Goal: Information Seeking & Learning: Understand process/instructions

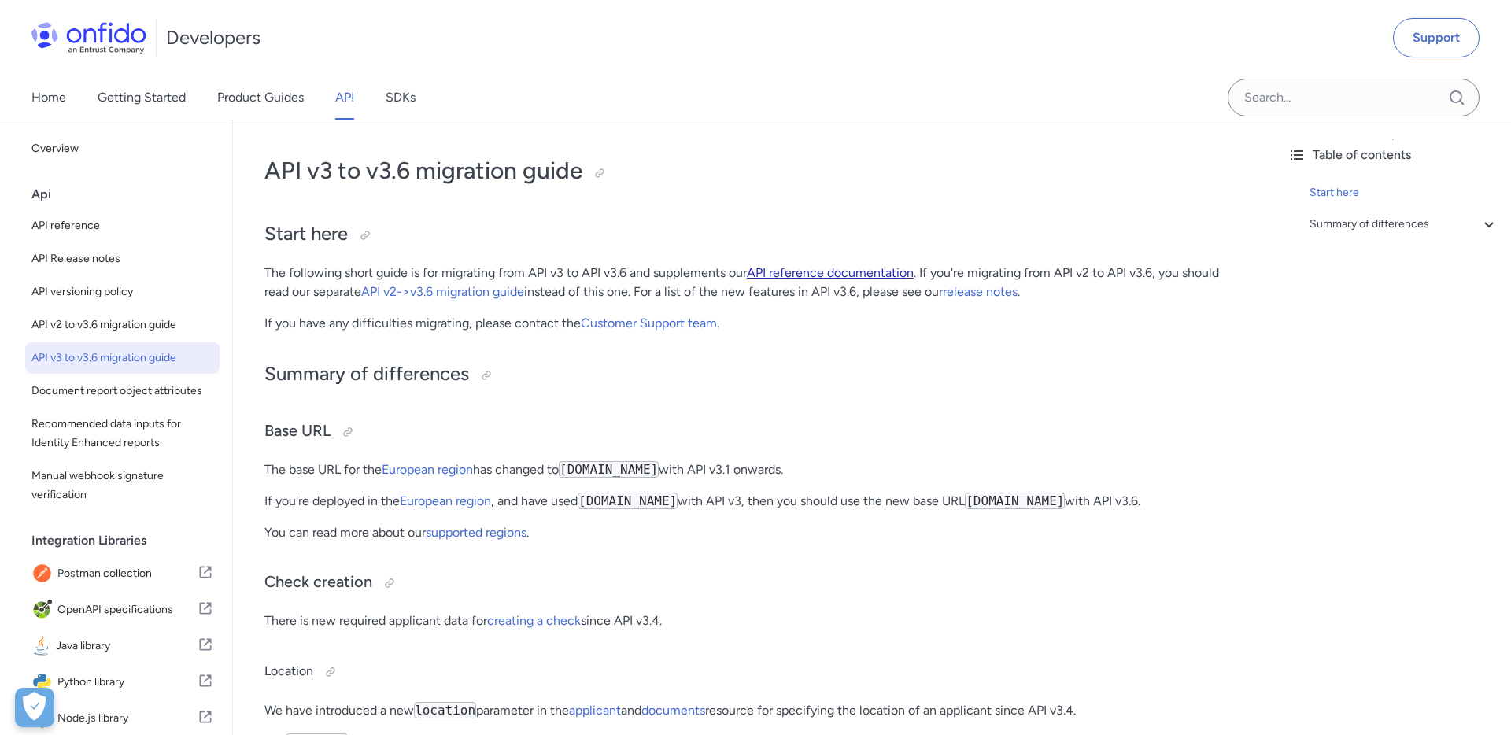
click at [824, 272] on link "API reference documentation" at bounding box center [830, 272] width 167 height 15
click at [99, 219] on span "API reference" at bounding box center [122, 225] width 182 height 19
select select "http"
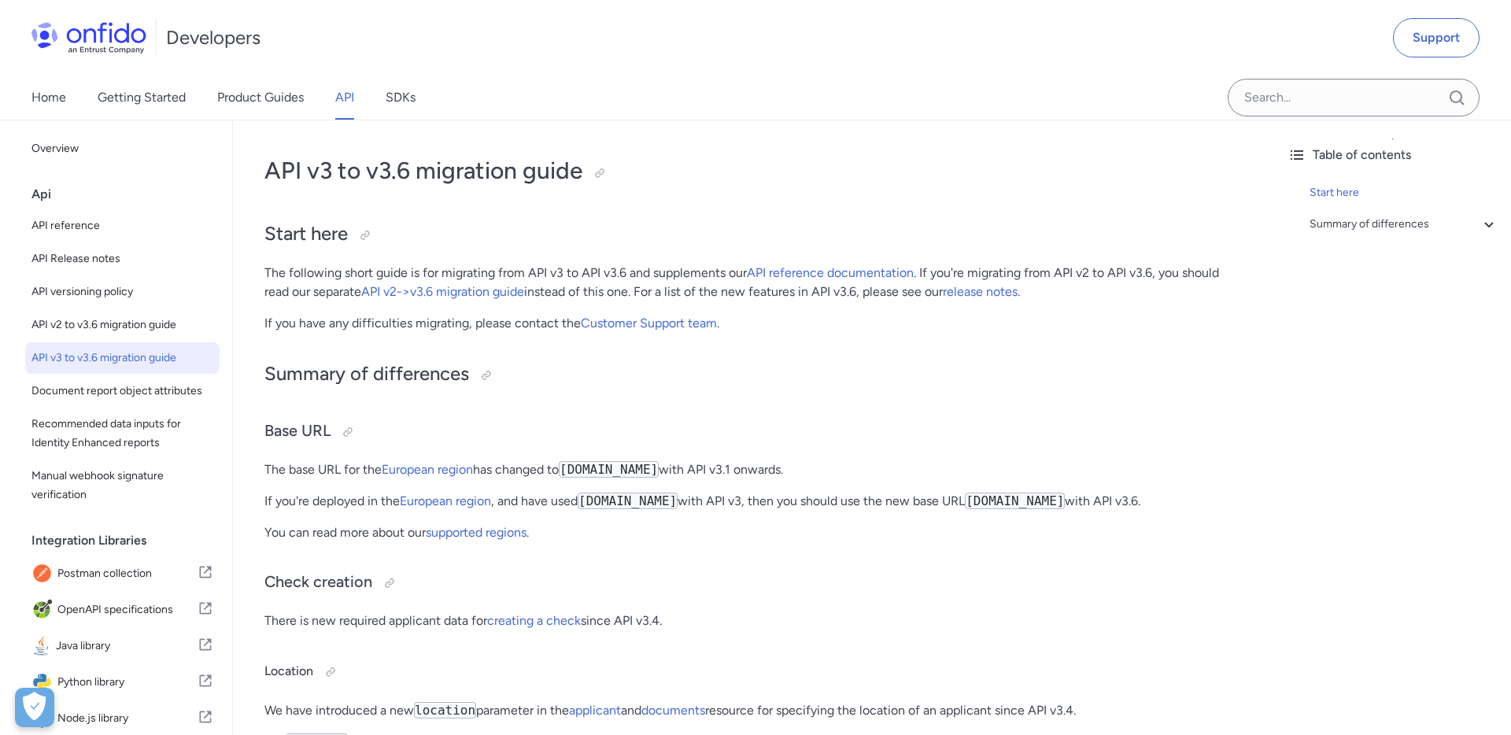
select select "http"
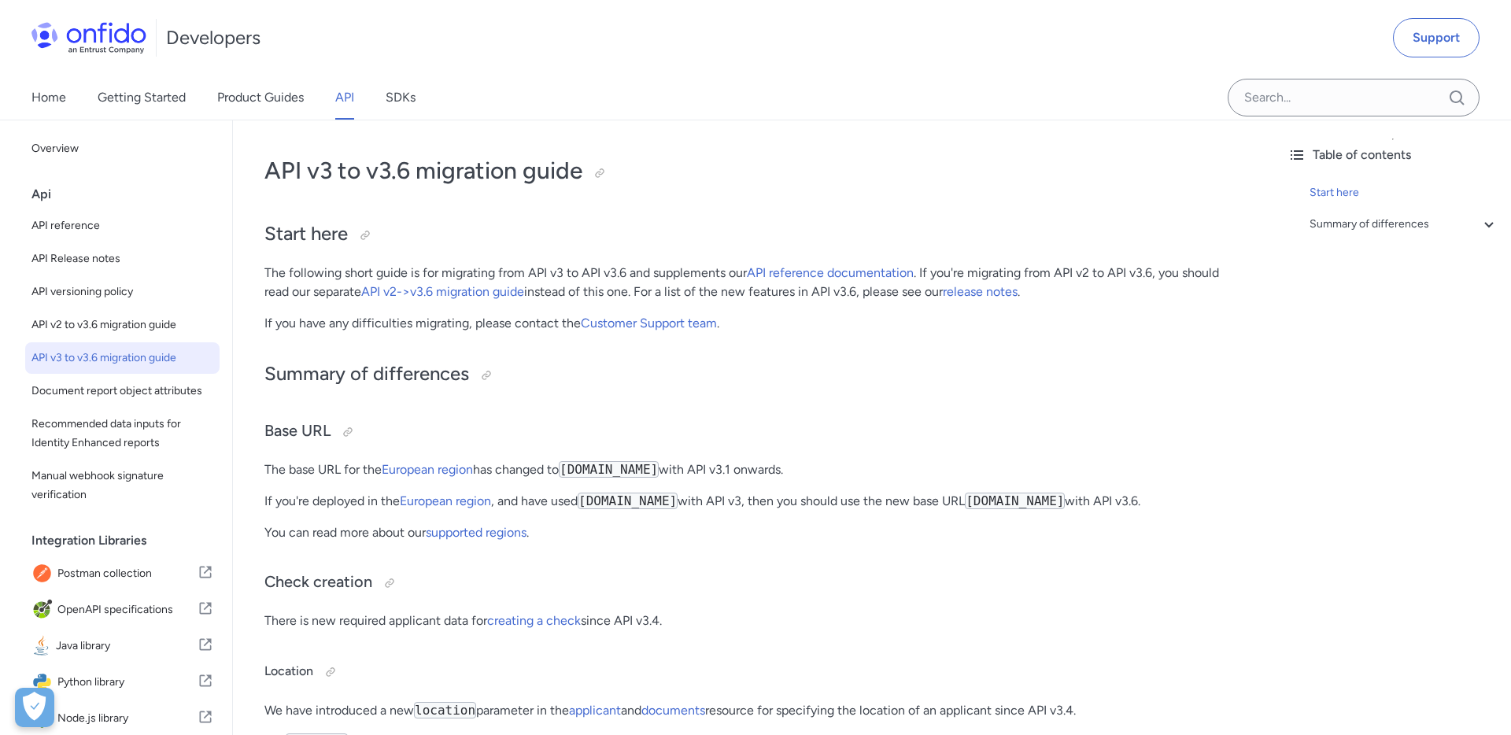
select select "http"
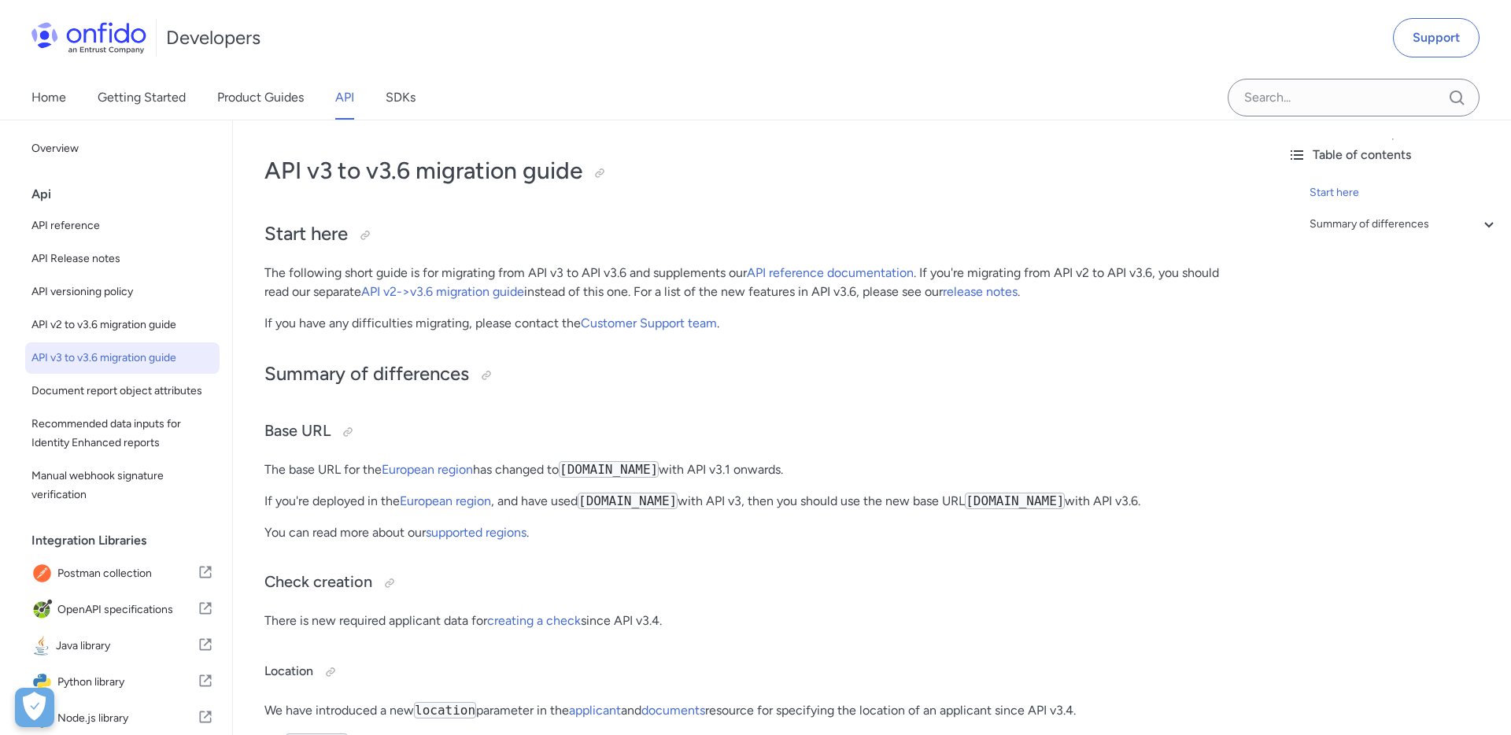
select select "http"
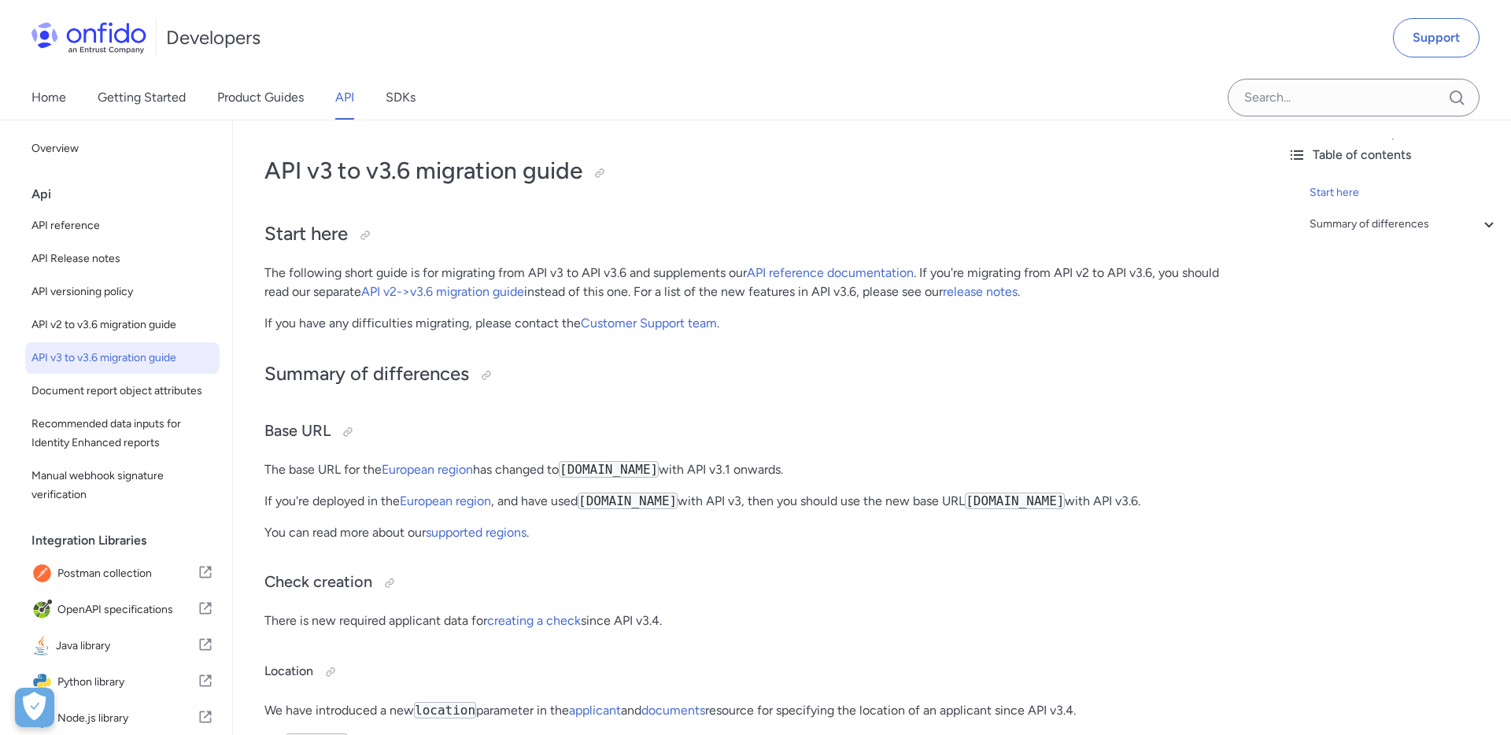
select select "http"
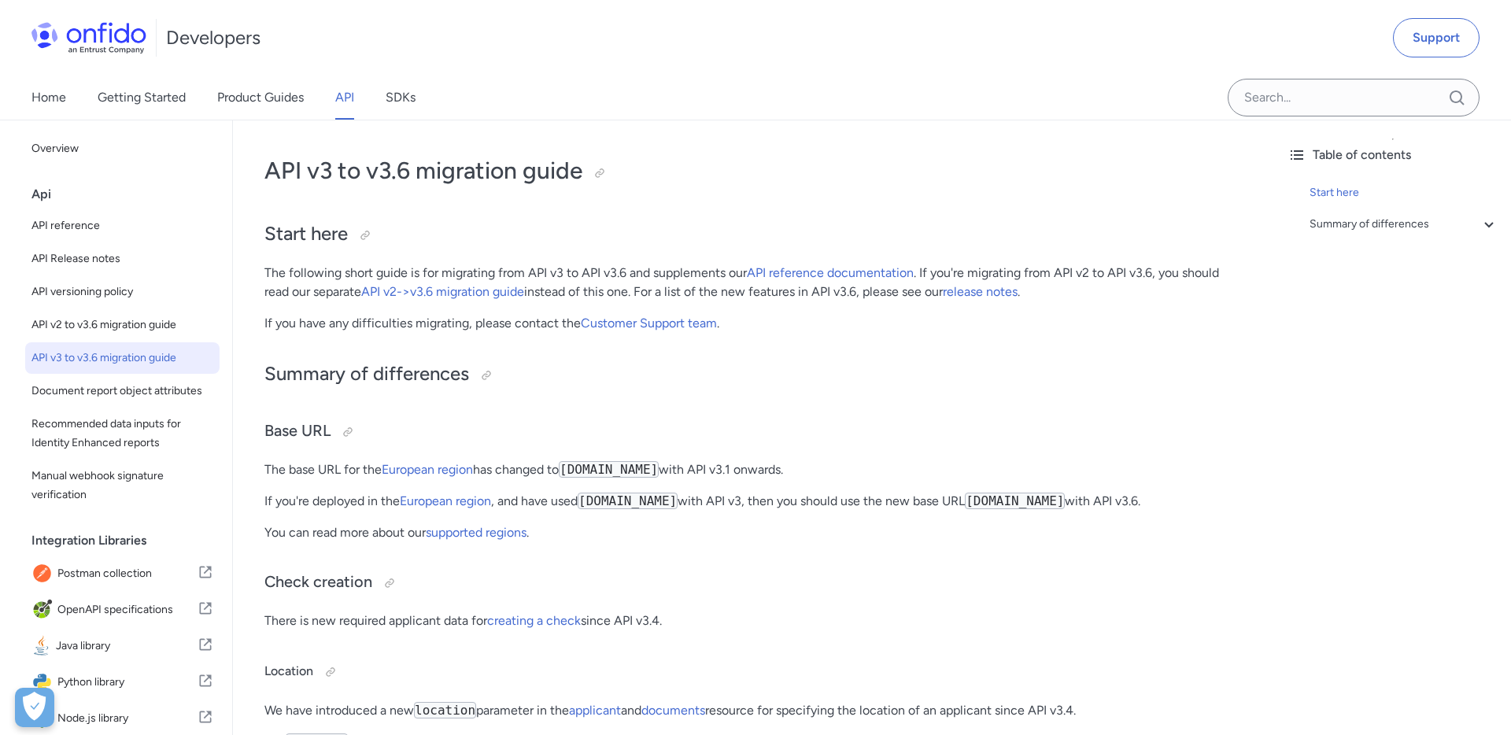
select select "http"
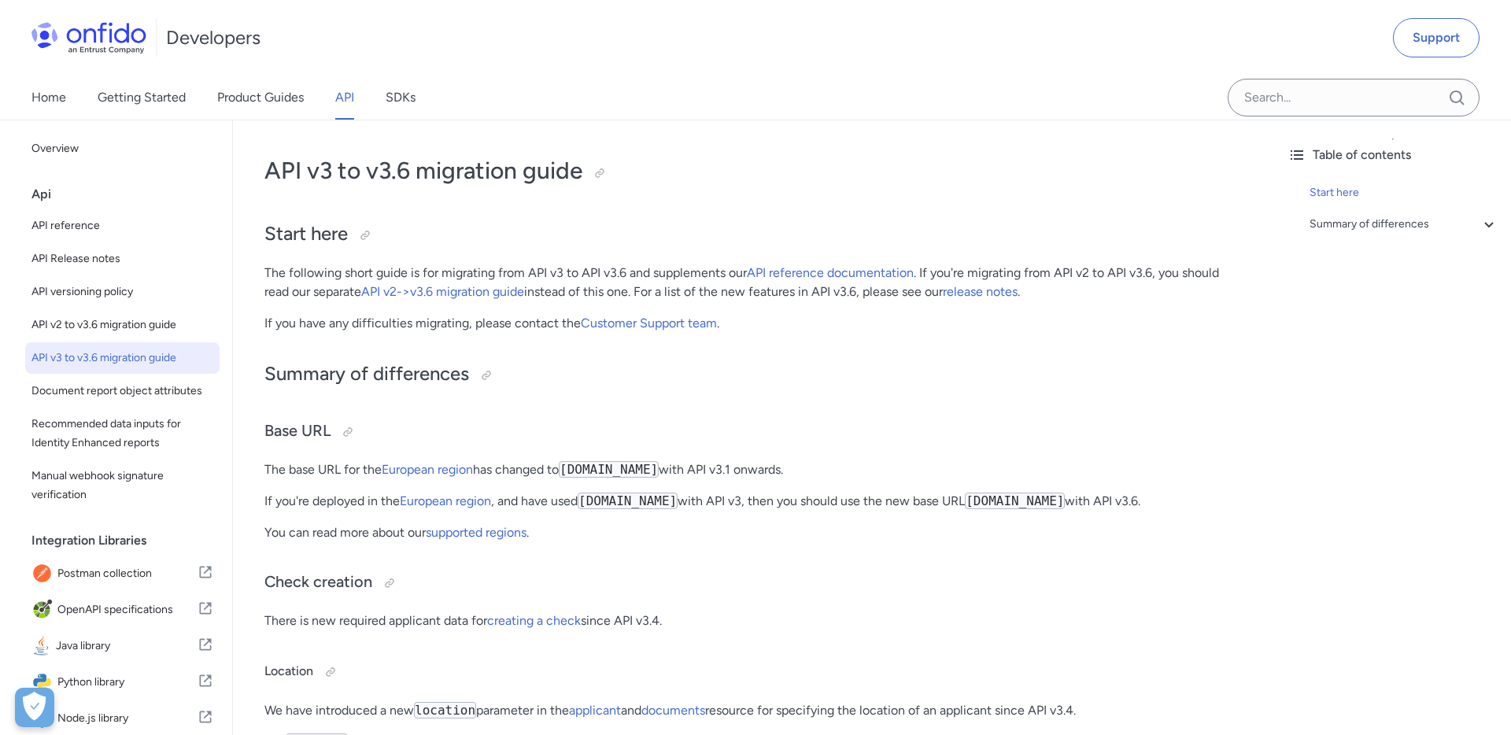
select select "http"
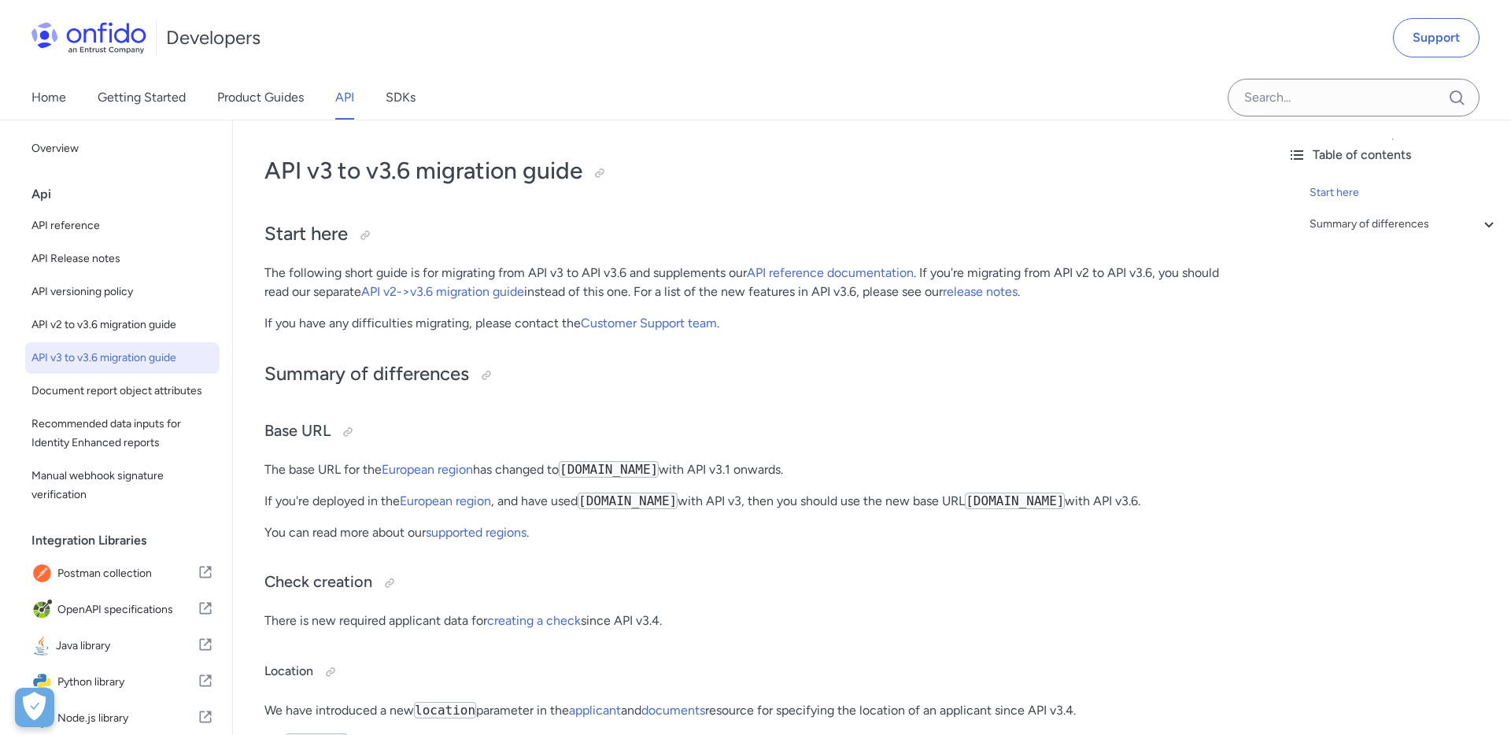
select select "http"
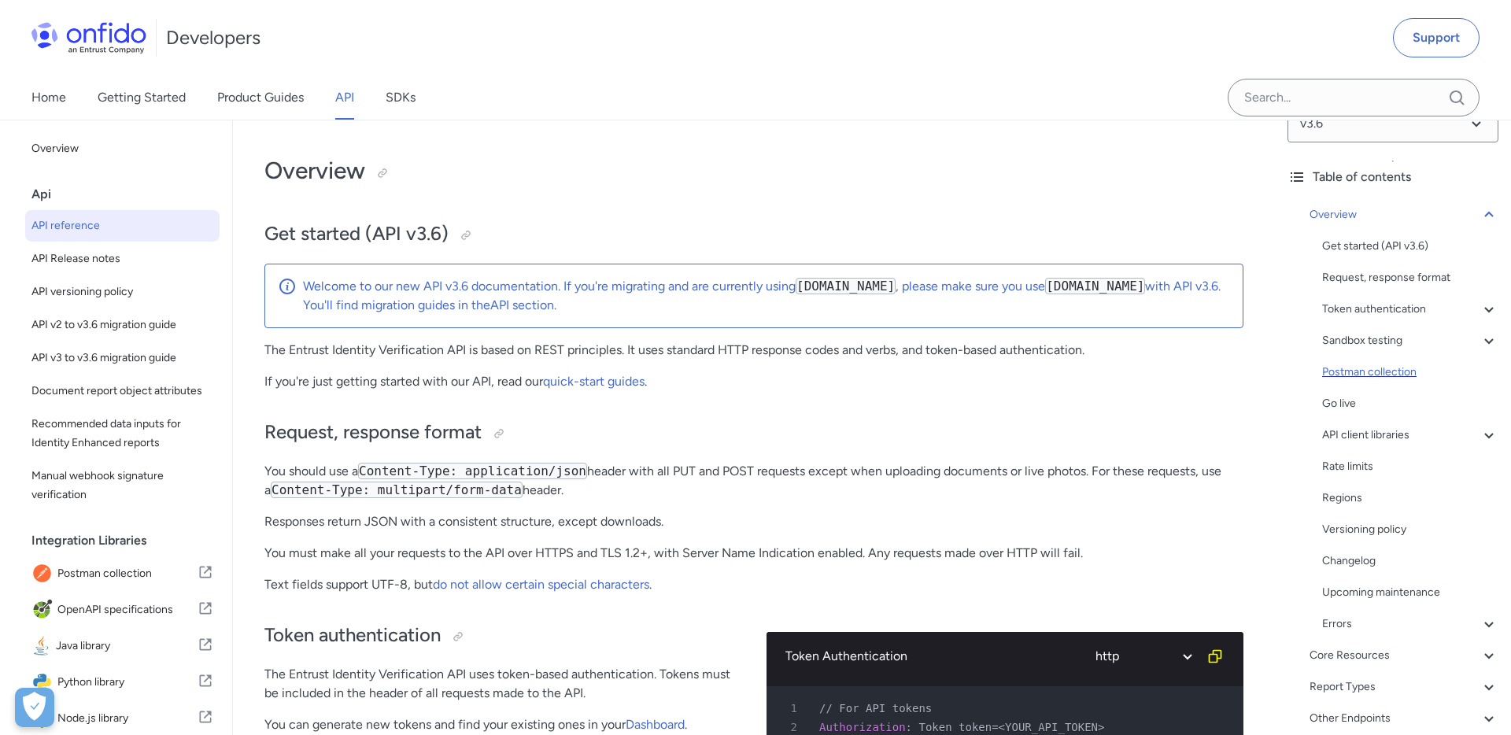
scroll to position [35, 0]
click at [1490, 216] on icon at bounding box center [1488, 214] width 19 height 19
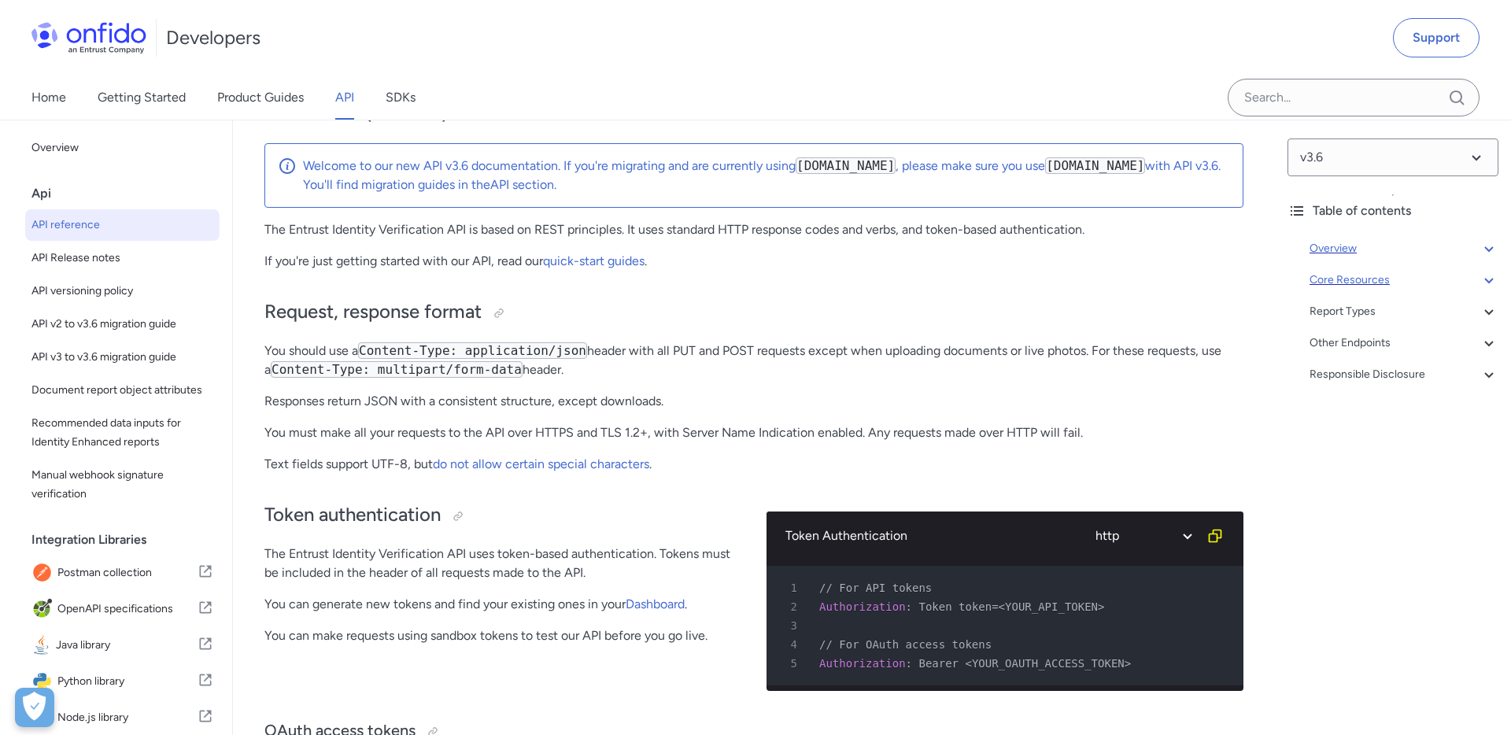
click at [1488, 281] on icon at bounding box center [1488, 281] width 9 height 6
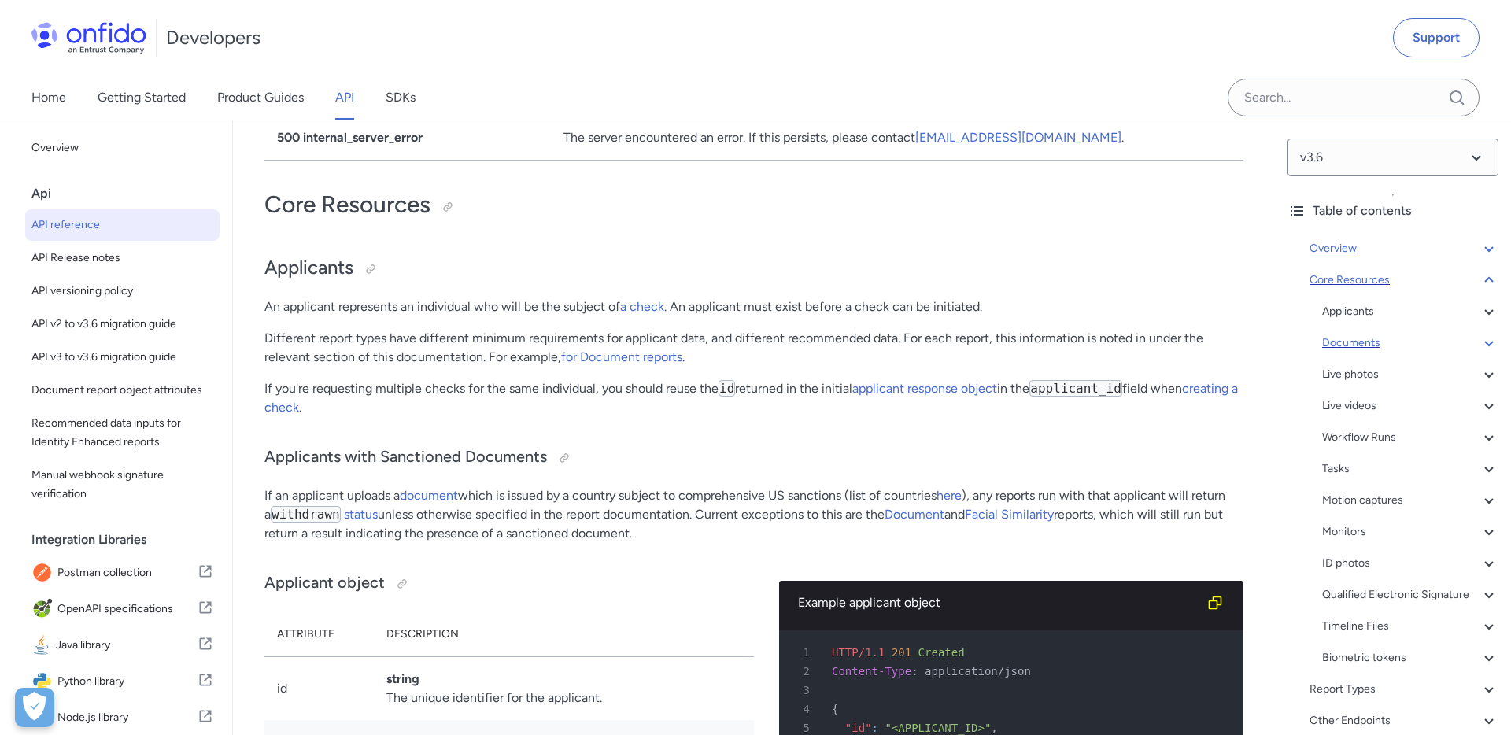
click at [1364, 345] on div "Documents" at bounding box center [1410, 343] width 176 height 19
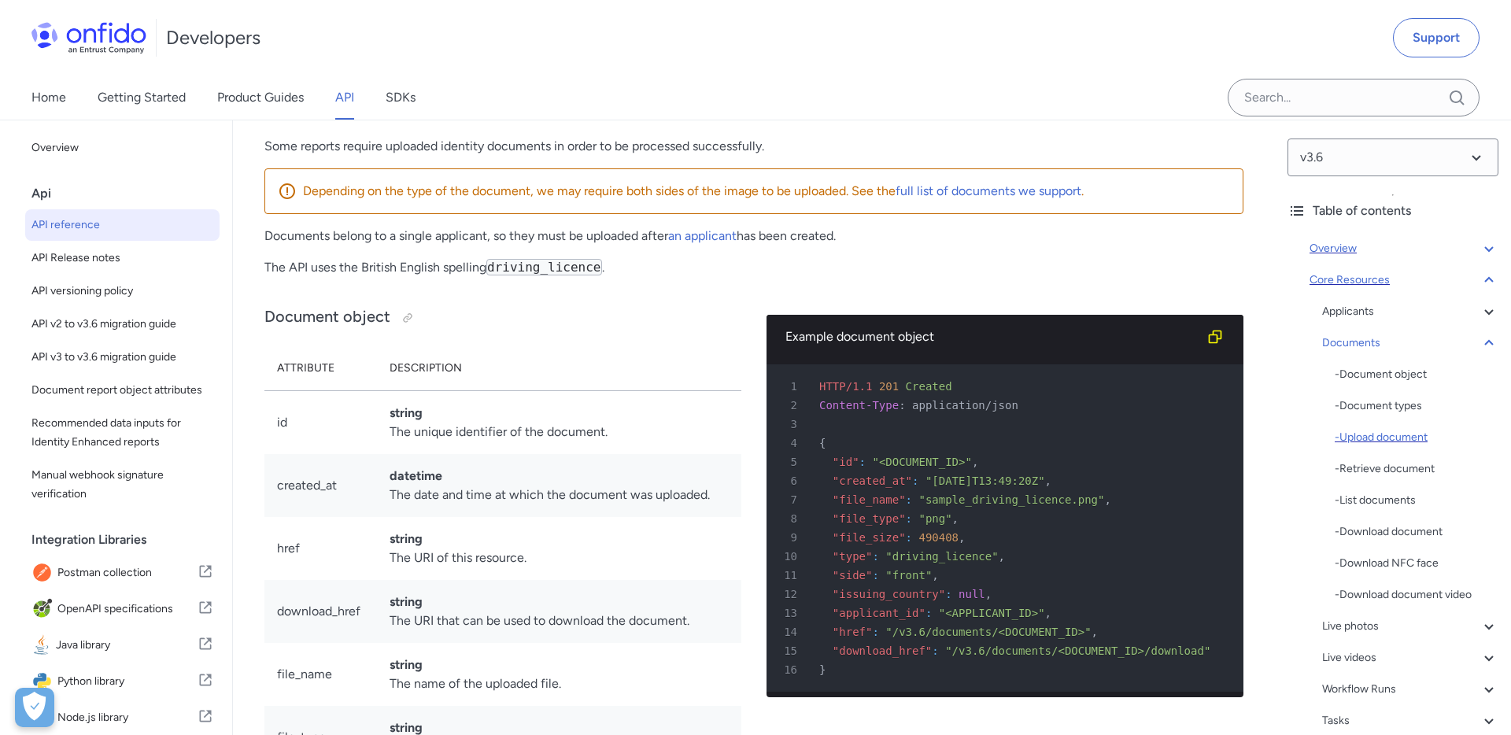
click at [1404, 442] on div "- Upload document" at bounding box center [1416, 437] width 164 height 19
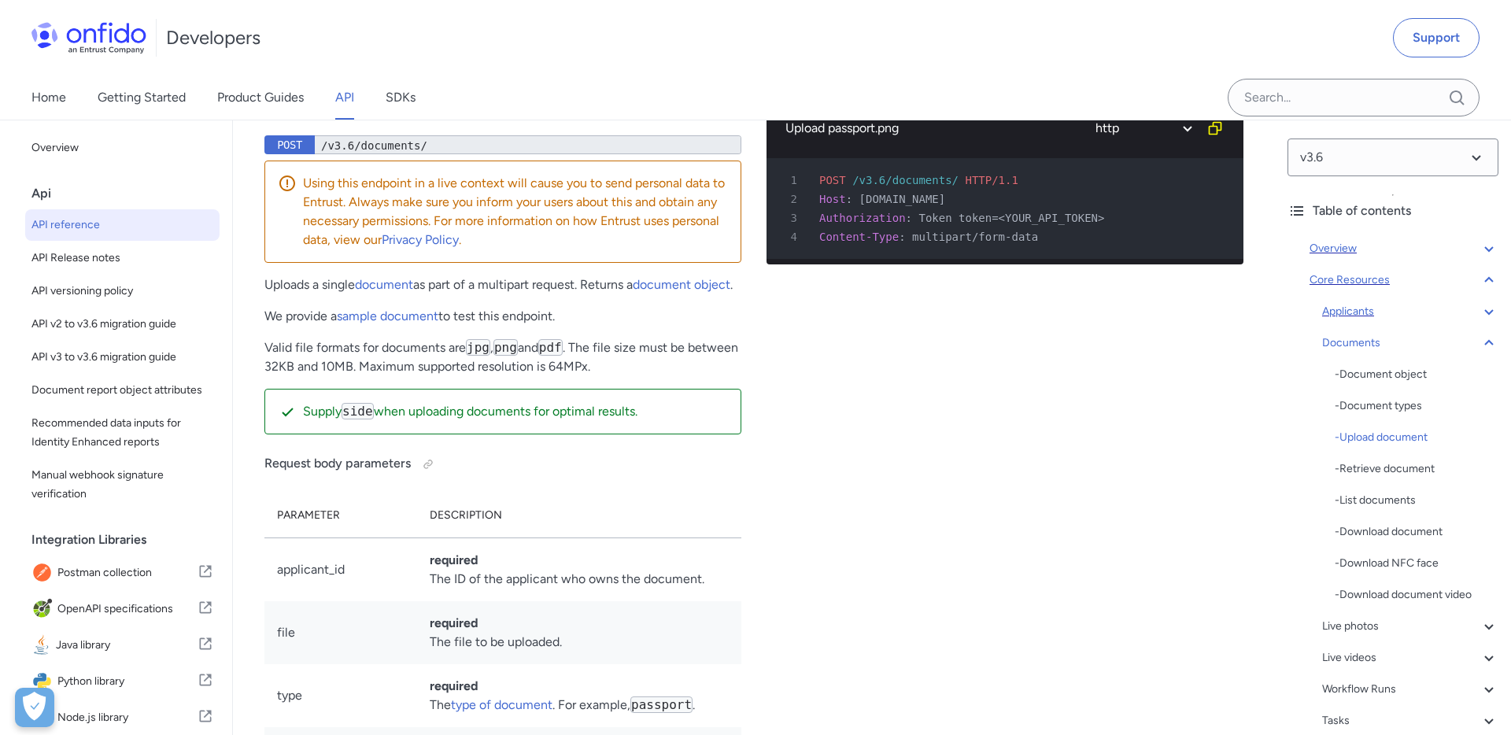
click at [1353, 316] on div "Applicants" at bounding box center [1410, 311] width 176 height 19
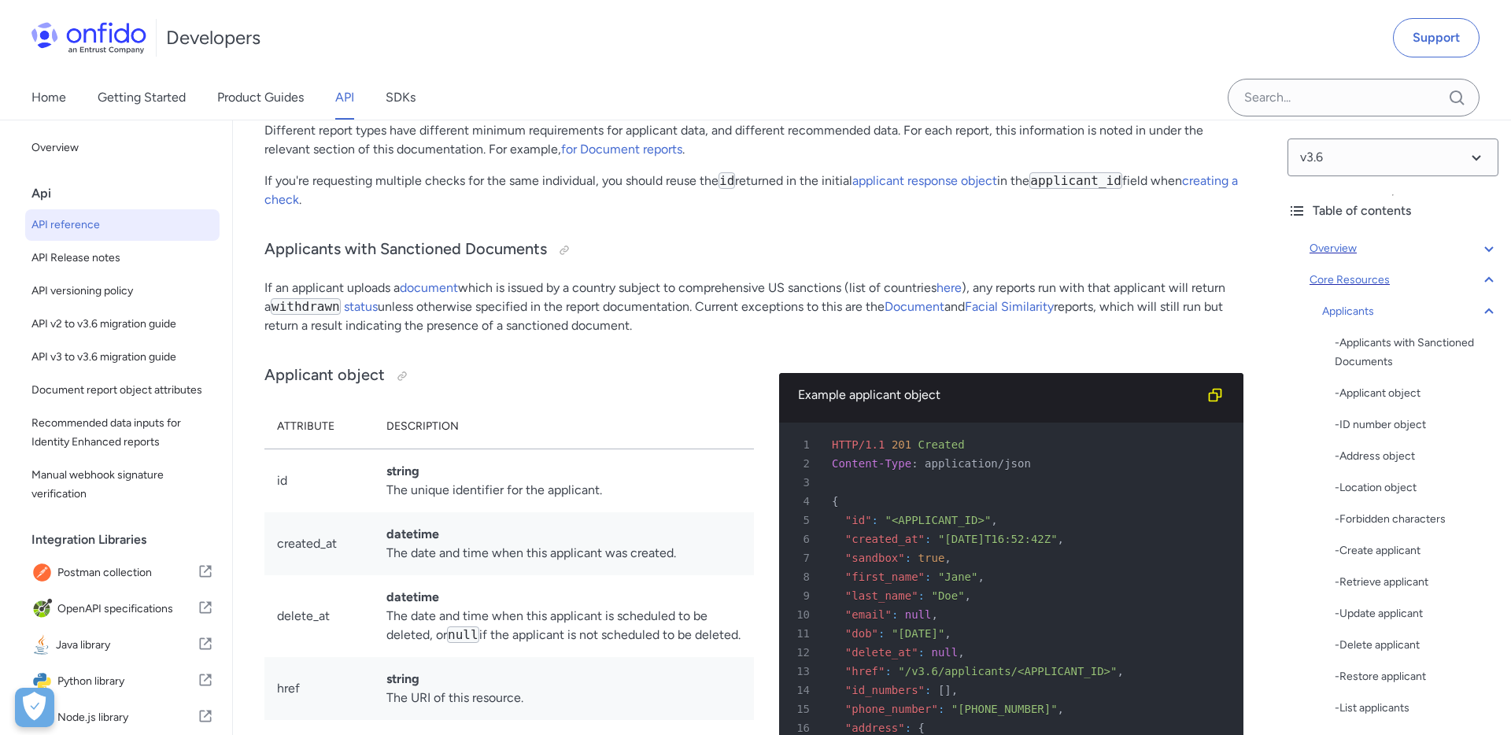
scroll to position [15560, 0]
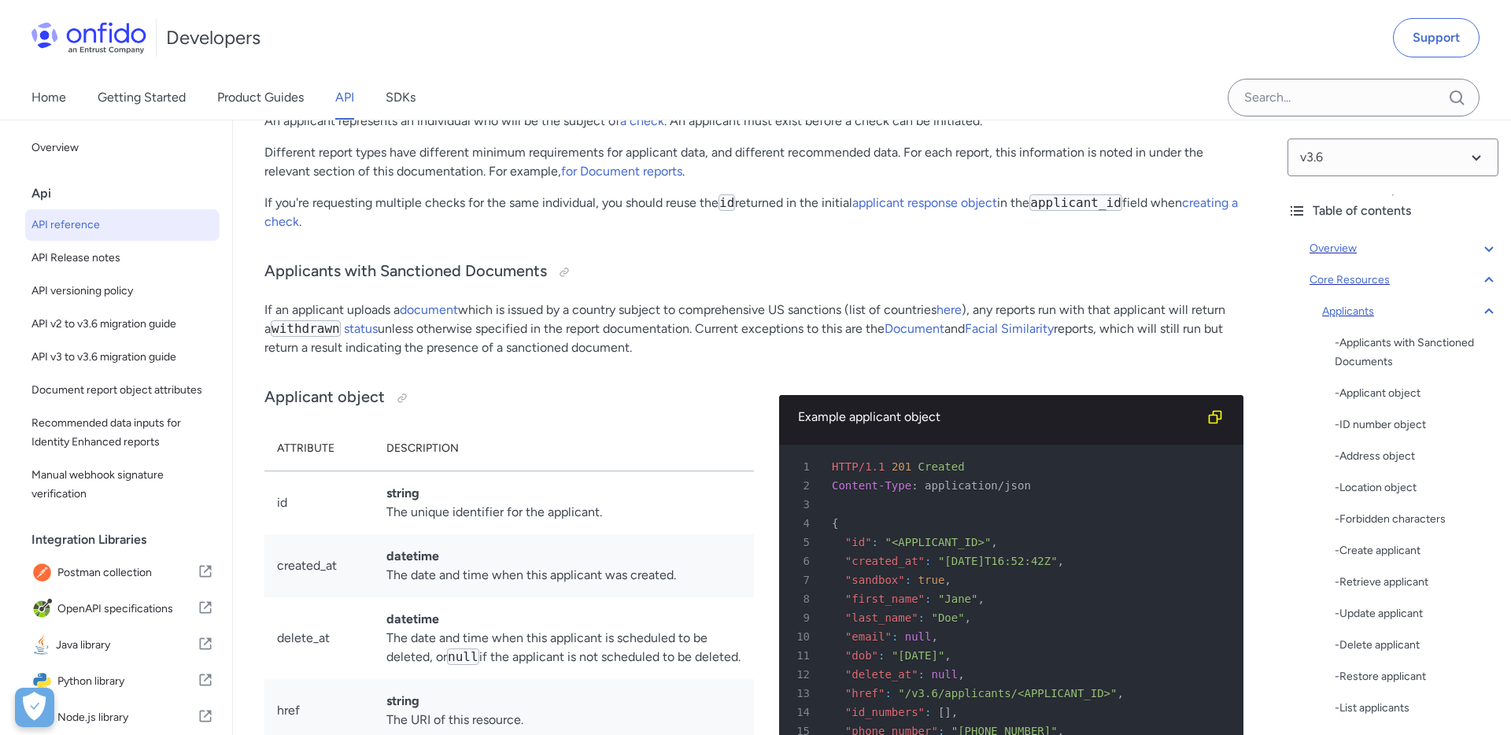
click at [1480, 313] on icon at bounding box center [1488, 311] width 19 height 19
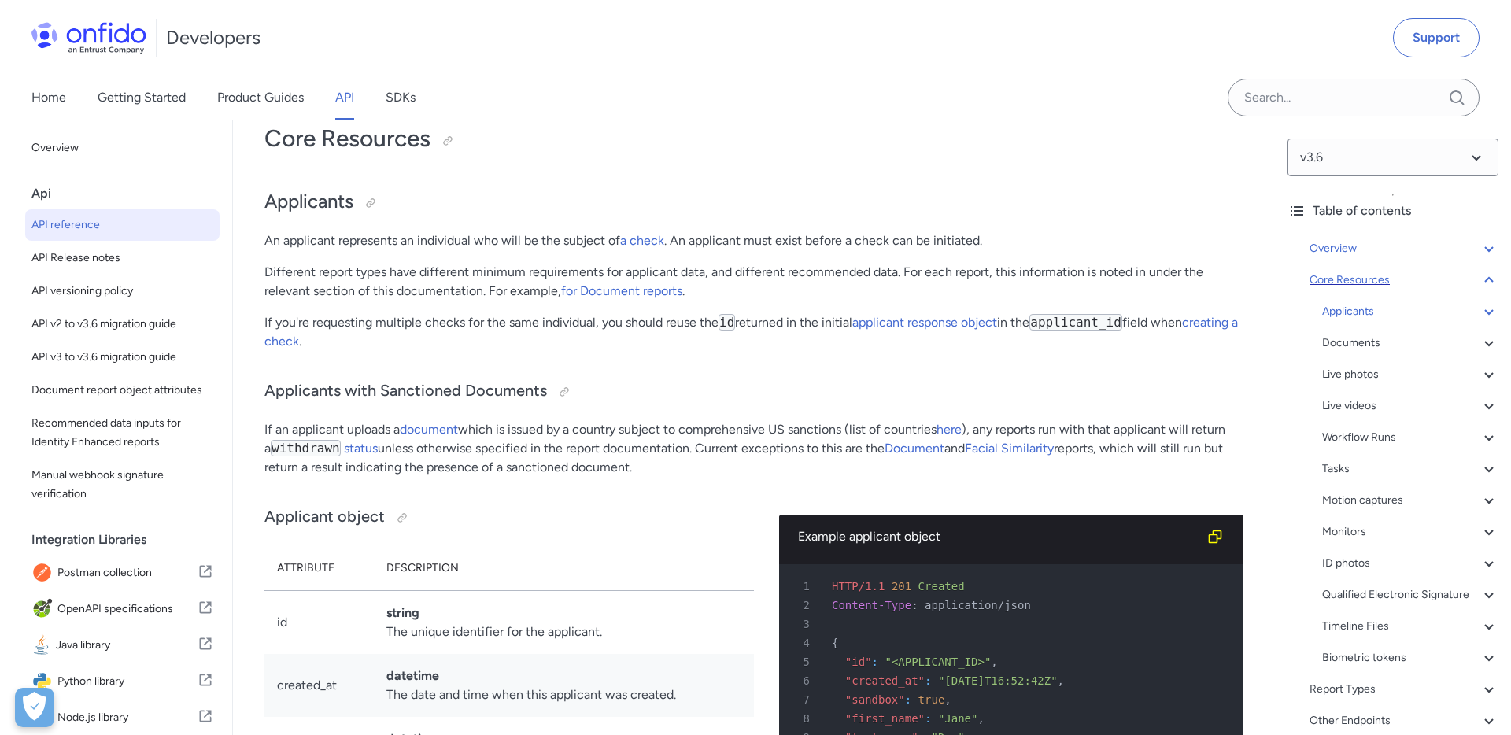
click at [1489, 257] on icon at bounding box center [1488, 248] width 19 height 19
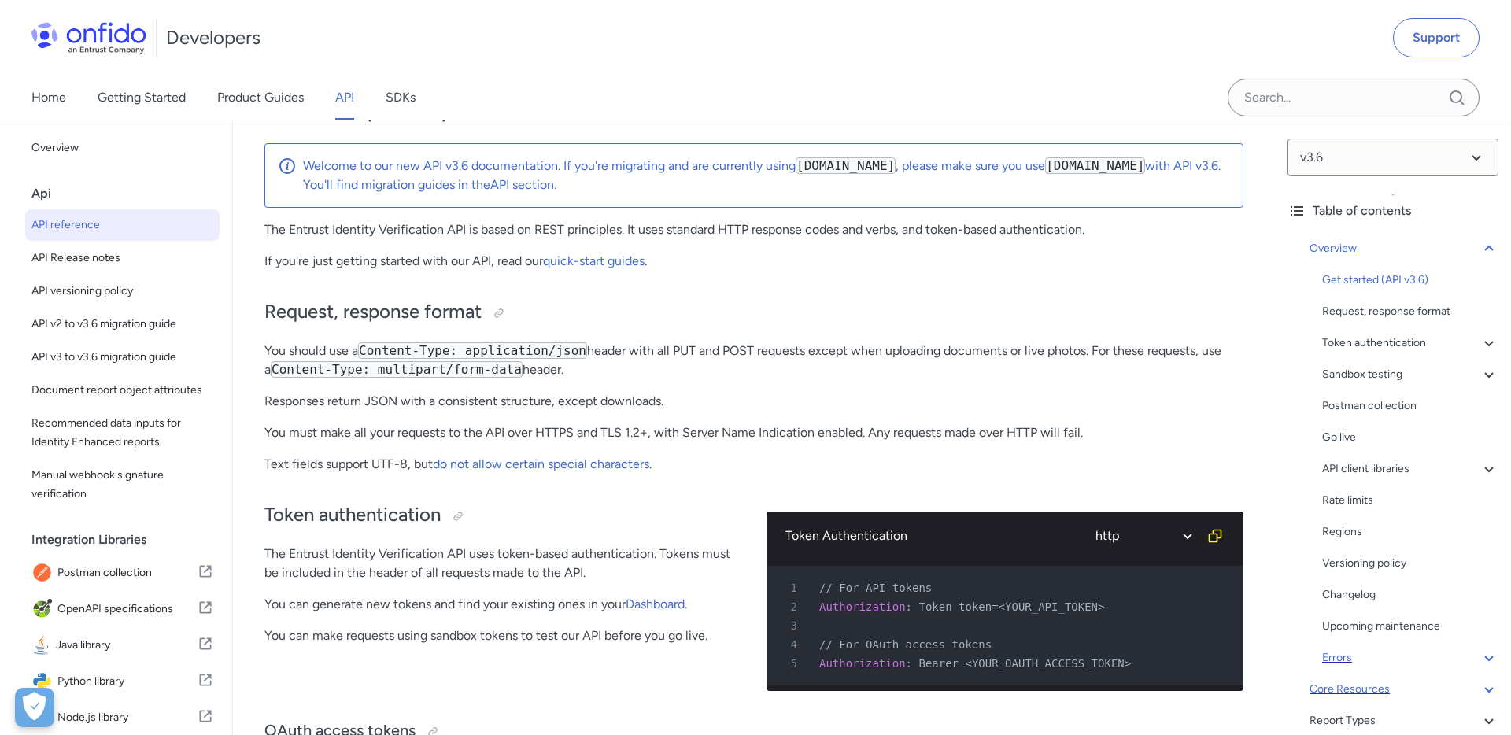
click at [1356, 652] on div "Errors" at bounding box center [1410, 657] width 176 height 19
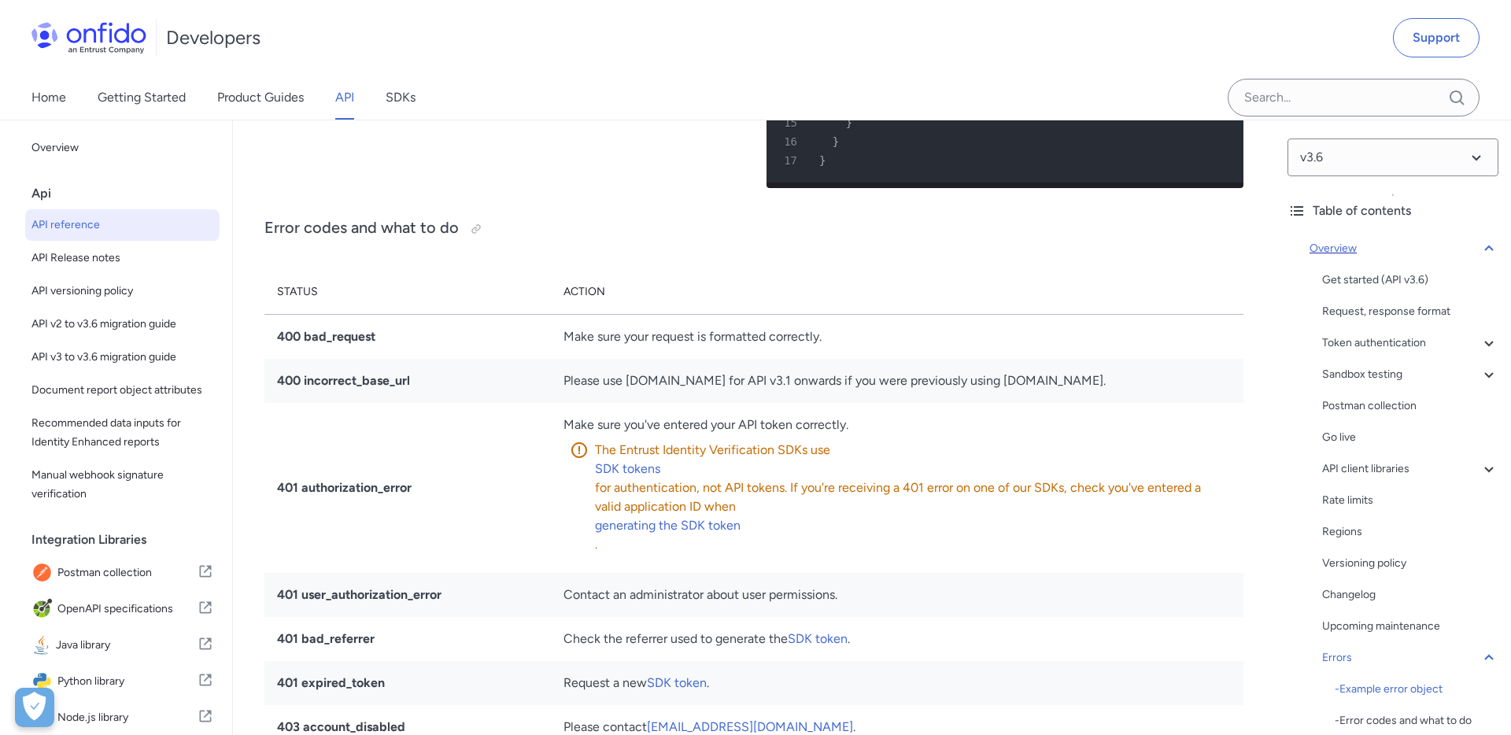
scroll to position [13656, 0]
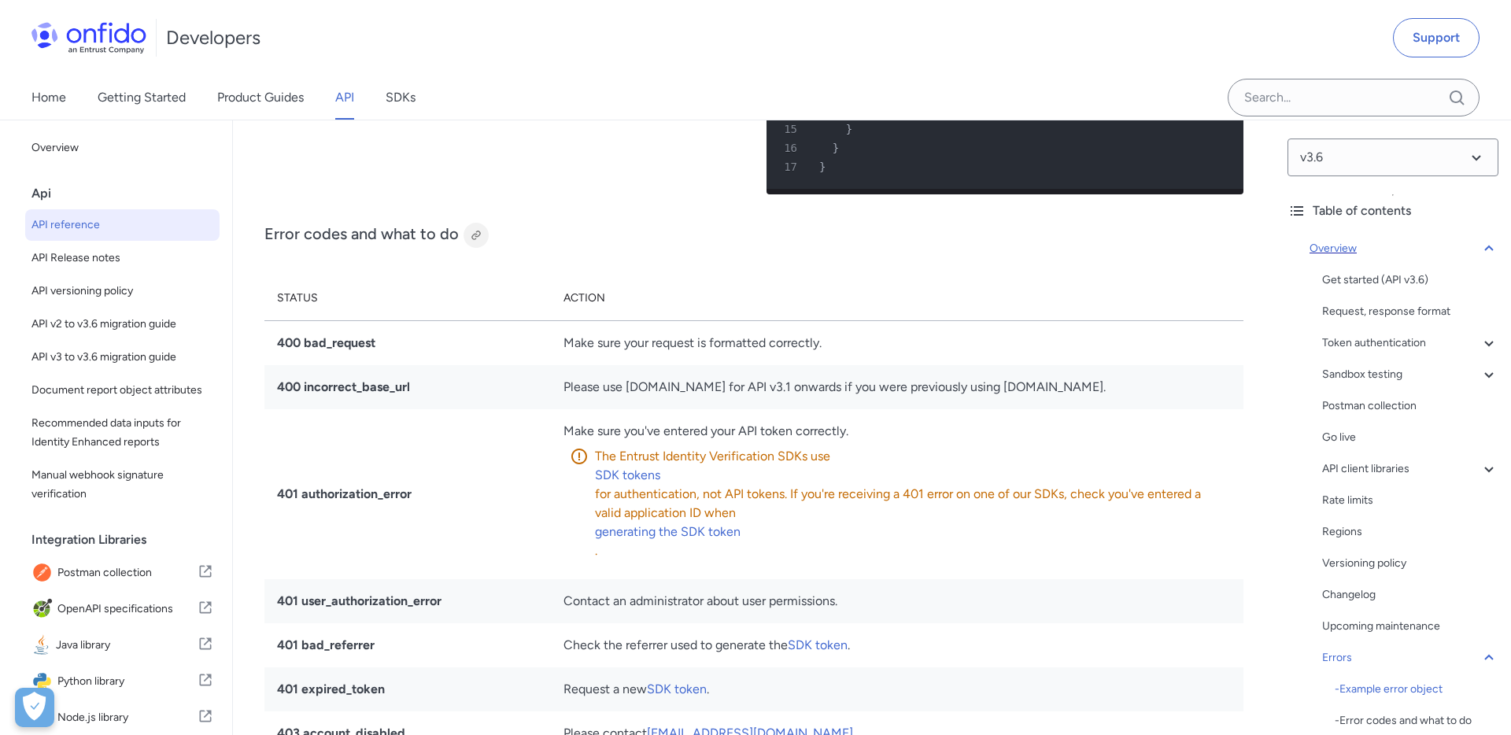
click at [474, 229] on div at bounding box center [476, 235] width 13 height 13
click at [1463, 151] on select at bounding box center [1392, 157] width 211 height 38
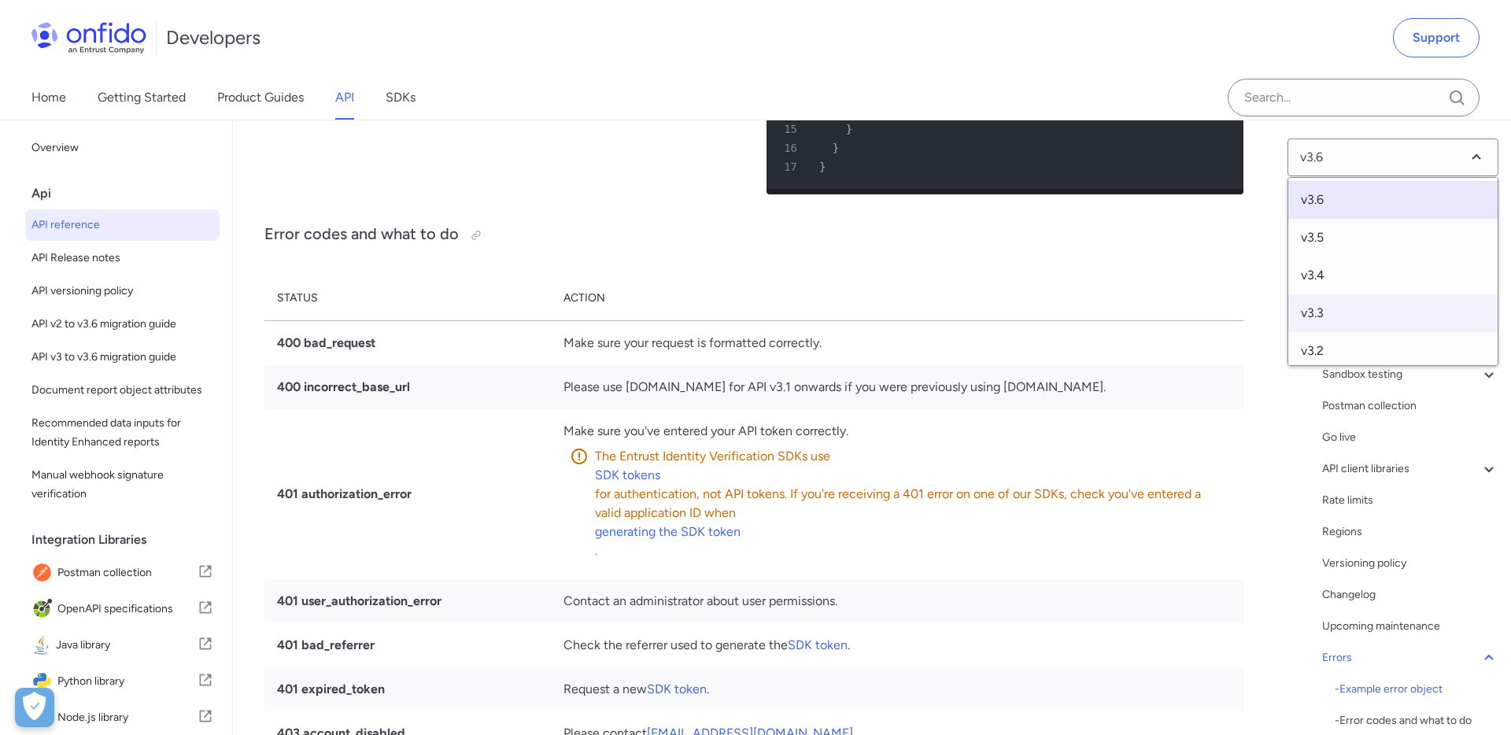
click at [1321, 315] on span "v3.3" at bounding box center [1392, 313] width 209 height 38
select select "3.3.0"
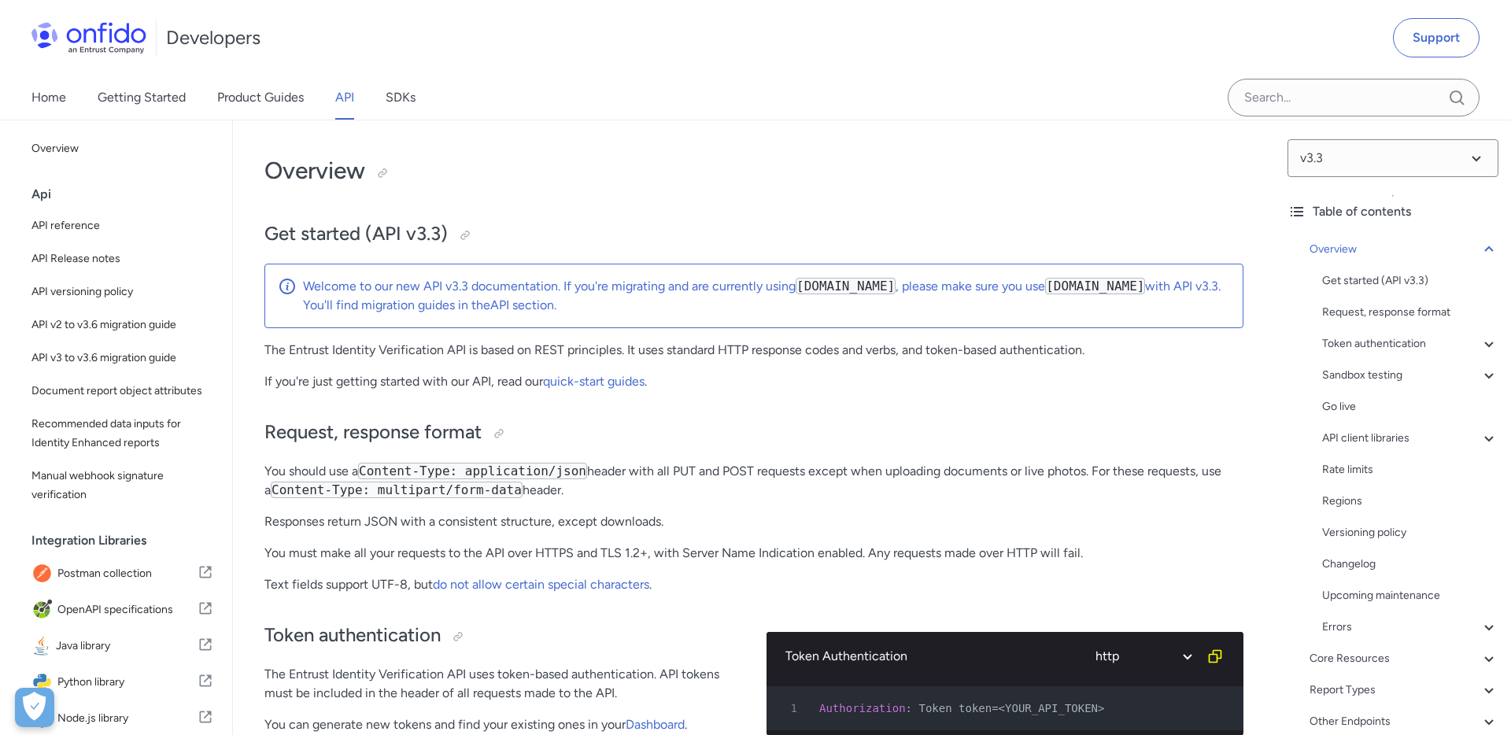
scroll to position [105691, 0]
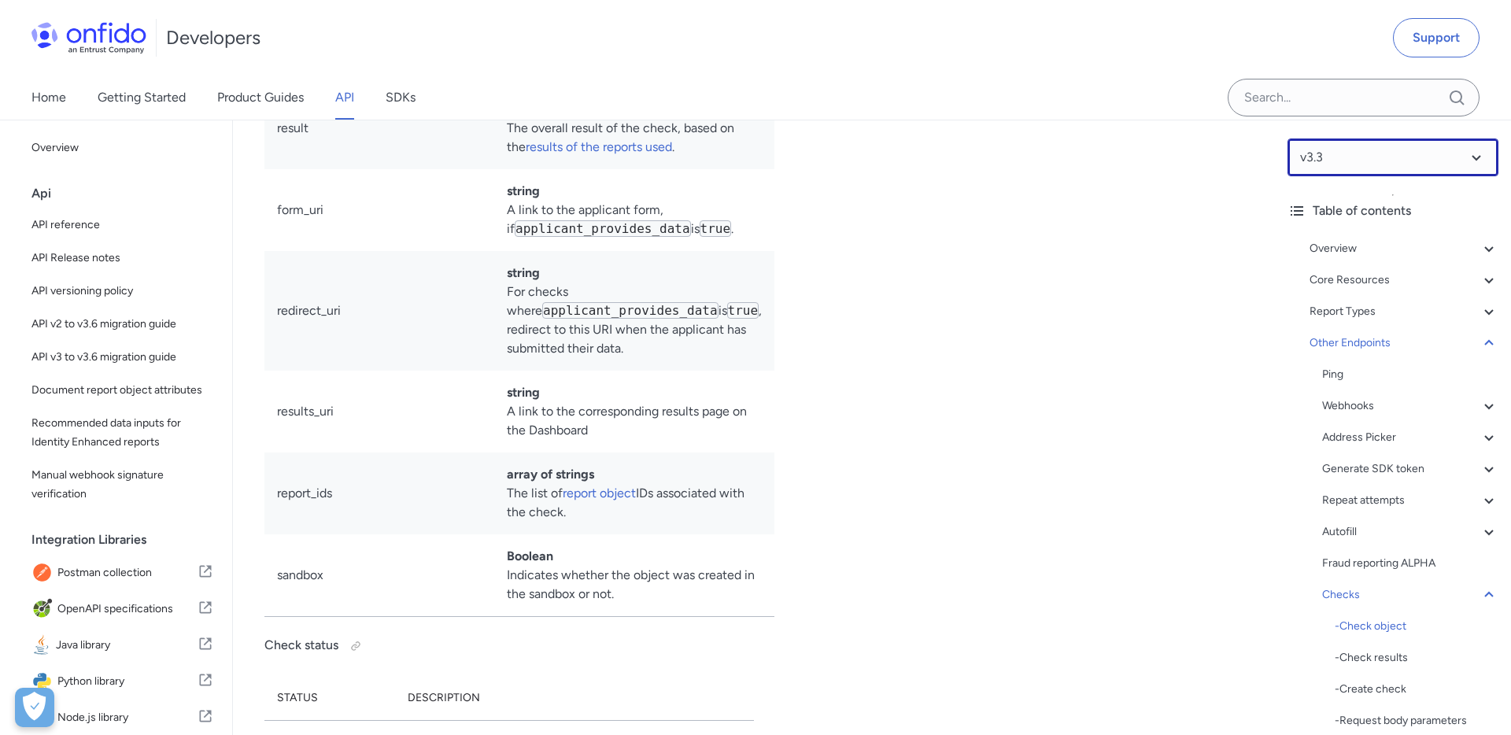
click at [1380, 149] on select at bounding box center [1392, 157] width 211 height 38
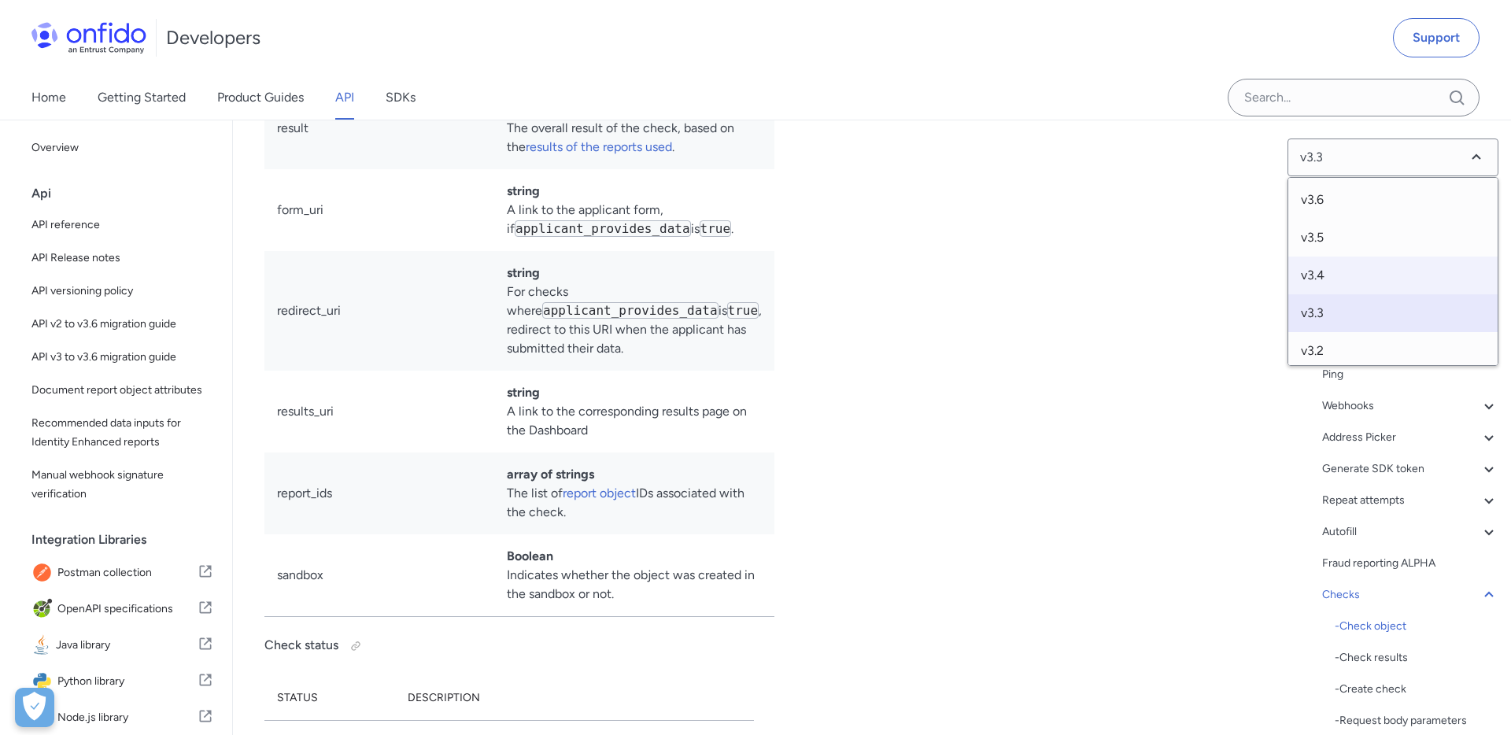
click at [1317, 268] on span "v3.4" at bounding box center [1392, 275] width 209 height 38
select select "3.4.0"
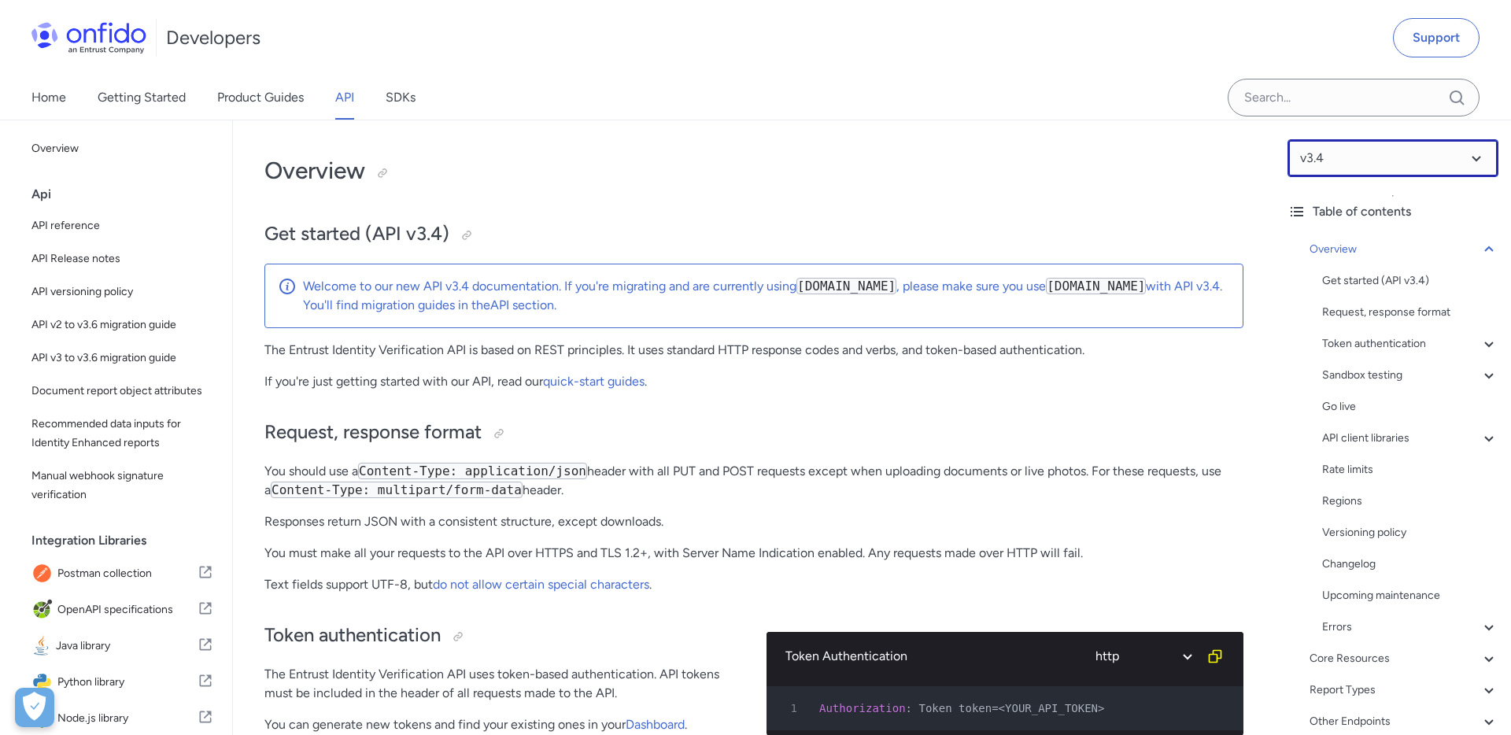
click at [1314, 164] on select at bounding box center [1392, 158] width 211 height 38
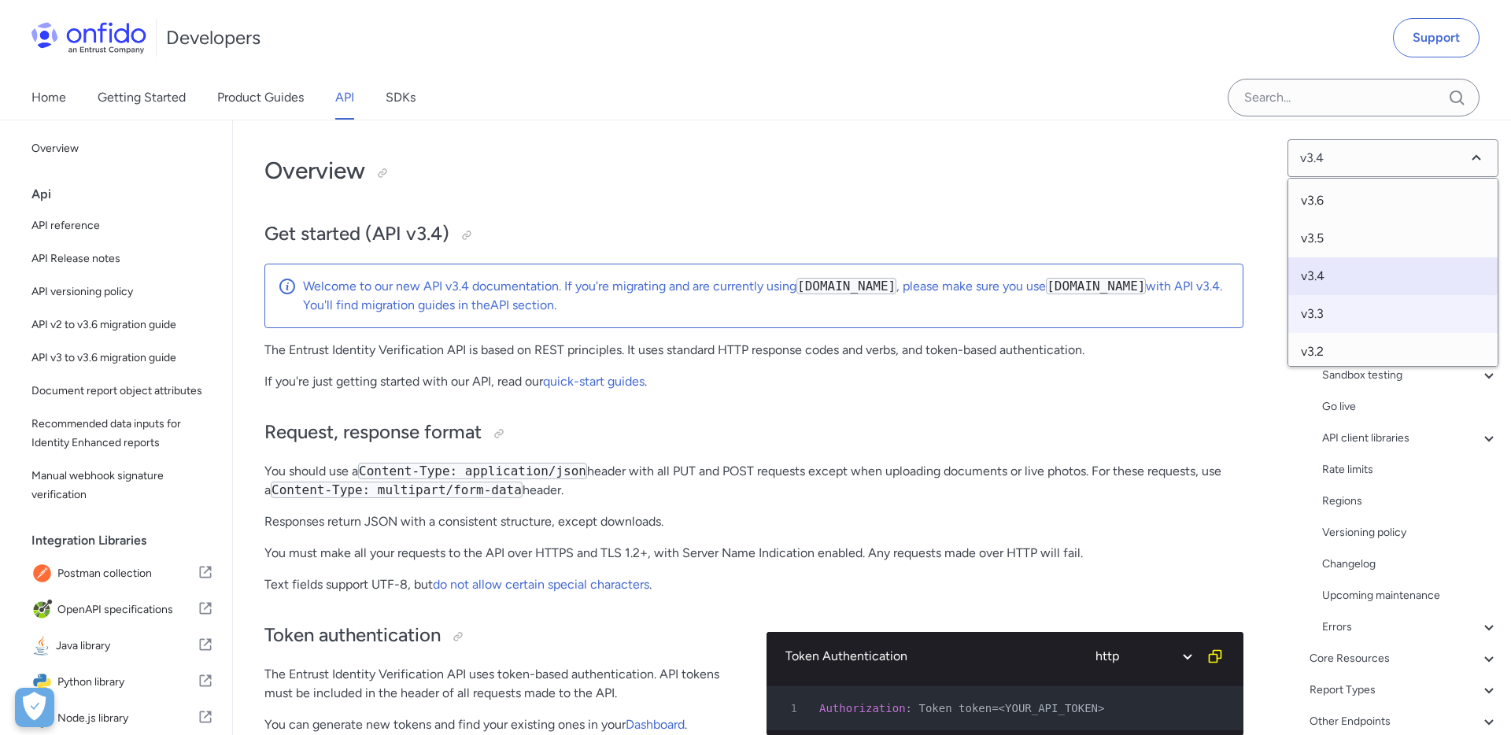
click at [1323, 300] on span "v3.3" at bounding box center [1392, 314] width 209 height 38
select select "3.3.0"
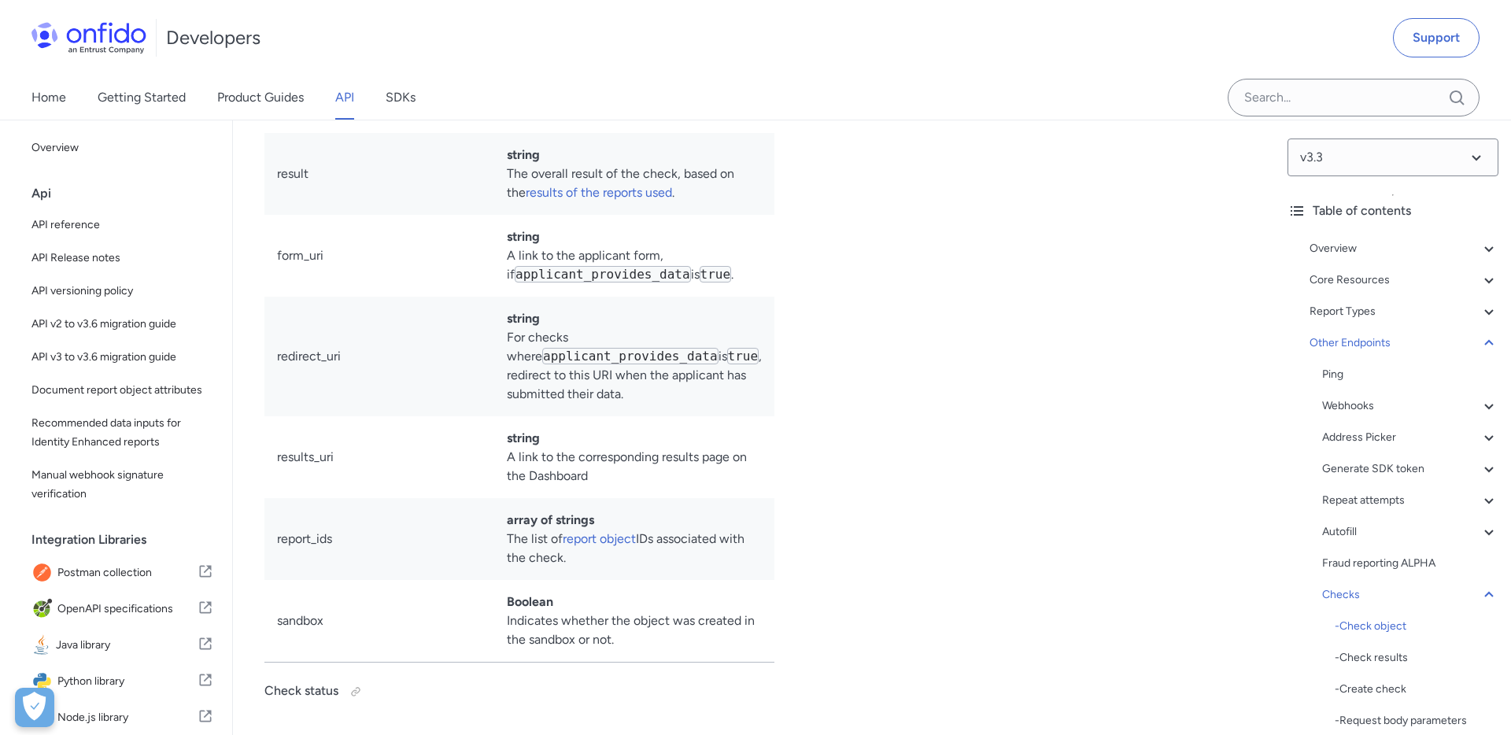
scroll to position [105653, 0]
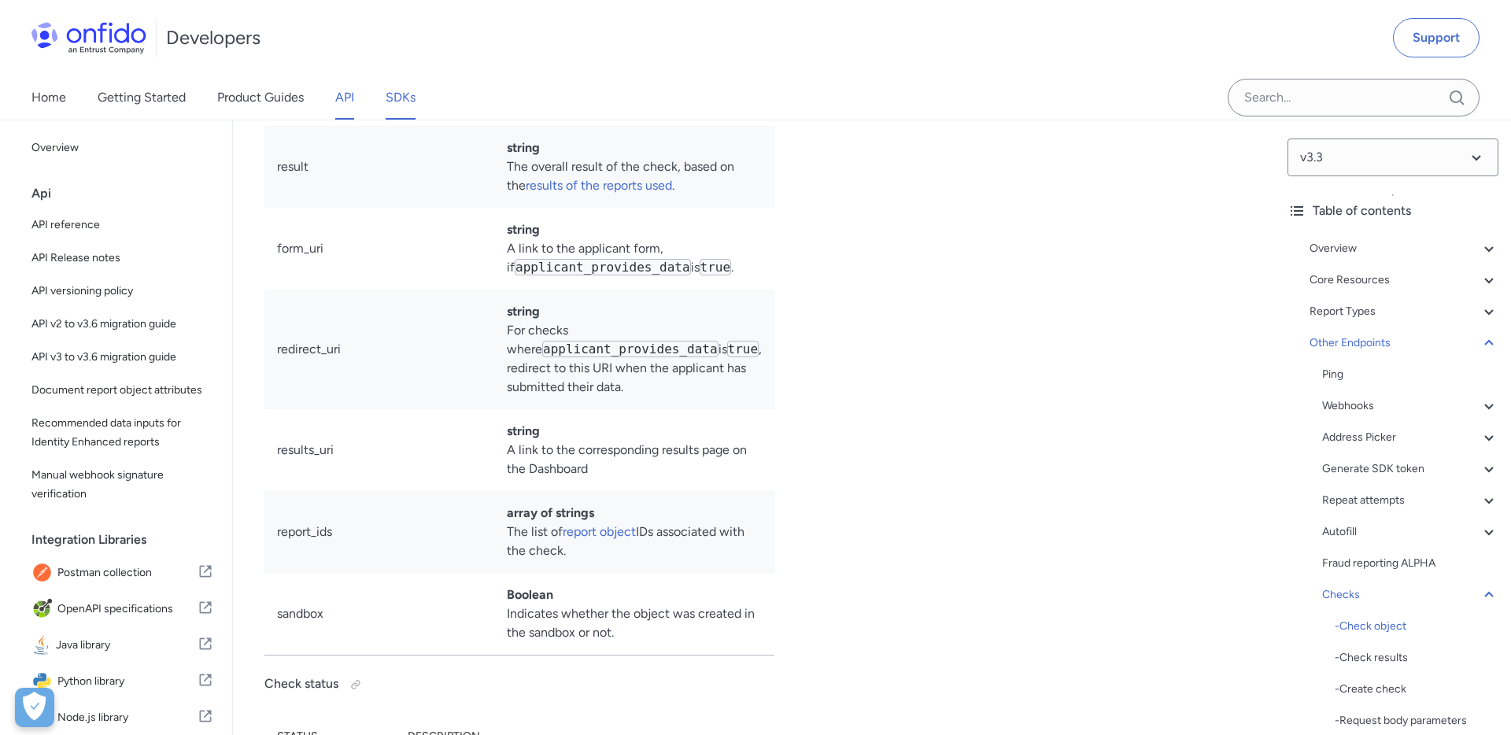
click at [405, 99] on link "SDKs" at bounding box center [401, 98] width 30 height 44
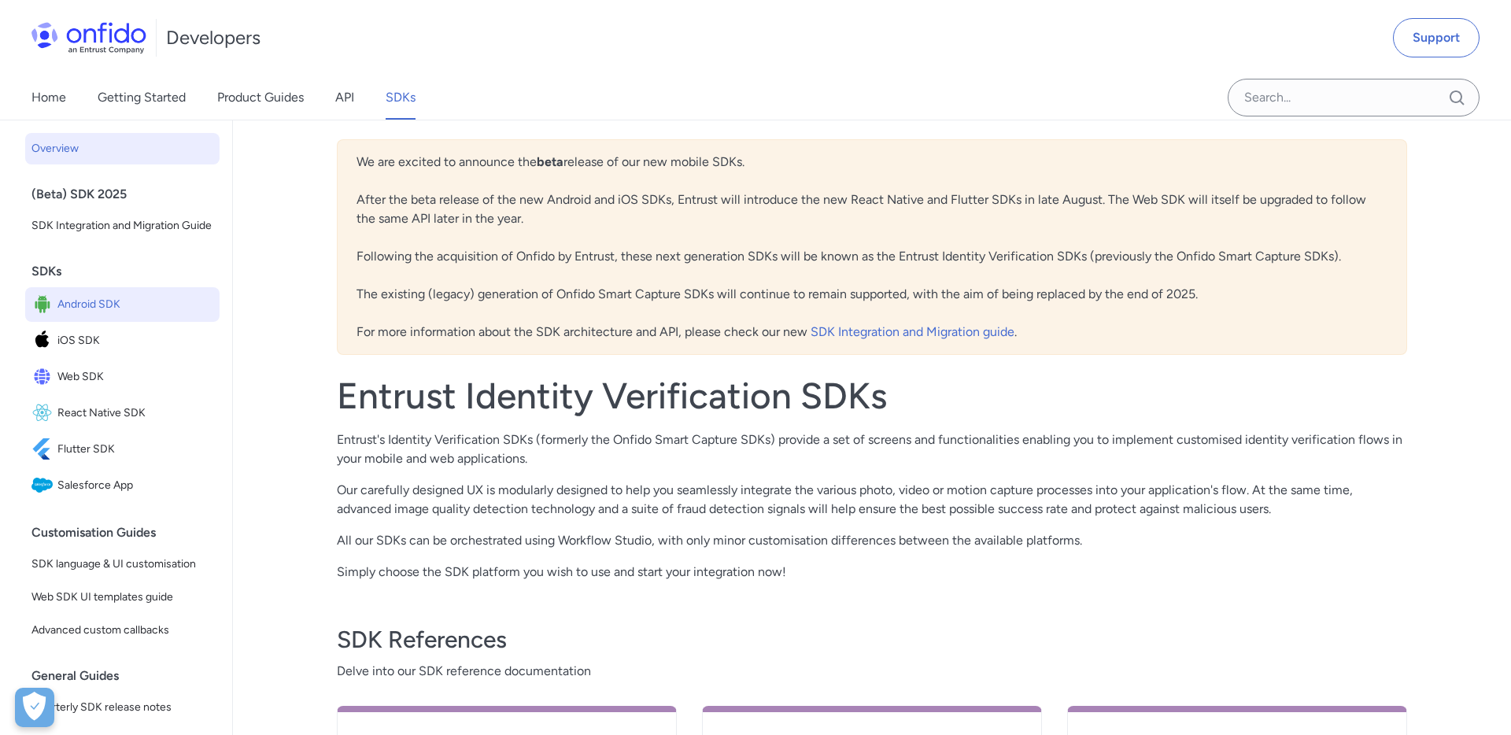
click at [105, 304] on span "Android SDK" at bounding box center [135, 304] width 156 height 22
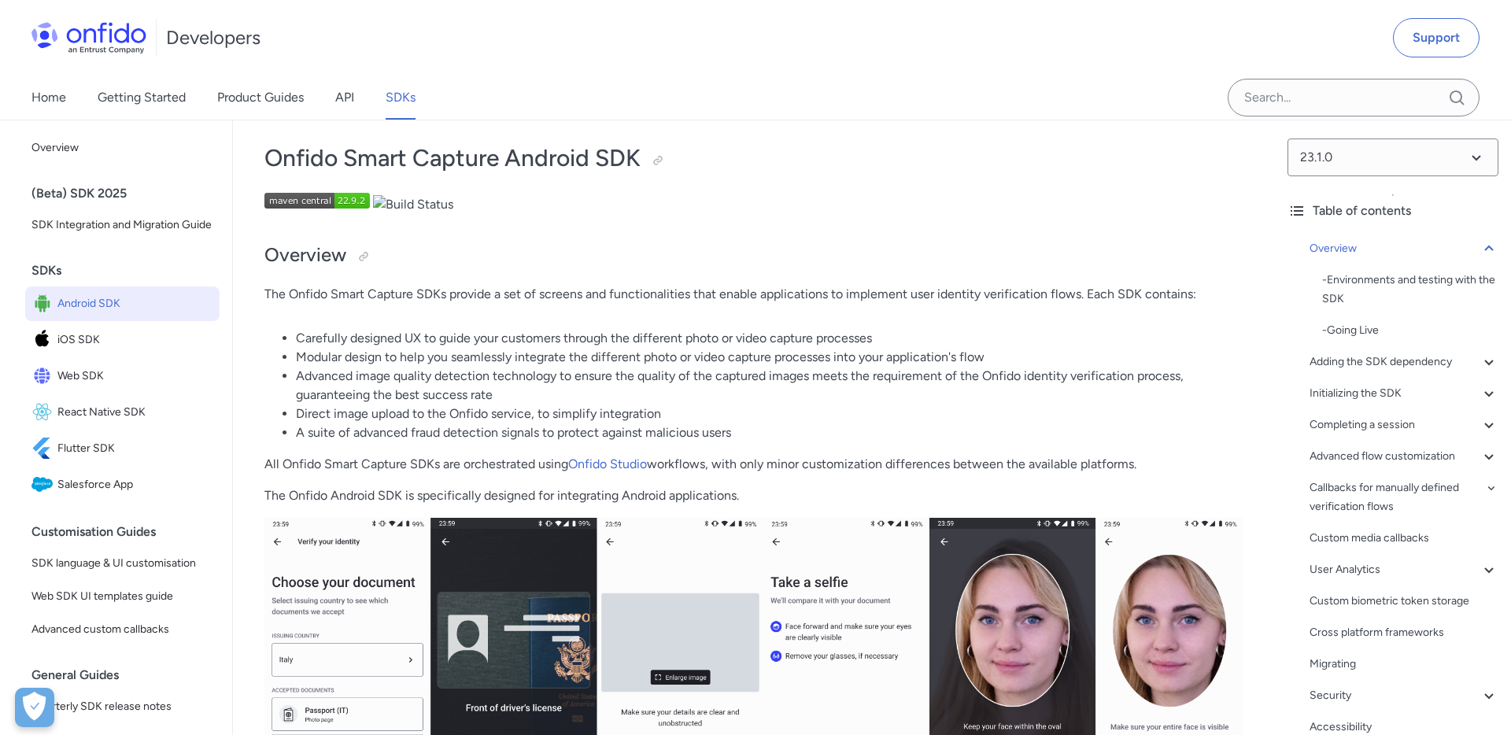
scroll to position [30397, 0]
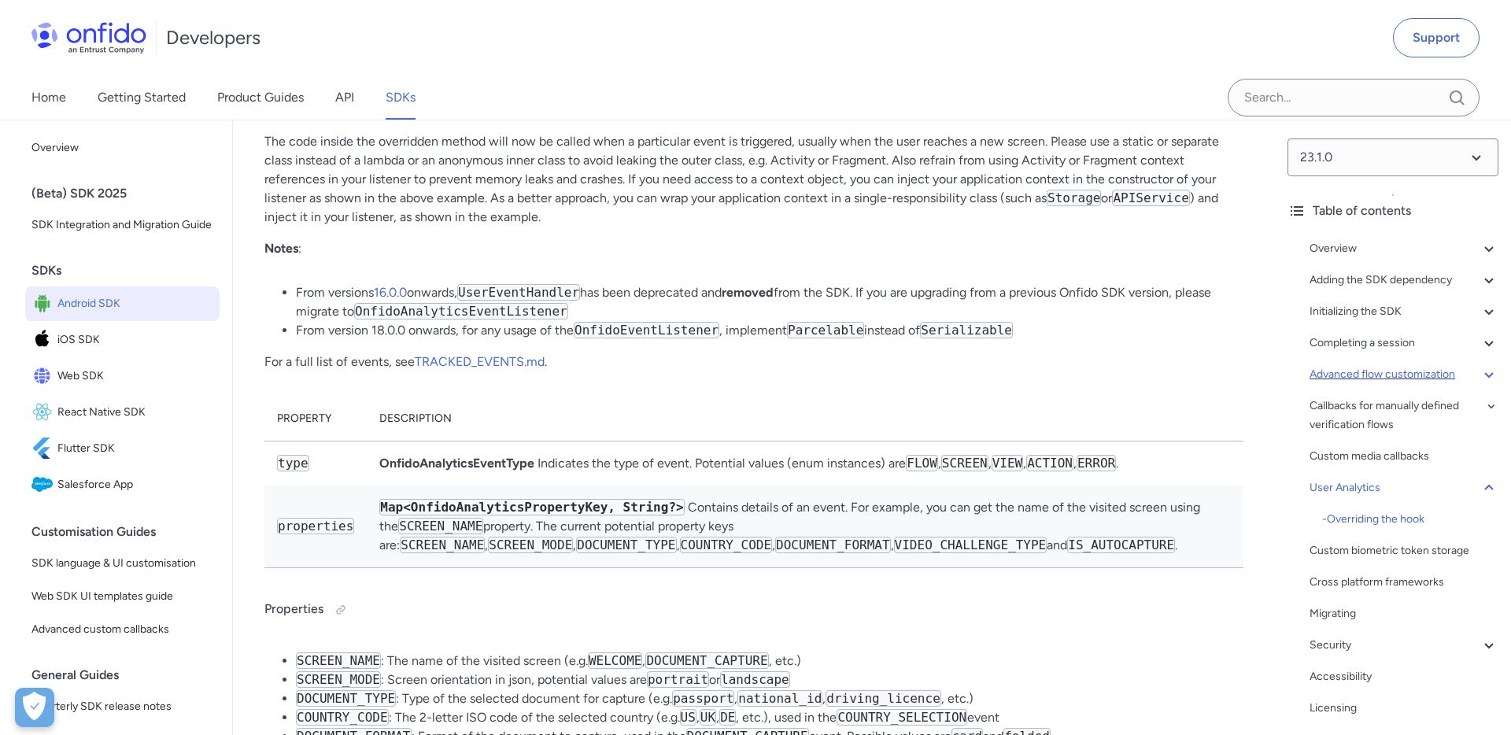
click at [1345, 369] on div "Advanced flow customization" at bounding box center [1403, 374] width 189 height 19
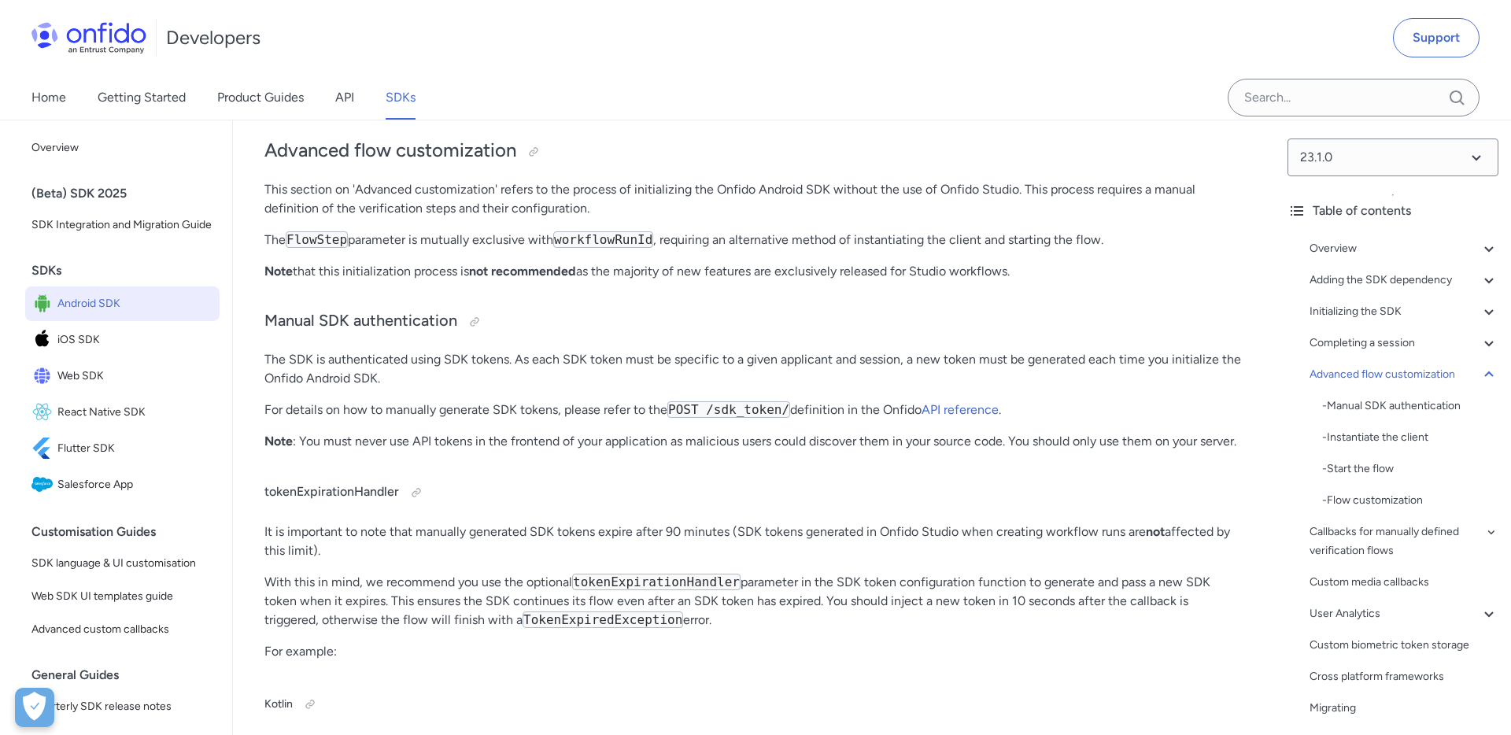
scroll to position [13557, 0]
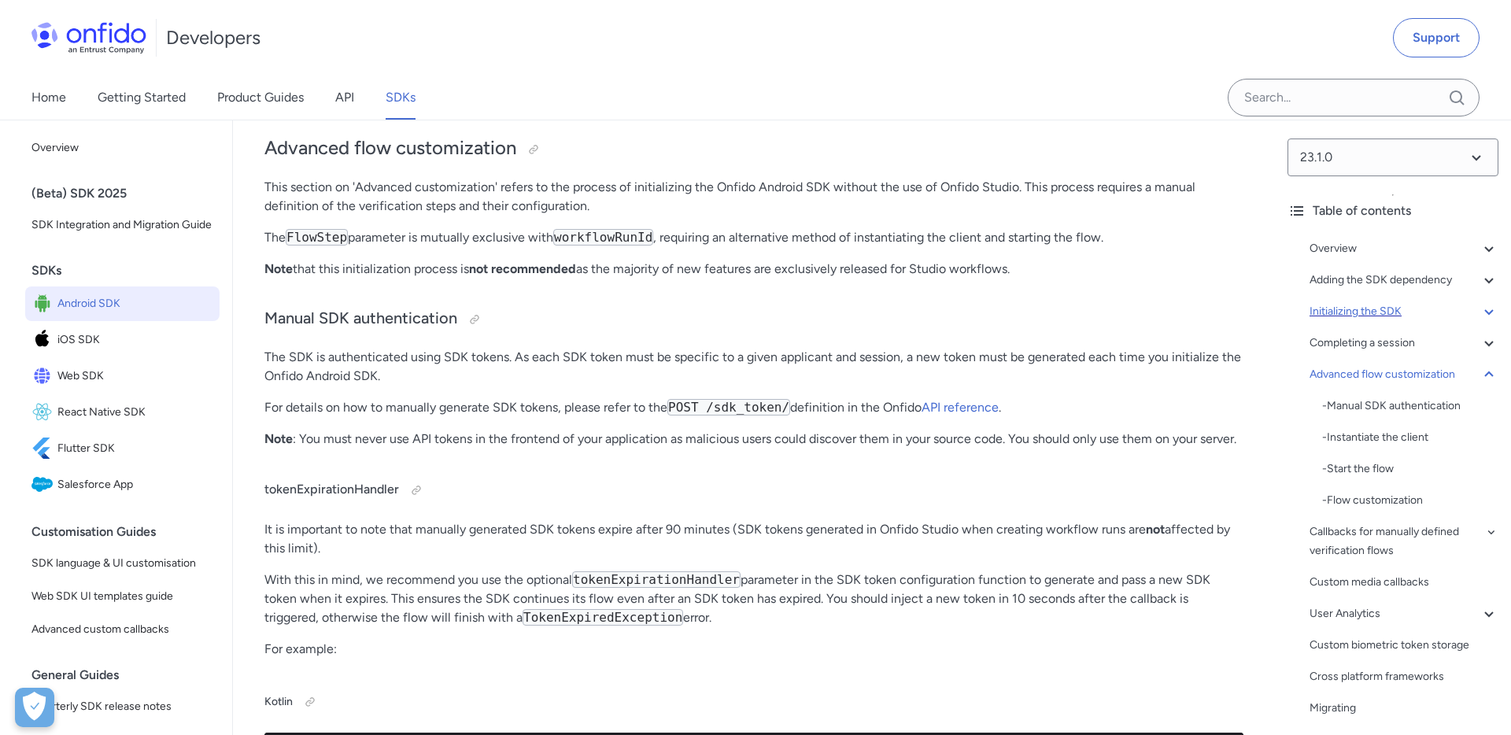
click at [1371, 304] on div "Initializing the SDK" at bounding box center [1403, 311] width 189 height 19
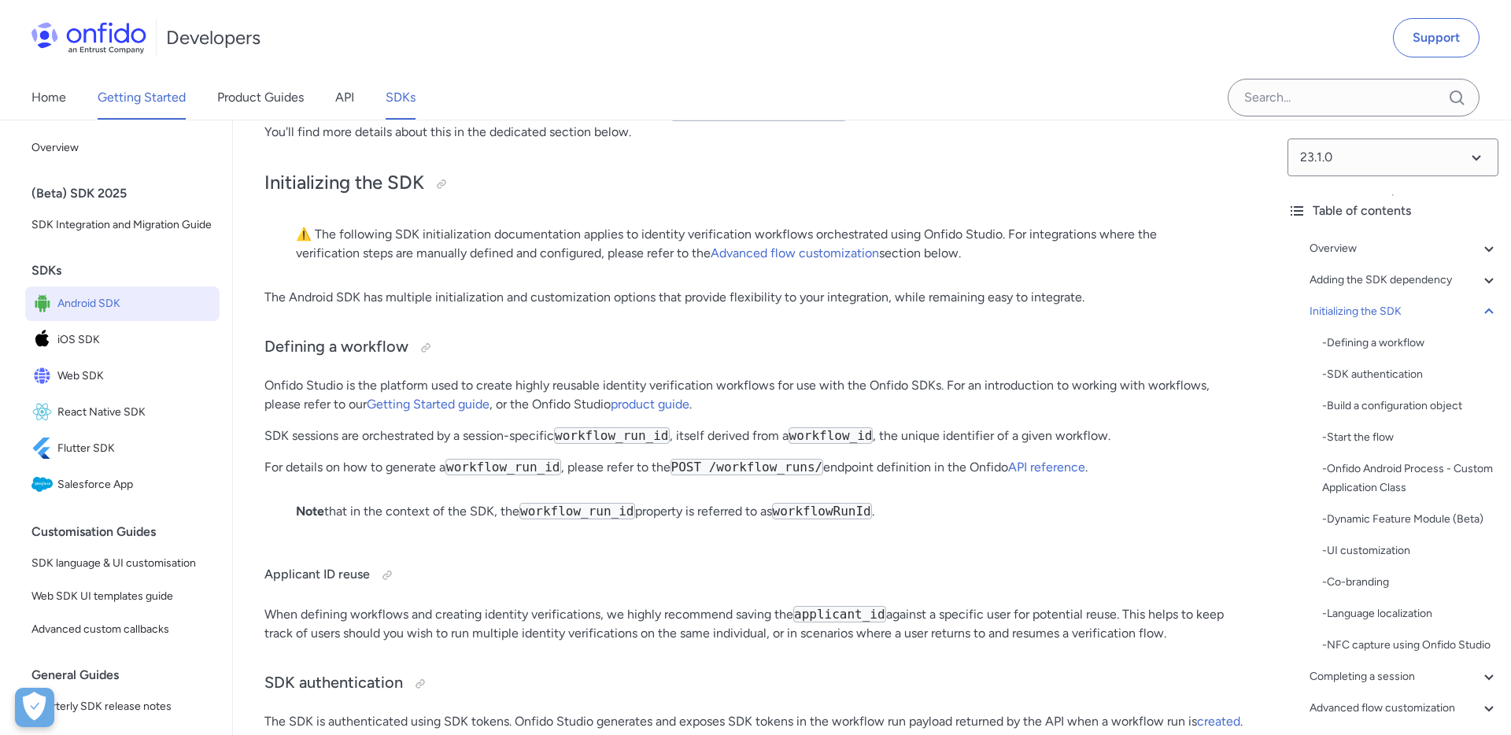
click at [157, 95] on link "Getting Started" at bounding box center [142, 98] width 88 height 44
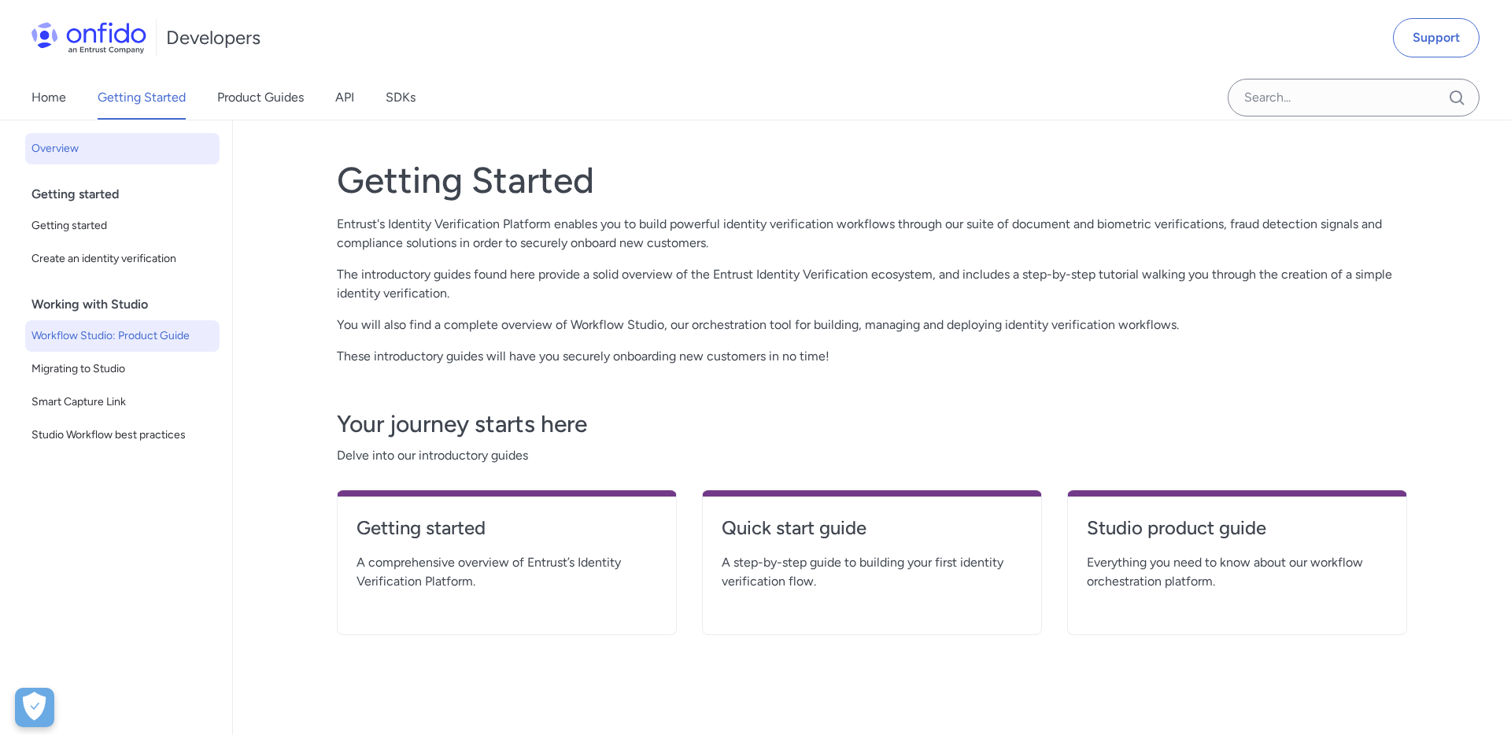
click at [153, 321] on link "Workflow Studio: Product Guide" at bounding box center [122, 335] width 194 height 31
click at [113, 373] on span "Migrating to Studio" at bounding box center [122, 369] width 182 height 19
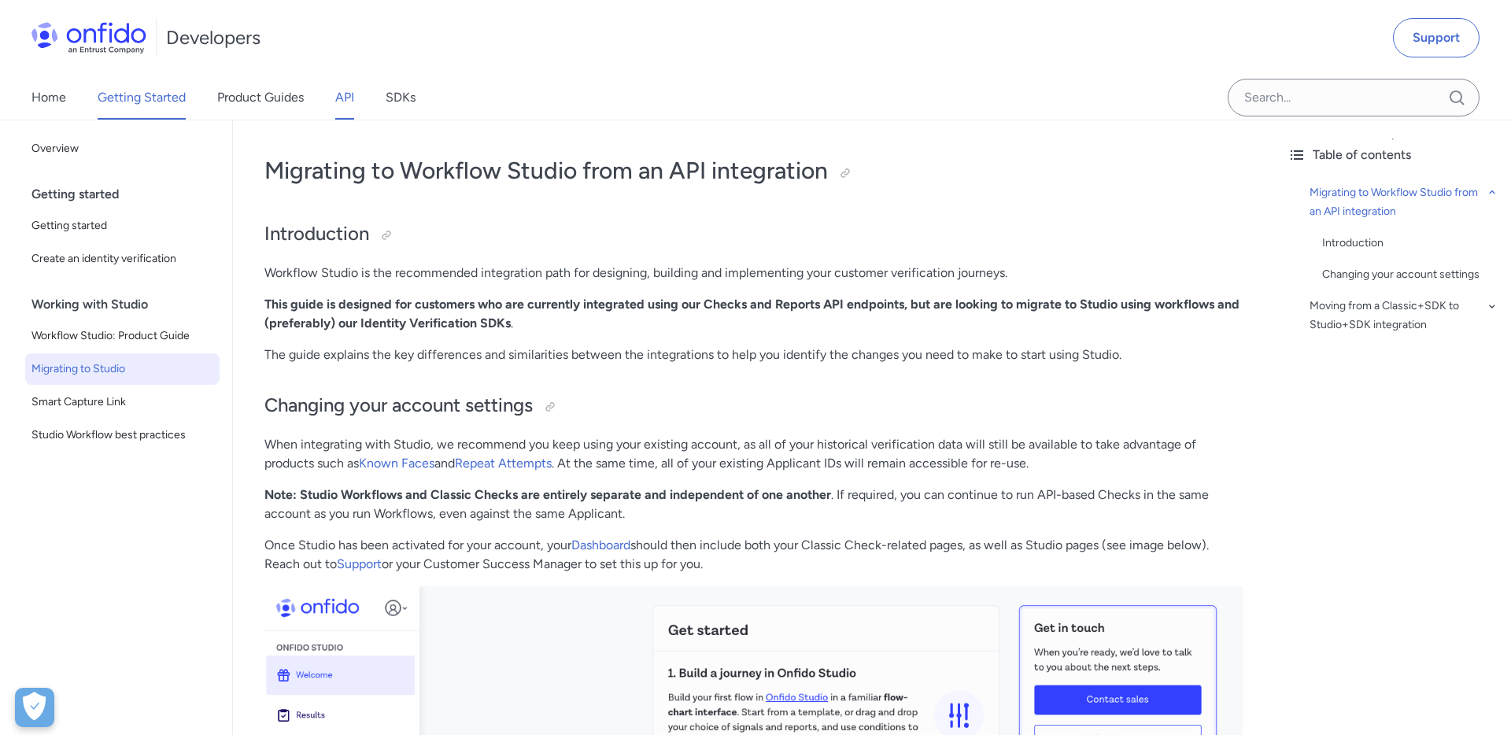
click at [345, 94] on link "API" at bounding box center [344, 98] width 19 height 44
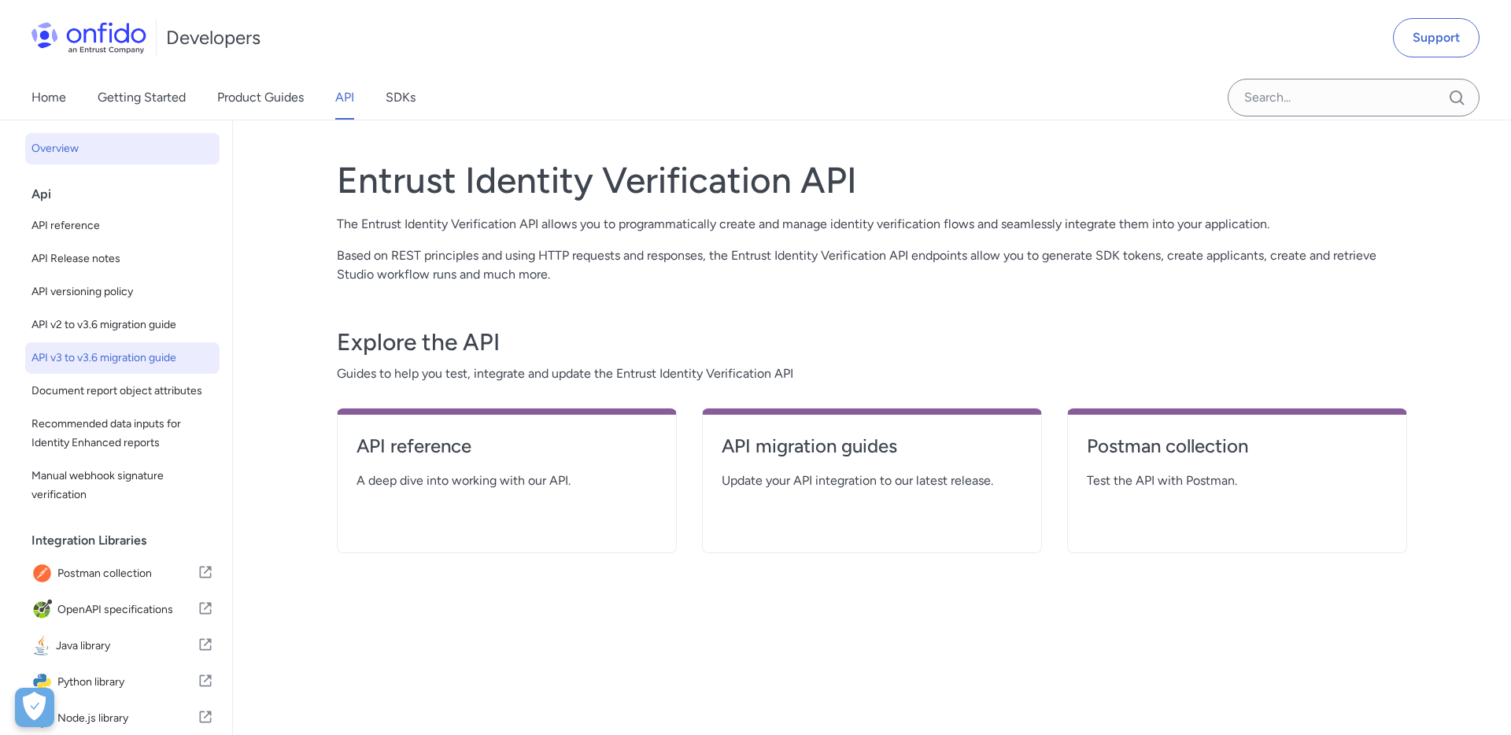
click at [153, 349] on span "API v3 to v3.6 migration guide" at bounding box center [122, 358] width 182 height 19
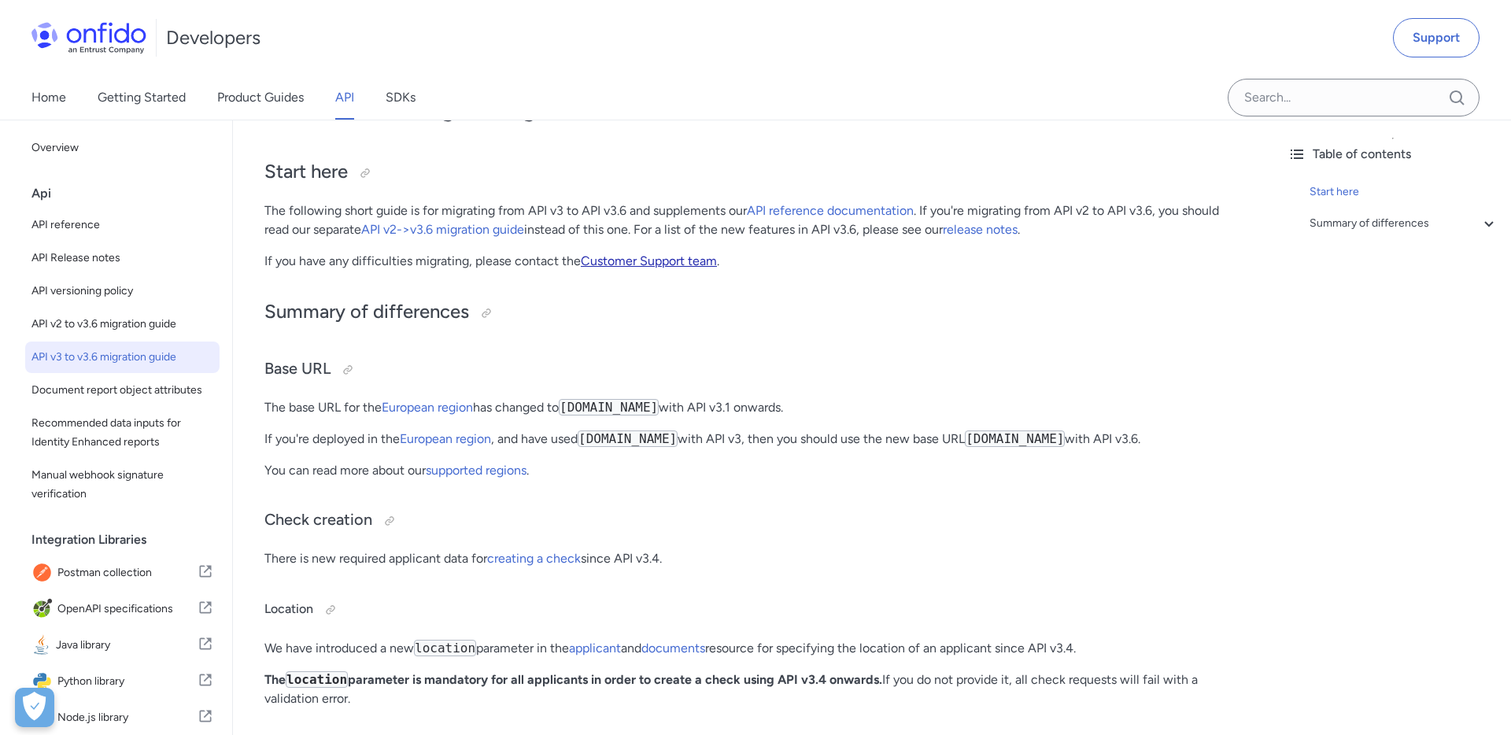
scroll to position [75, 0]
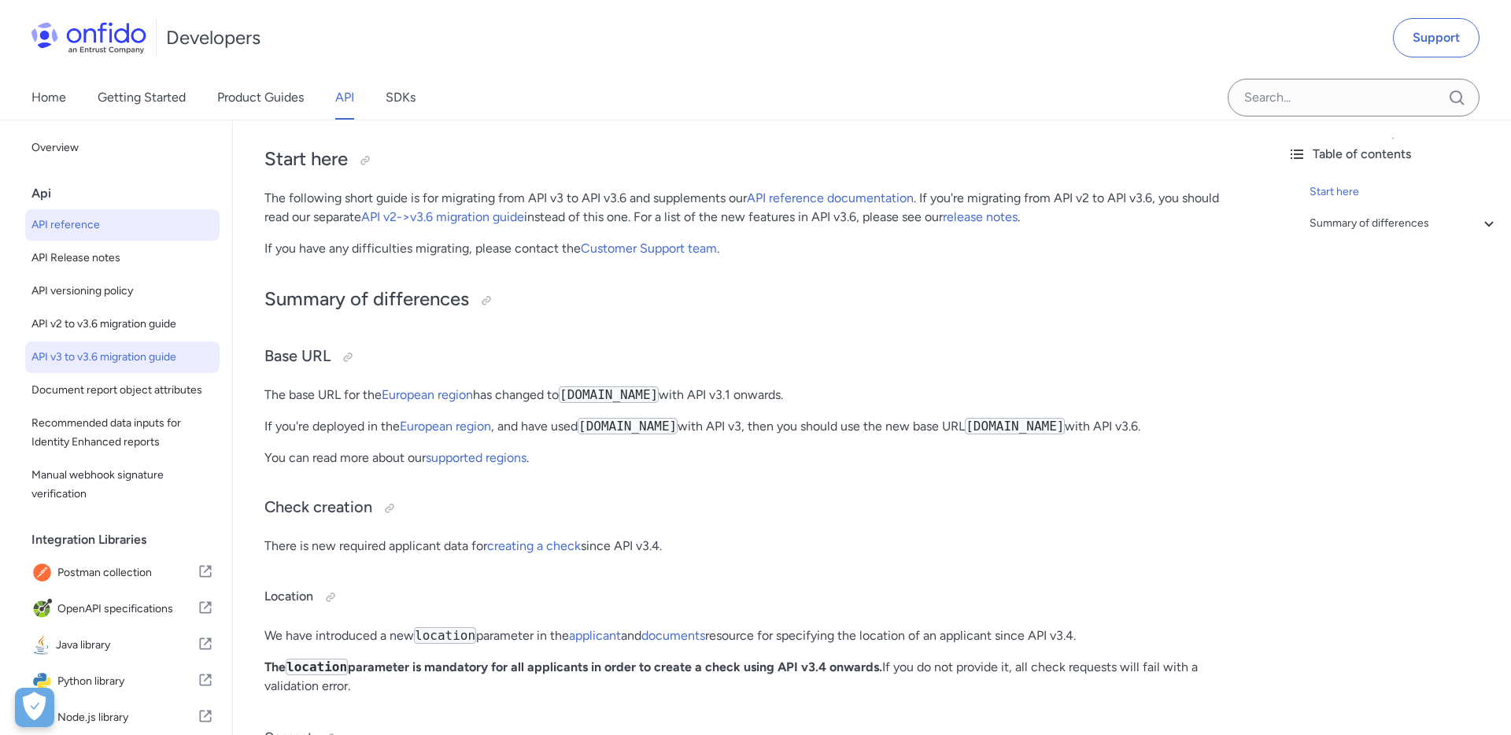
click at [84, 231] on span "API reference" at bounding box center [122, 225] width 182 height 19
select select "http"
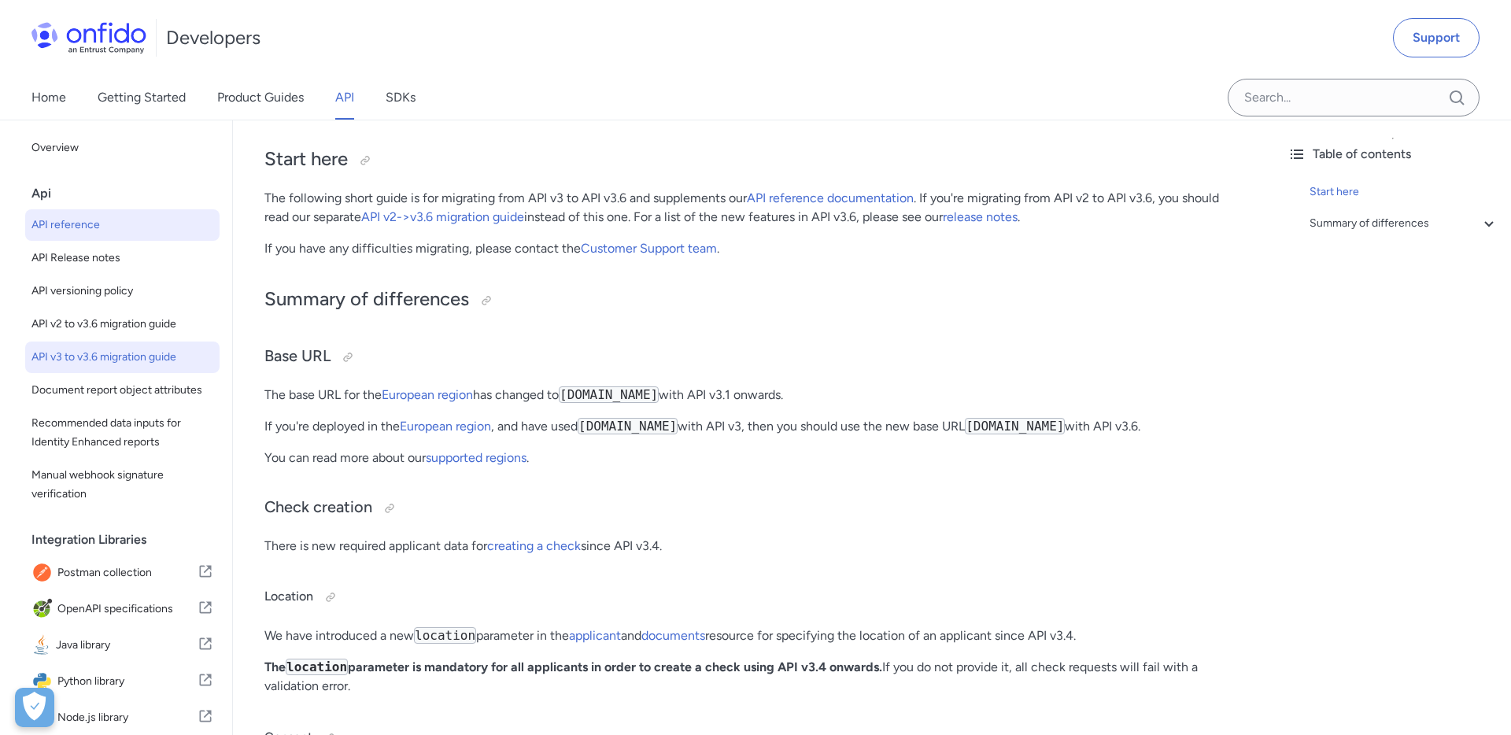
select select "http"
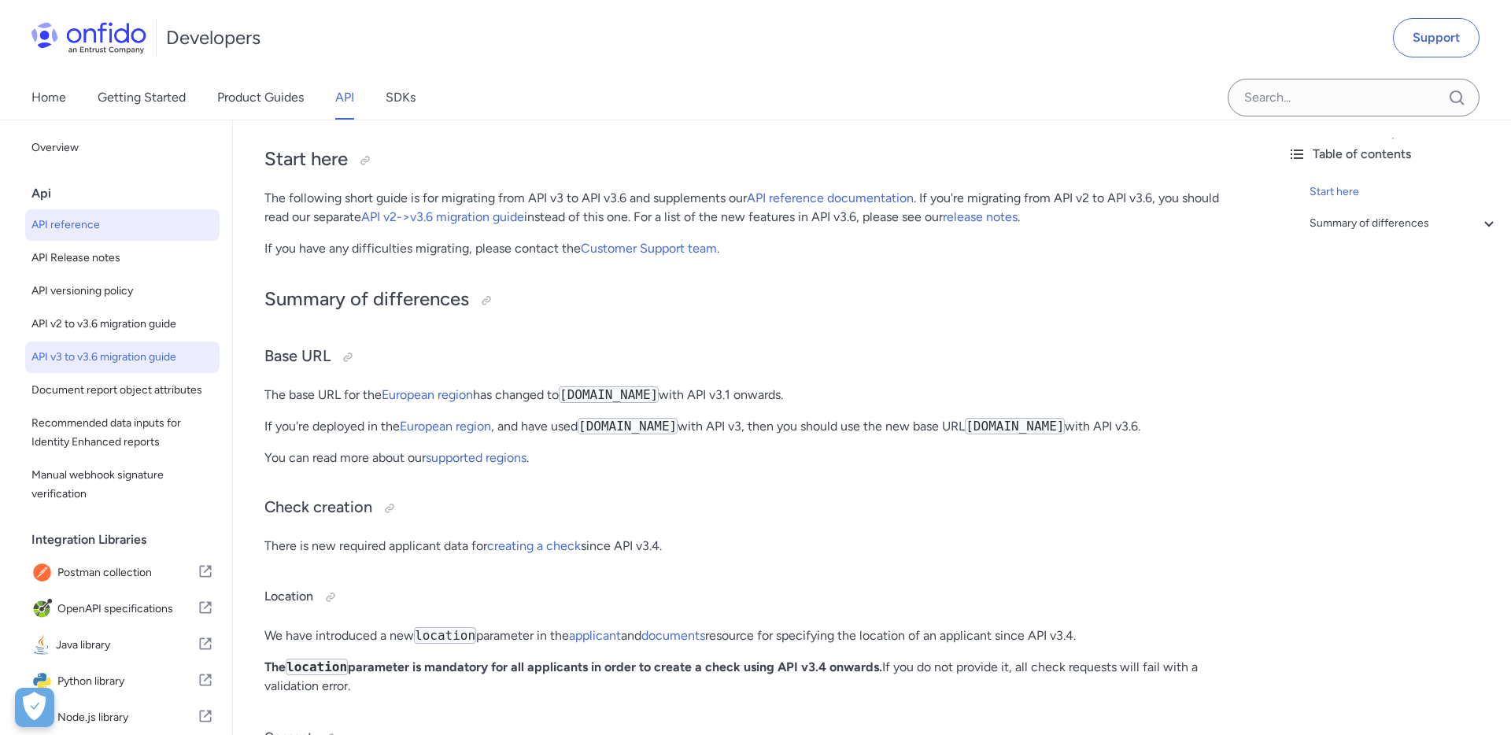
select select "http"
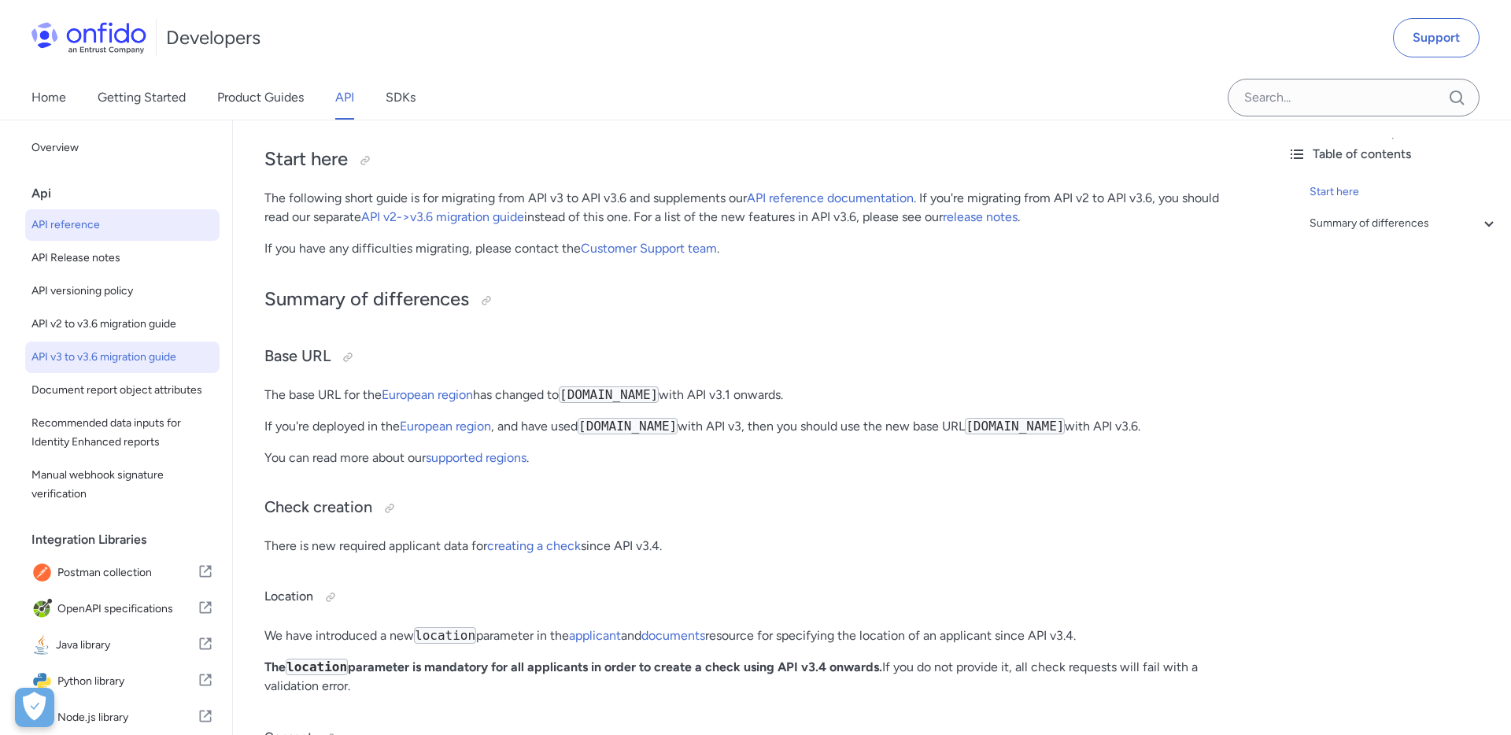
select select "http"
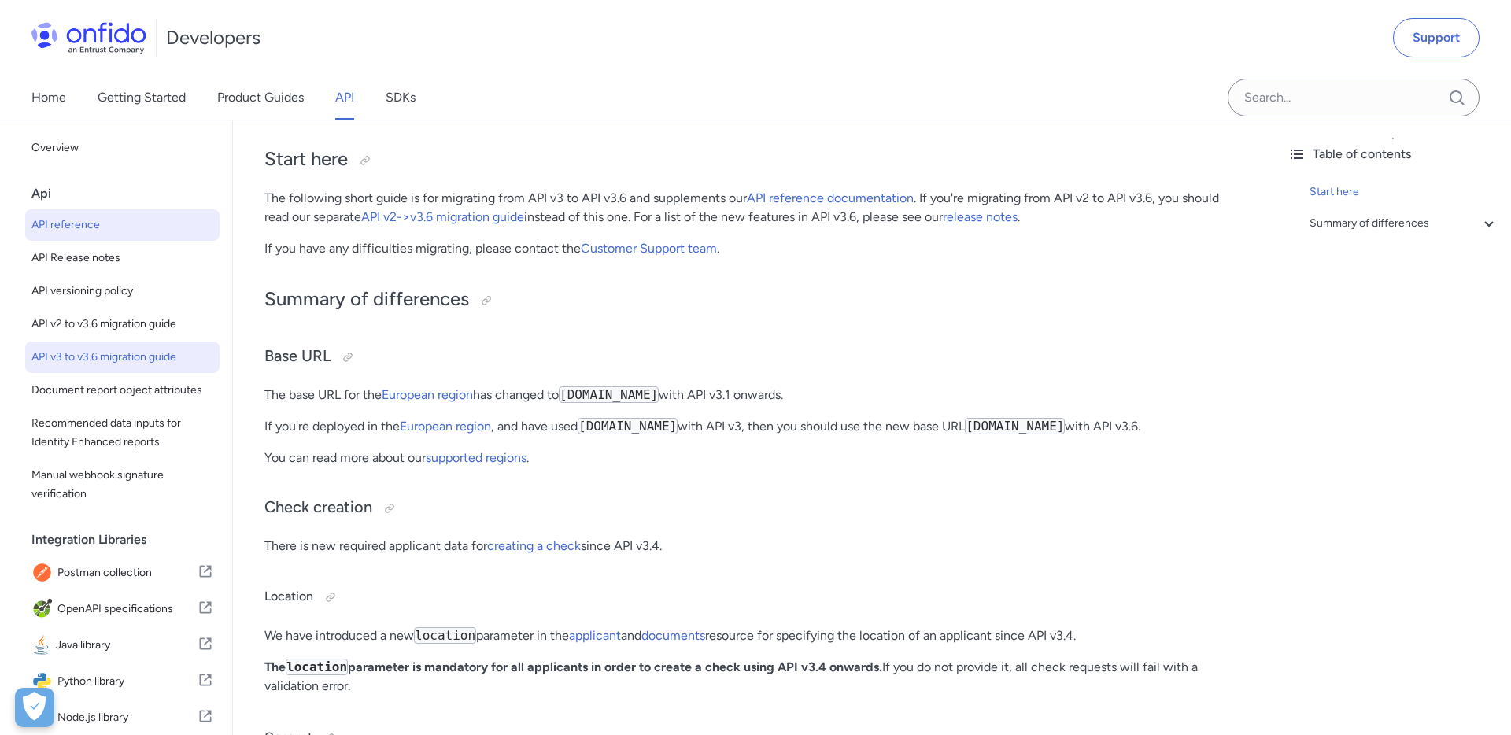
select select "http"
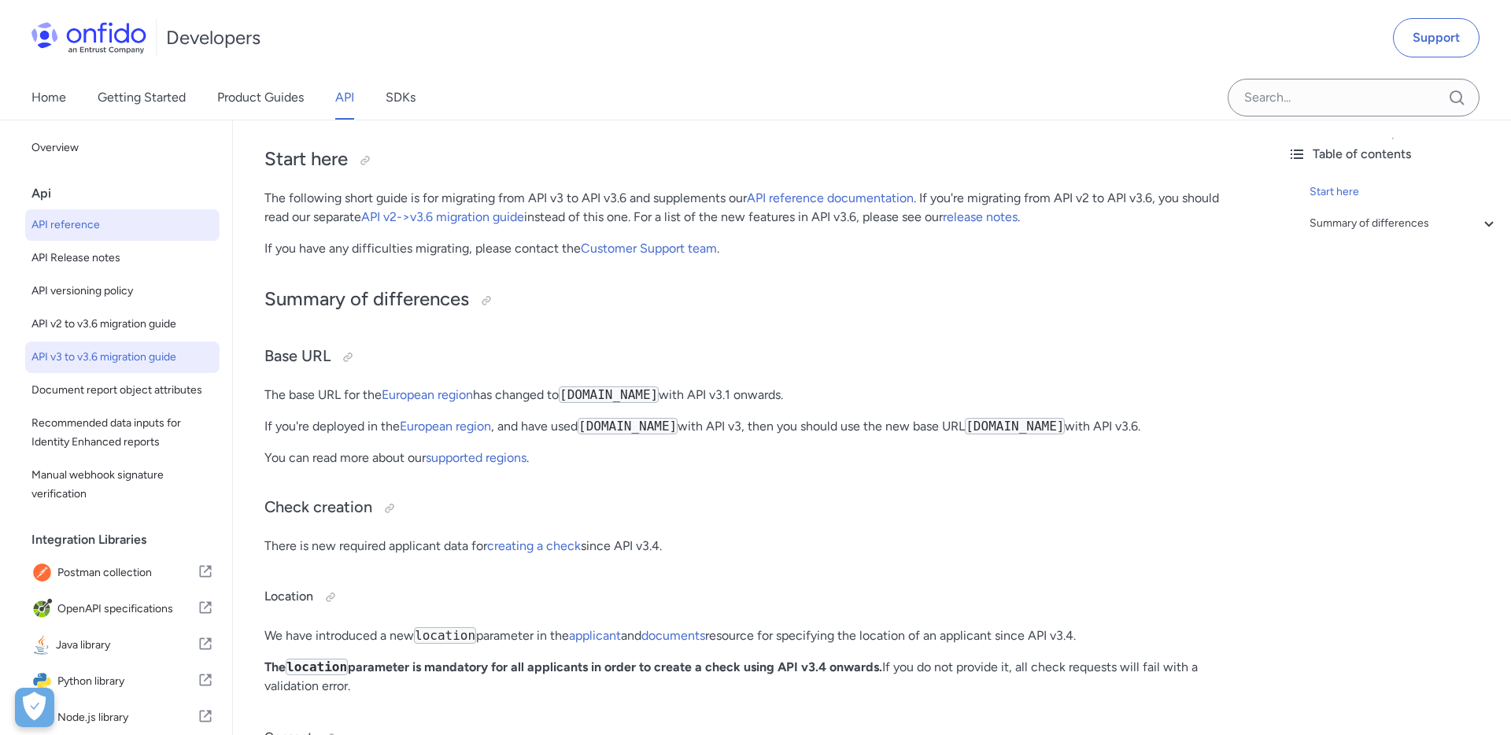
select select "http"
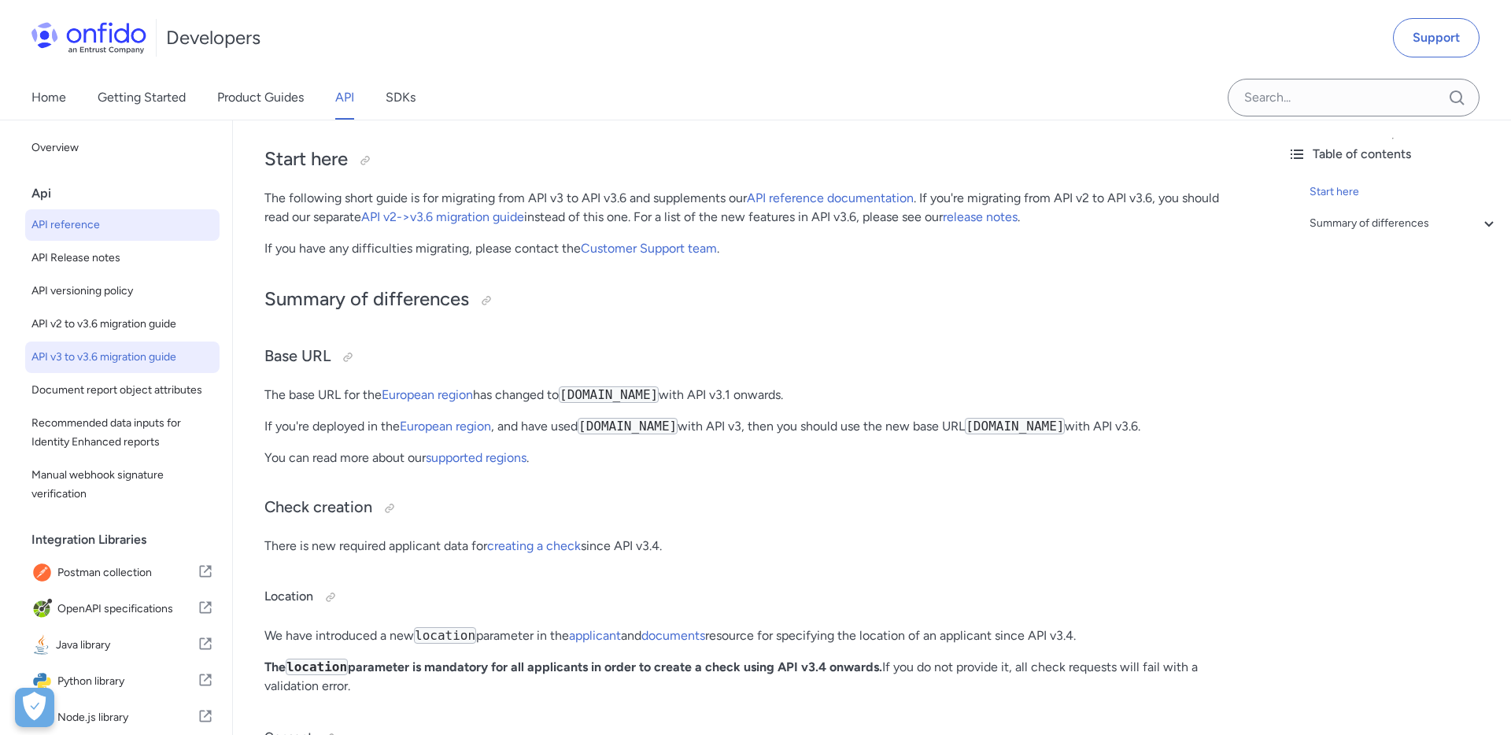
select select "http"
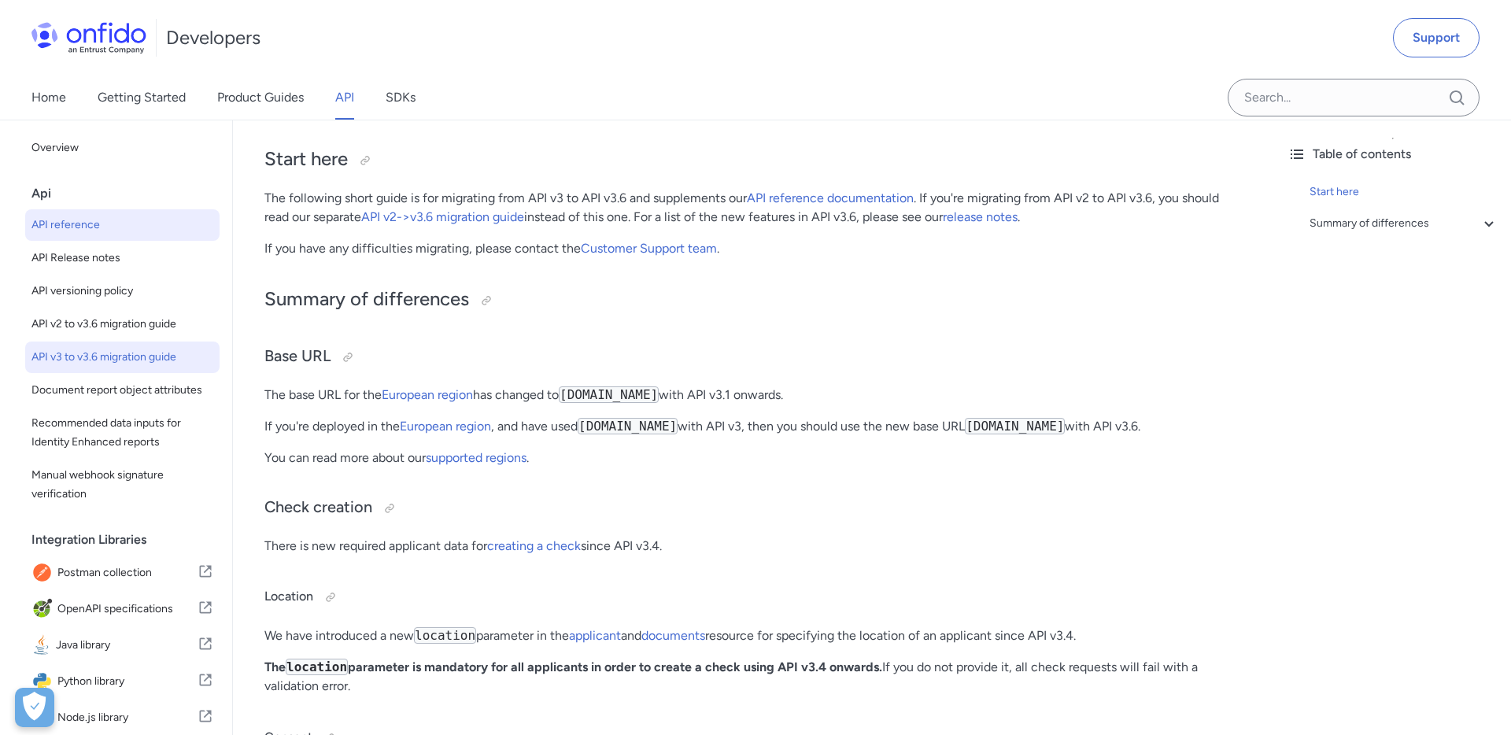
select select "http"
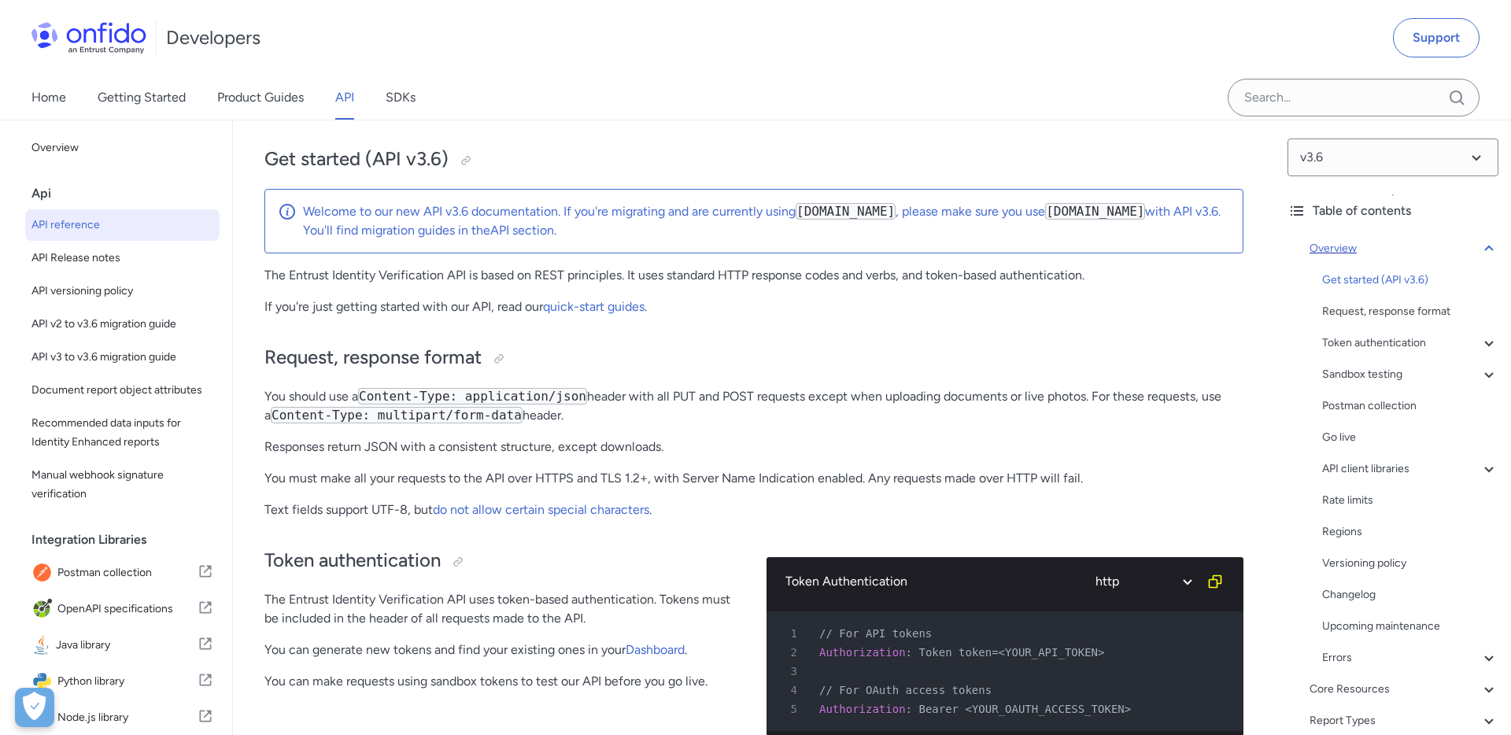
click at [1490, 249] on icon at bounding box center [1488, 248] width 9 height 6
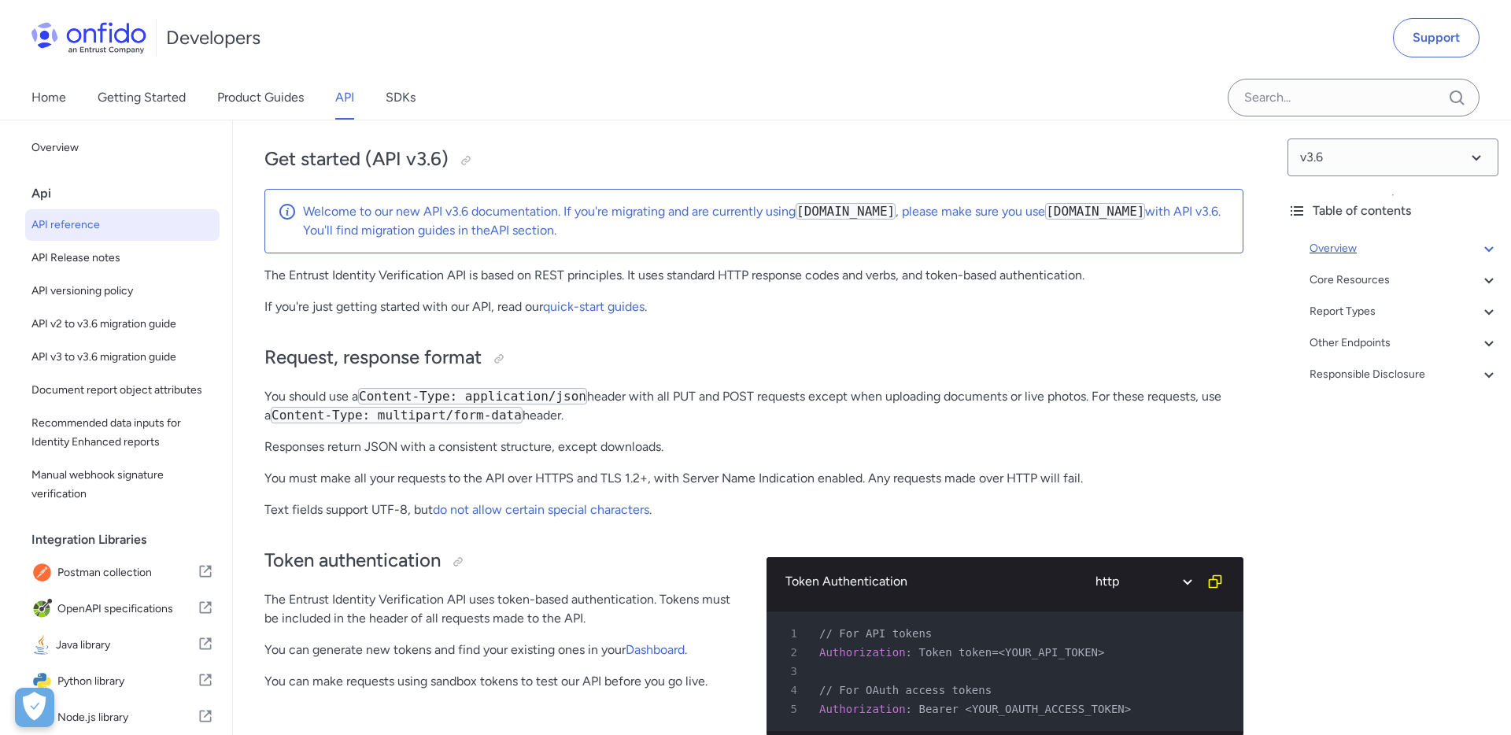
scroll to position [120, 0]
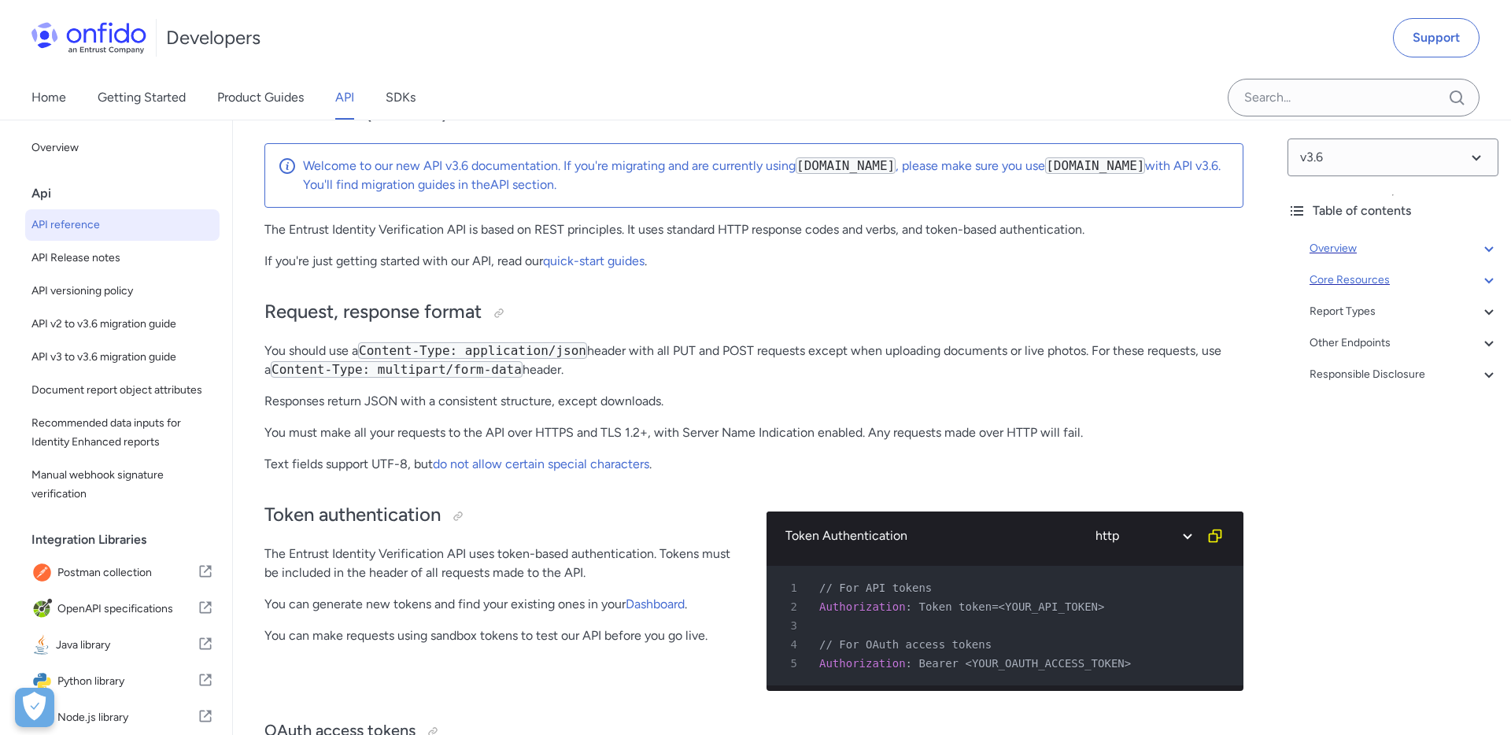
click at [1342, 284] on div "Core Resources" at bounding box center [1403, 280] width 189 height 19
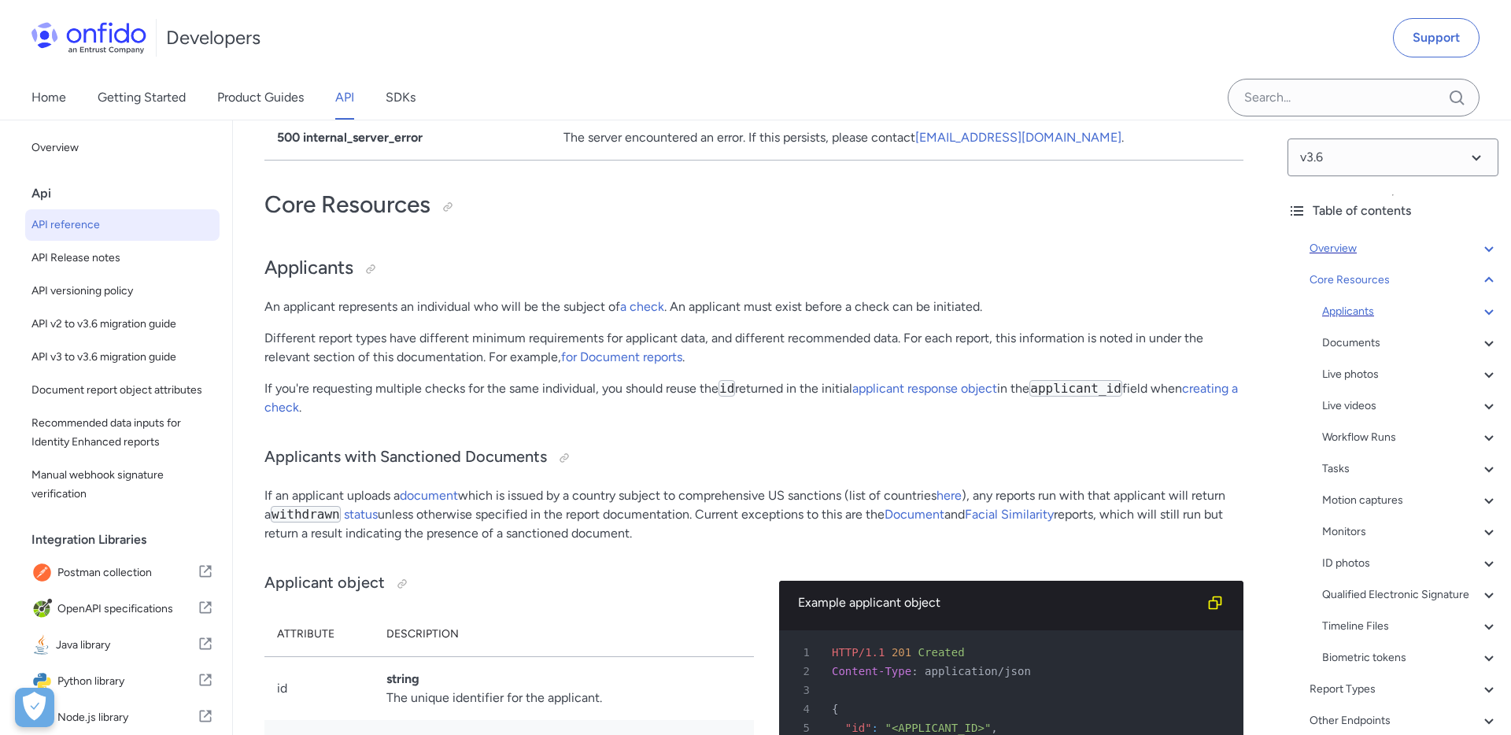
click at [1349, 318] on div "Applicants" at bounding box center [1410, 311] width 176 height 19
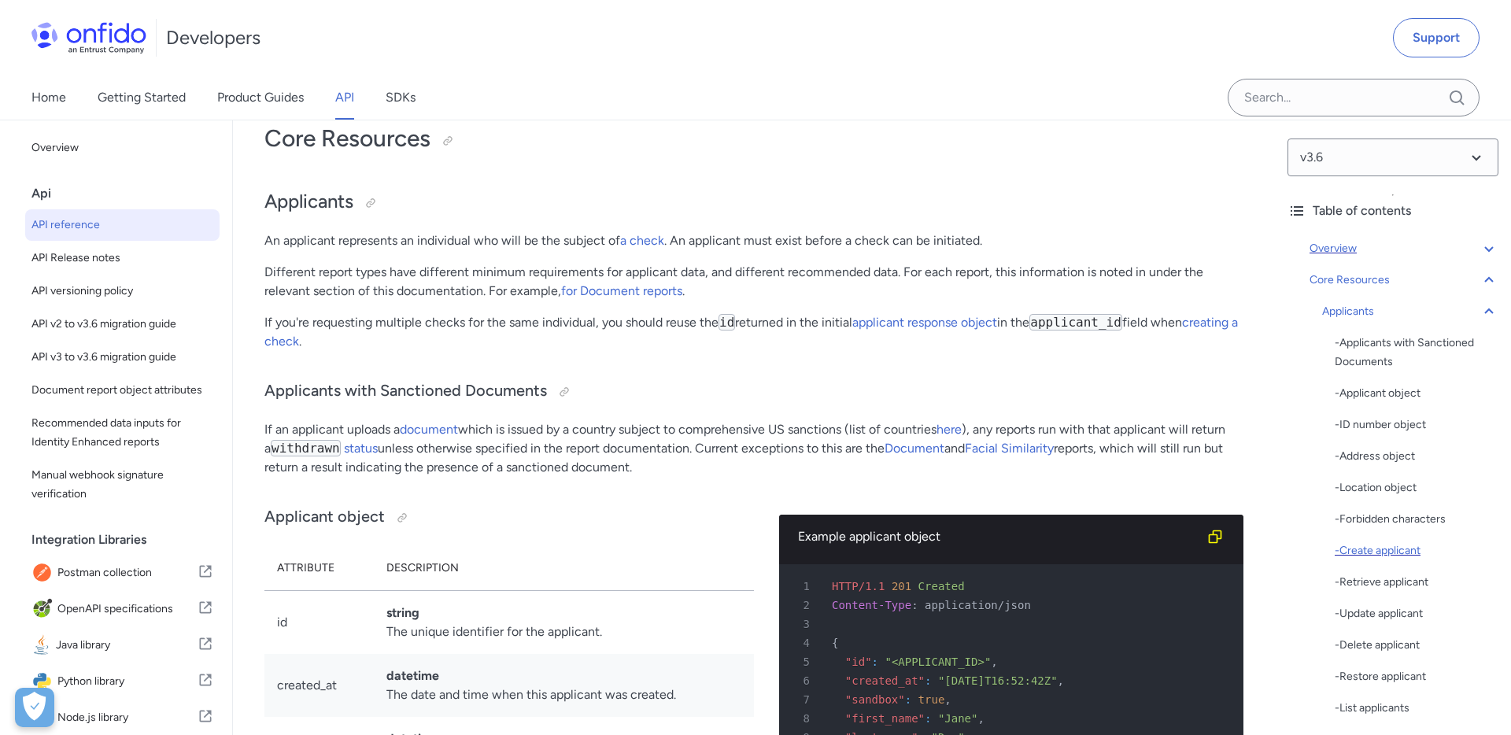
click at [1364, 552] on div "- Create applicant" at bounding box center [1416, 550] width 164 height 19
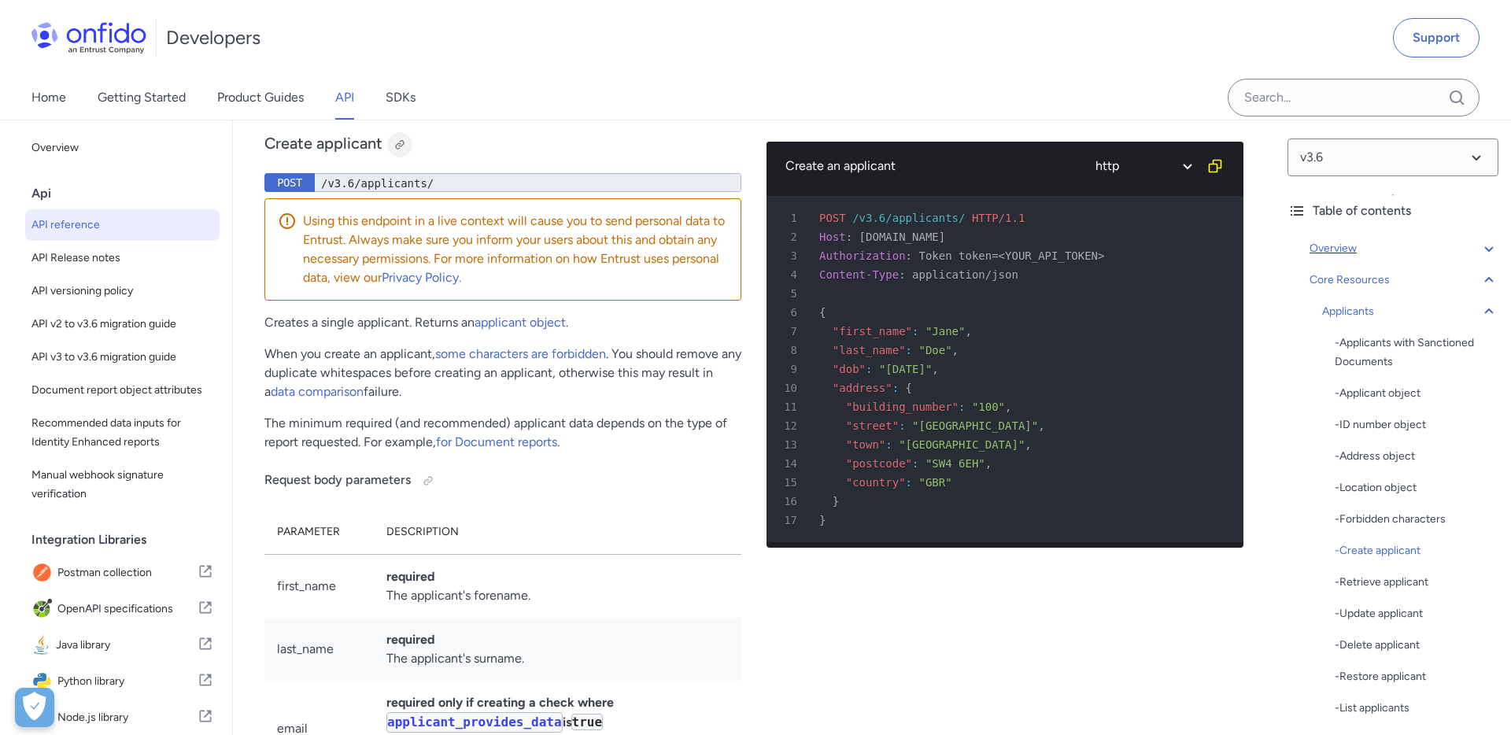
click at [403, 151] on div at bounding box center [399, 144] width 13 height 13
click at [1489, 304] on icon at bounding box center [1488, 311] width 19 height 19
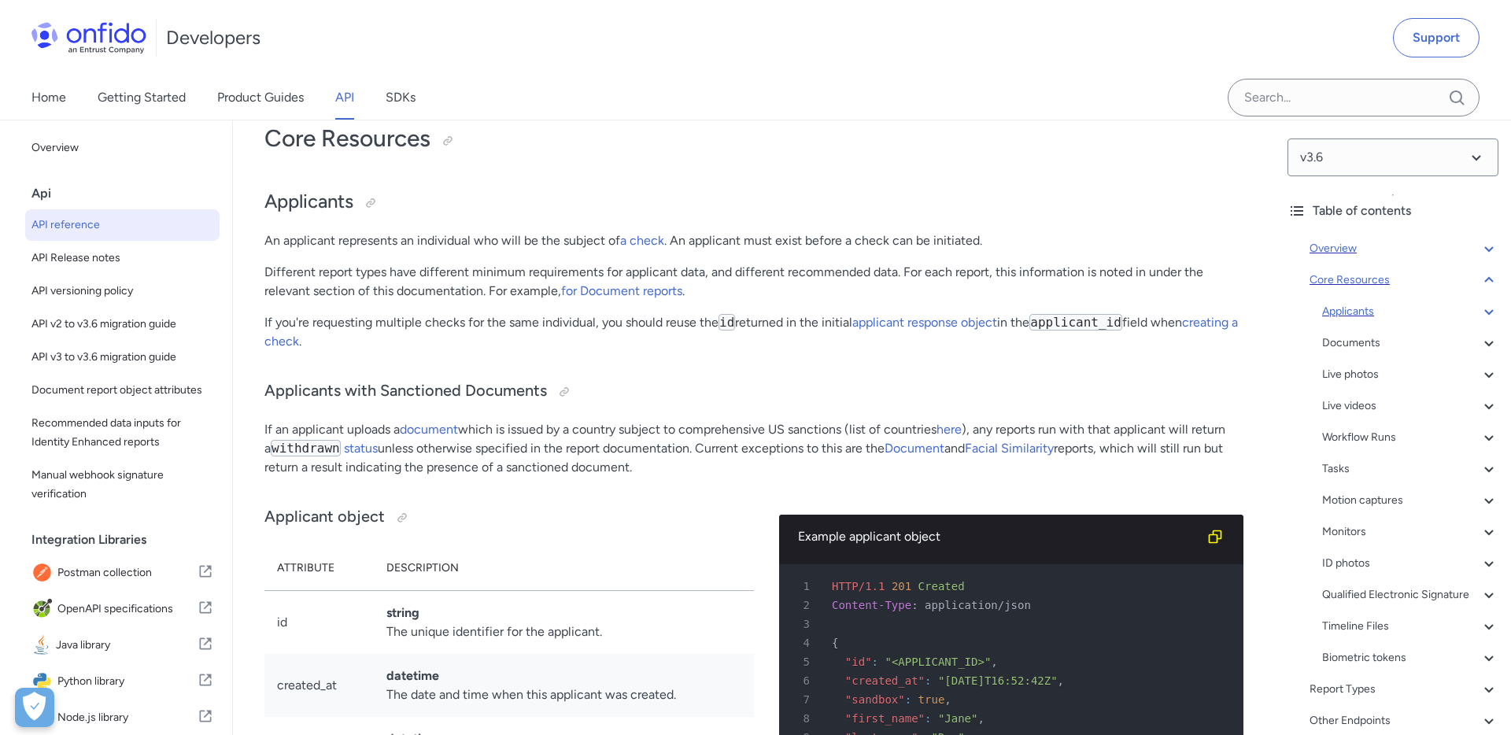
click at [1489, 286] on icon at bounding box center [1488, 280] width 19 height 19
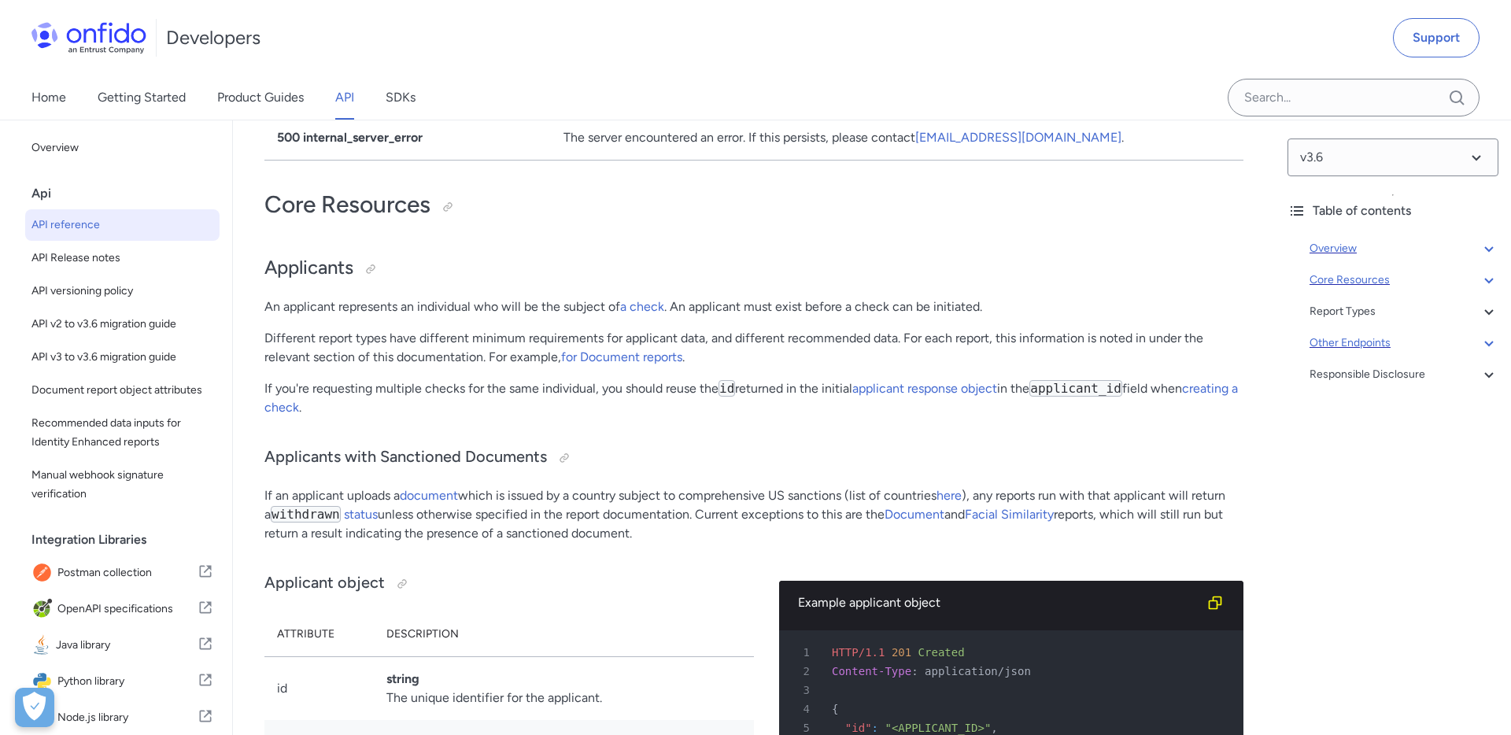
click at [1388, 344] on div "Other Endpoints" at bounding box center [1403, 343] width 189 height 19
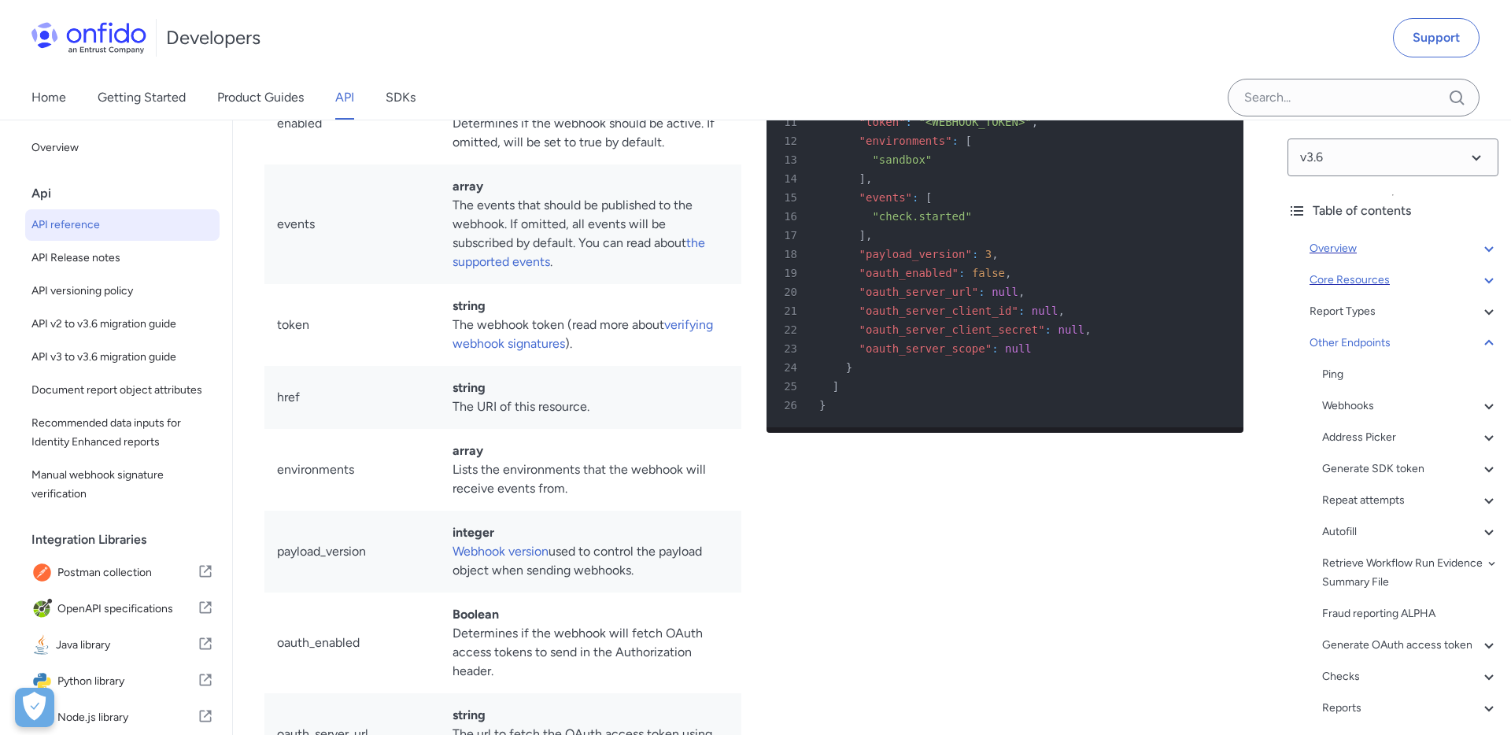
scroll to position [35, 0]
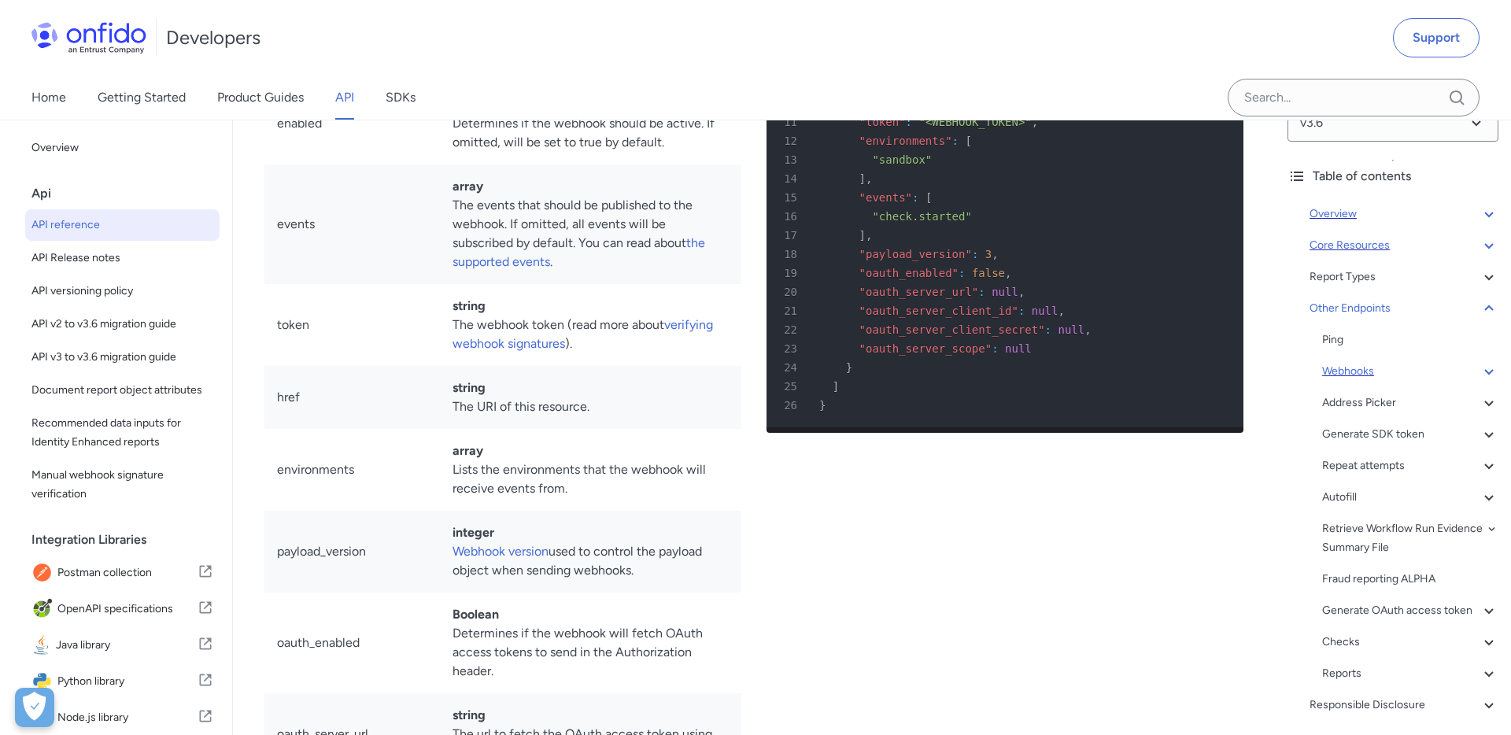
click at [1362, 366] on div "Webhooks" at bounding box center [1410, 371] width 176 height 19
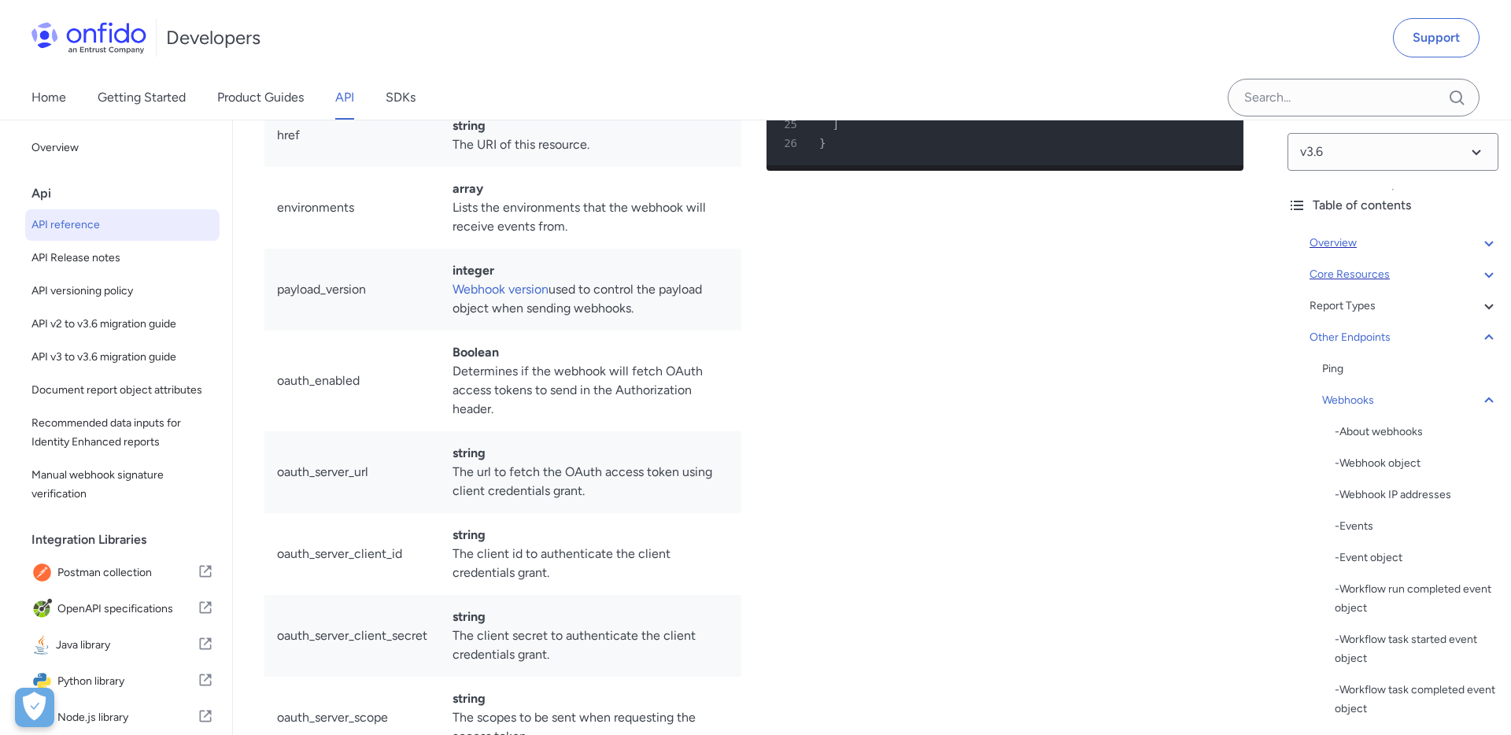
scroll to position [2, 0]
click at [1451, 153] on select at bounding box center [1392, 156] width 211 height 38
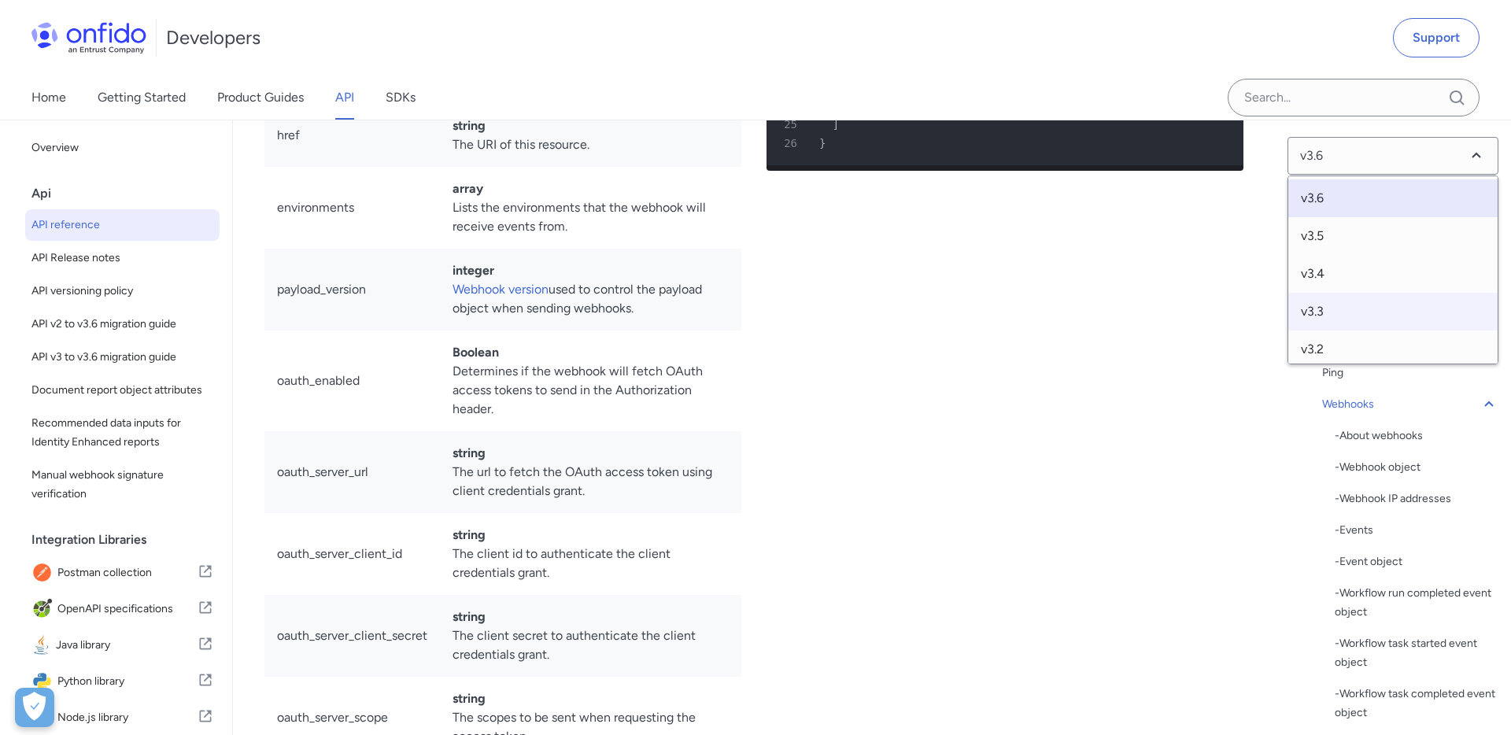
scroll to position [121, 0]
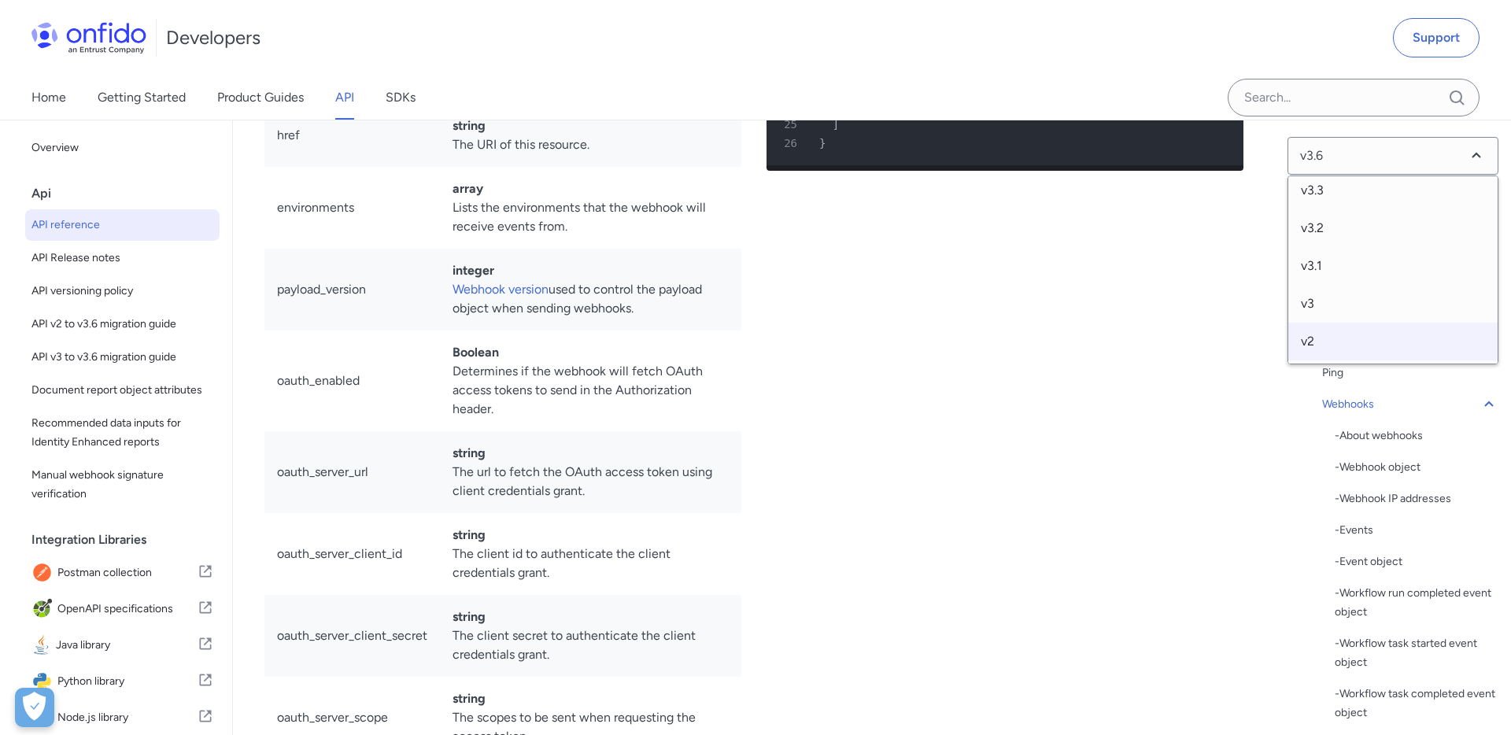
click at [1313, 338] on span "v2" at bounding box center [1392, 342] width 209 height 38
select select "2.0.0"
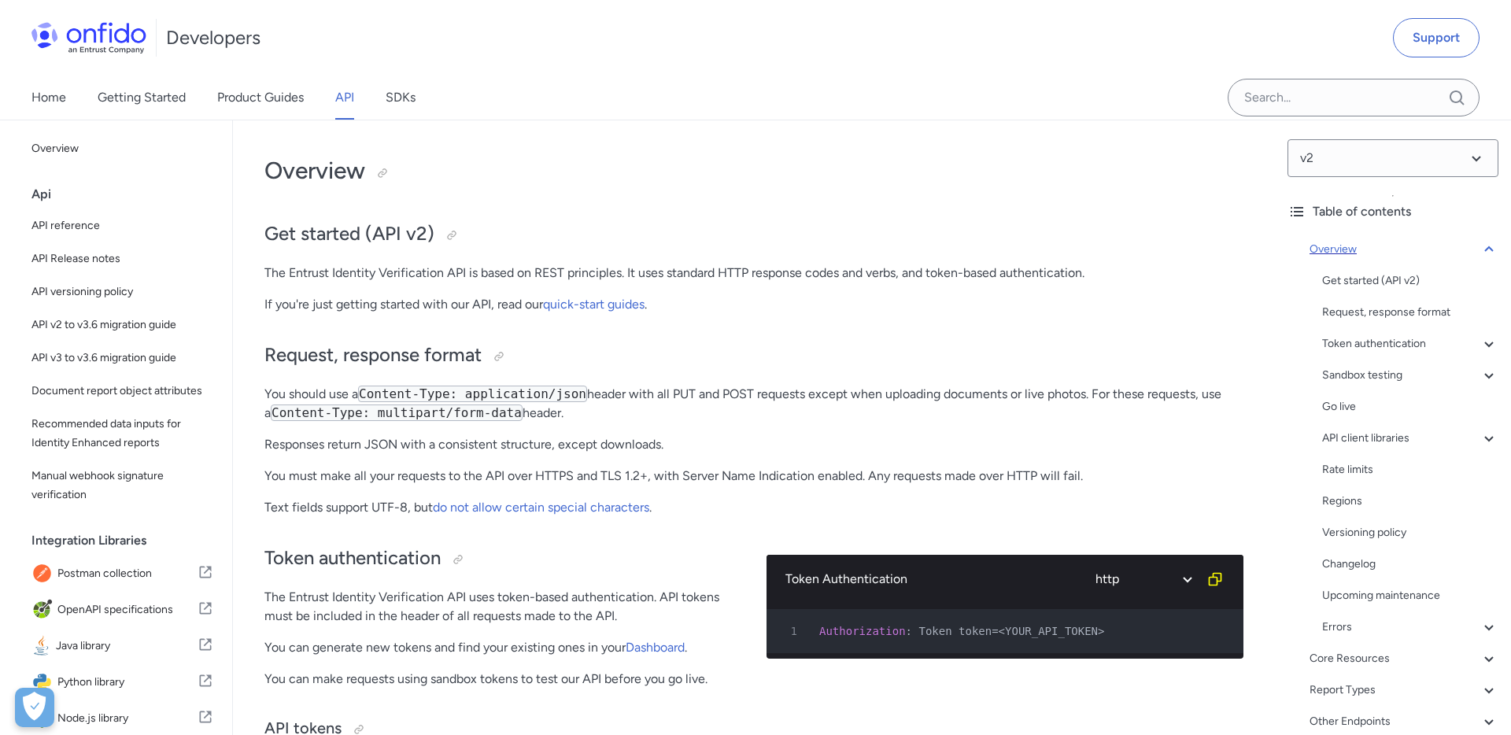
click at [1487, 247] on icon at bounding box center [1488, 249] width 9 height 6
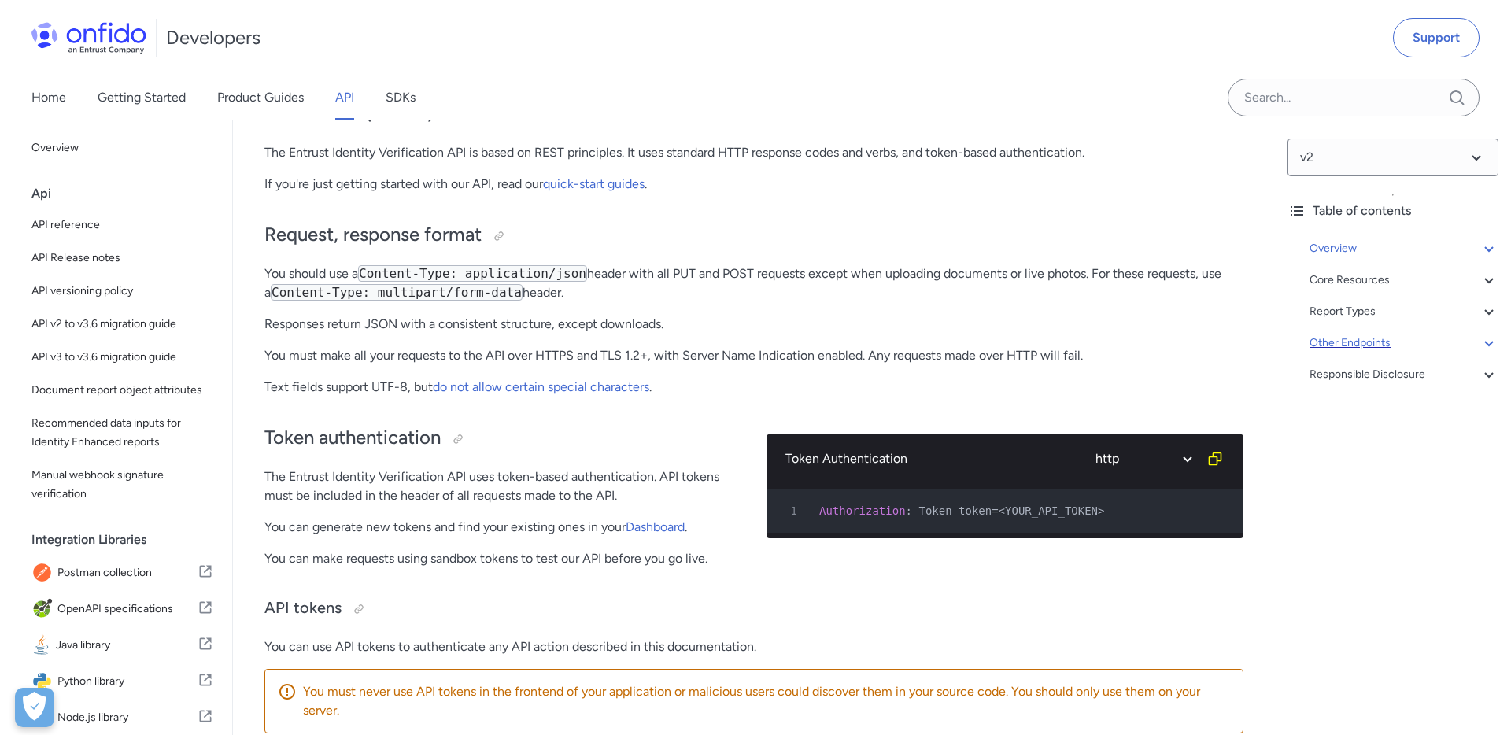
click at [1386, 349] on div "Other Endpoints" at bounding box center [1403, 343] width 189 height 19
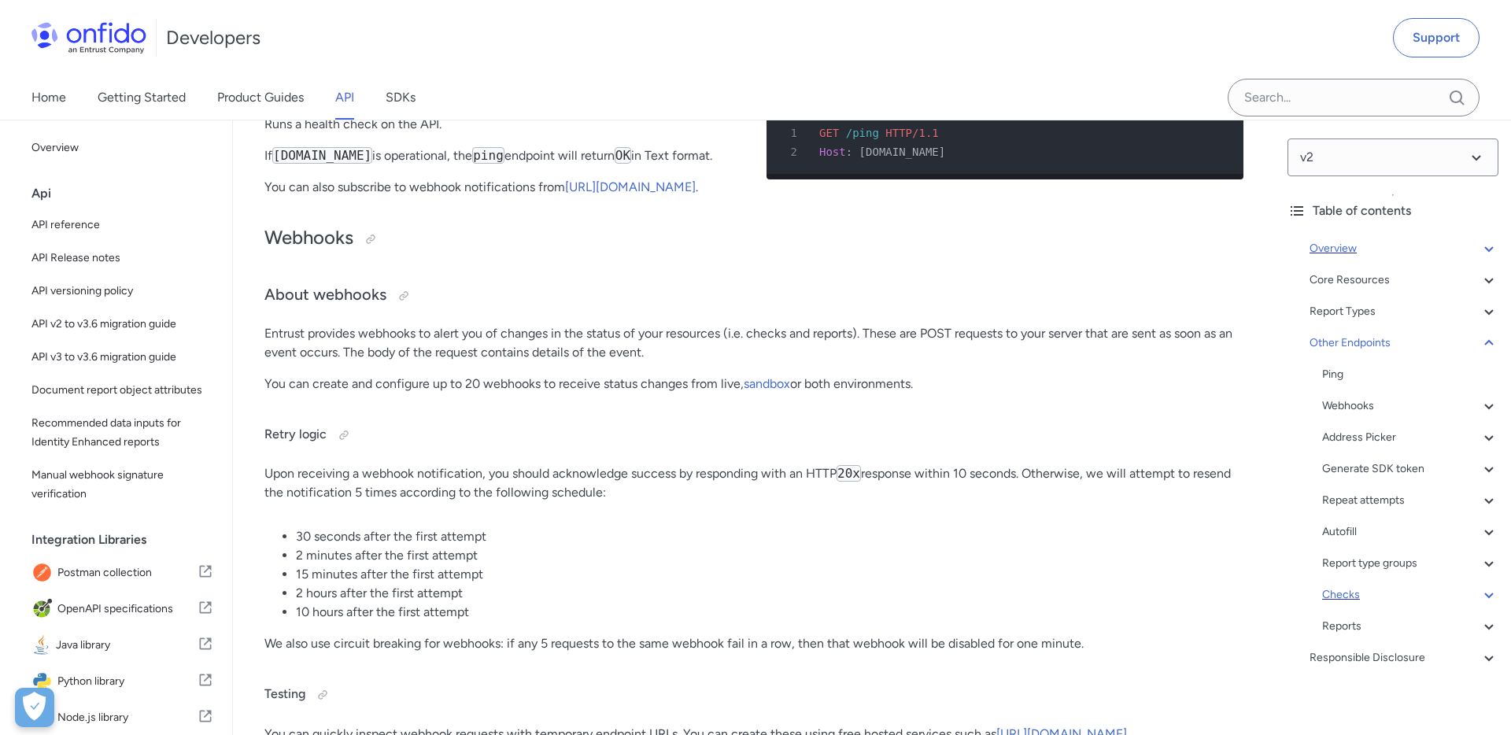
click at [1345, 593] on div "Checks" at bounding box center [1410, 594] width 176 height 19
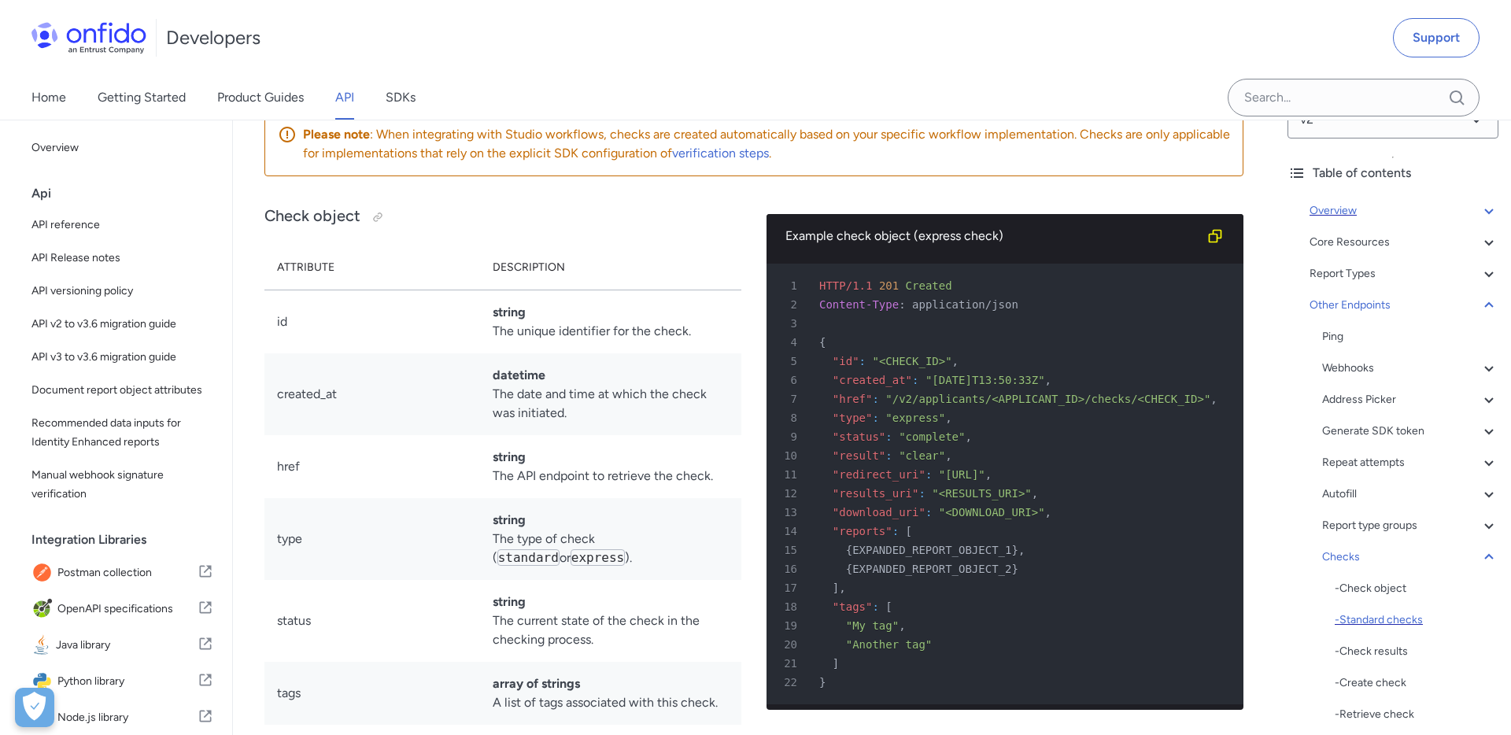
scroll to position [39, 0]
click at [1363, 686] on div "- Create check" at bounding box center [1416, 682] width 164 height 19
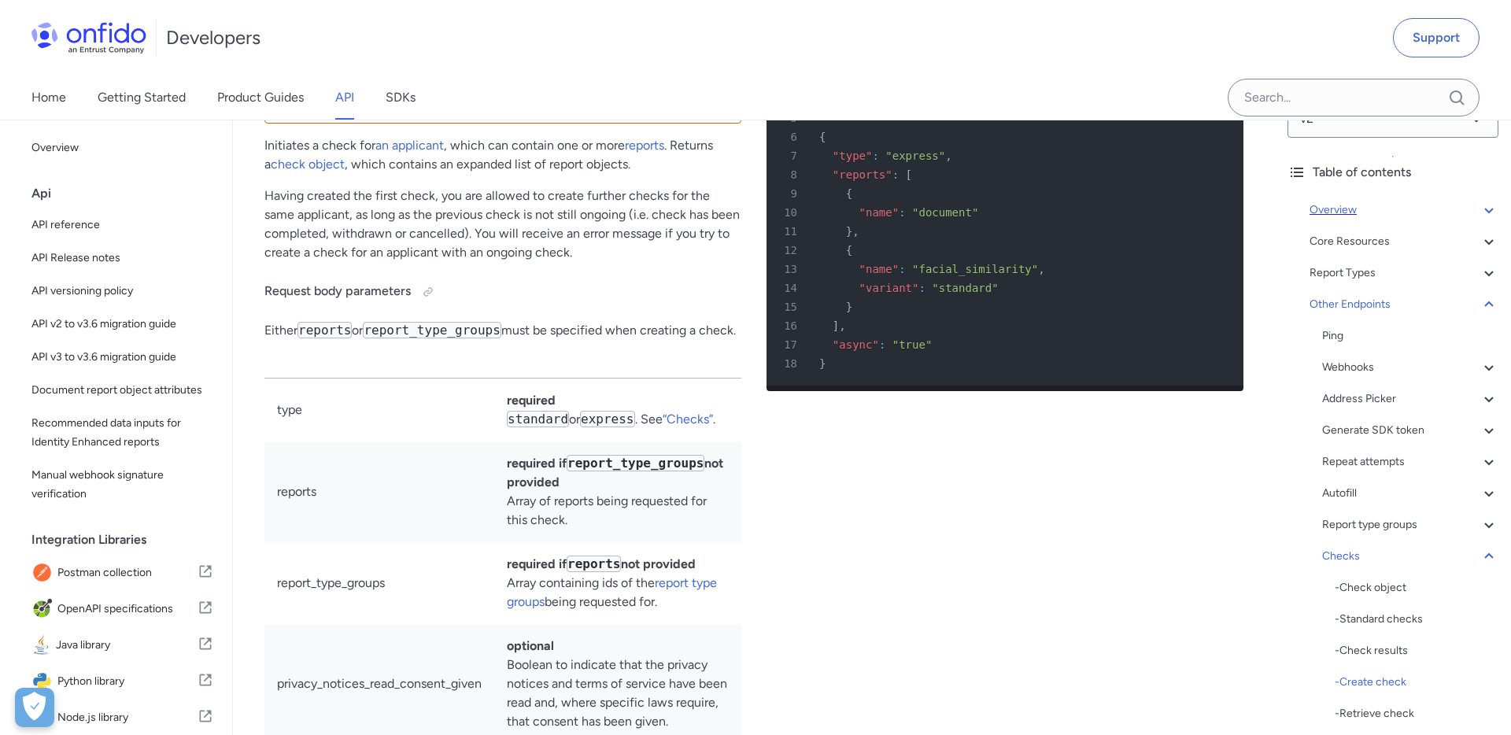
scroll to position [7, 0]
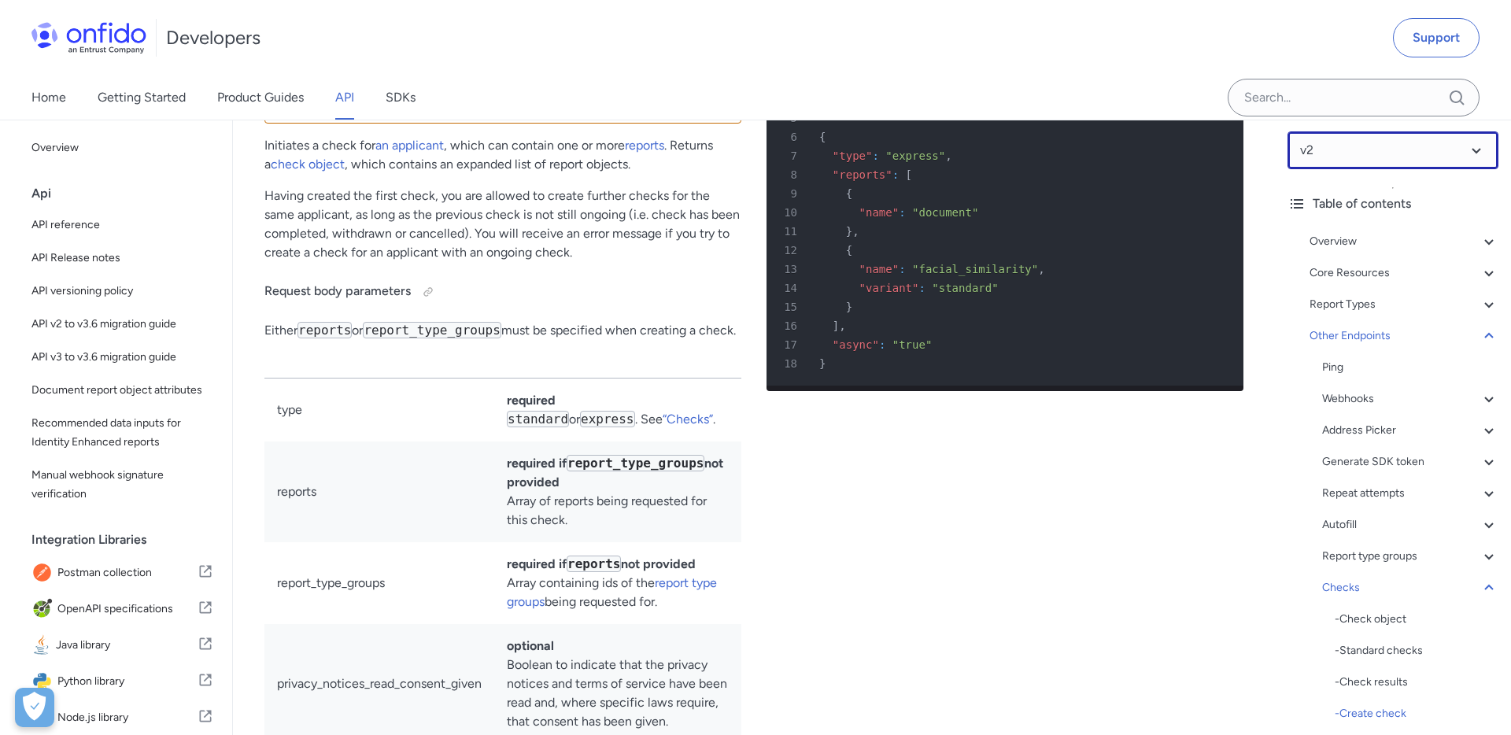
click at [1334, 159] on select at bounding box center [1392, 150] width 211 height 38
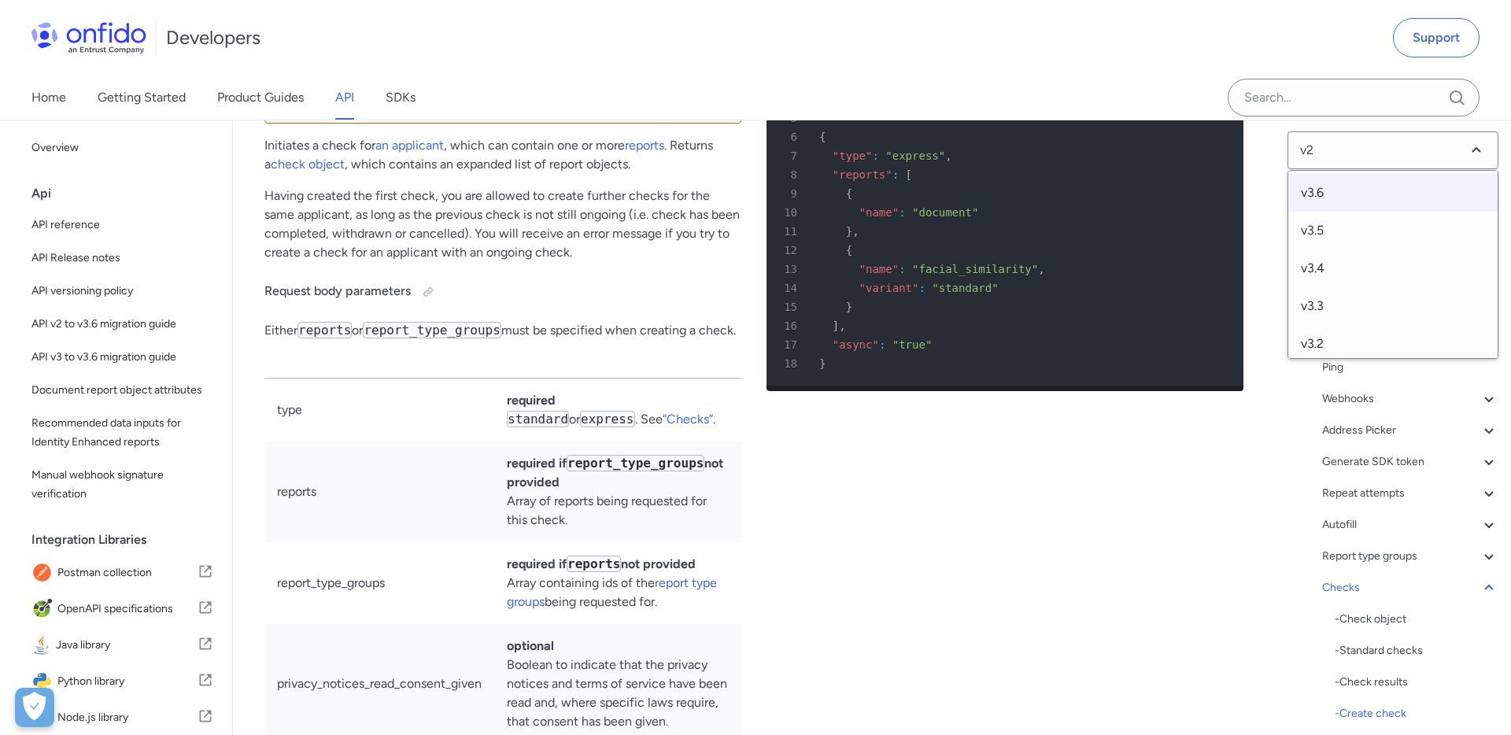
click at [1320, 194] on span "v3.6" at bounding box center [1392, 193] width 209 height 38
select select "3.6.0"
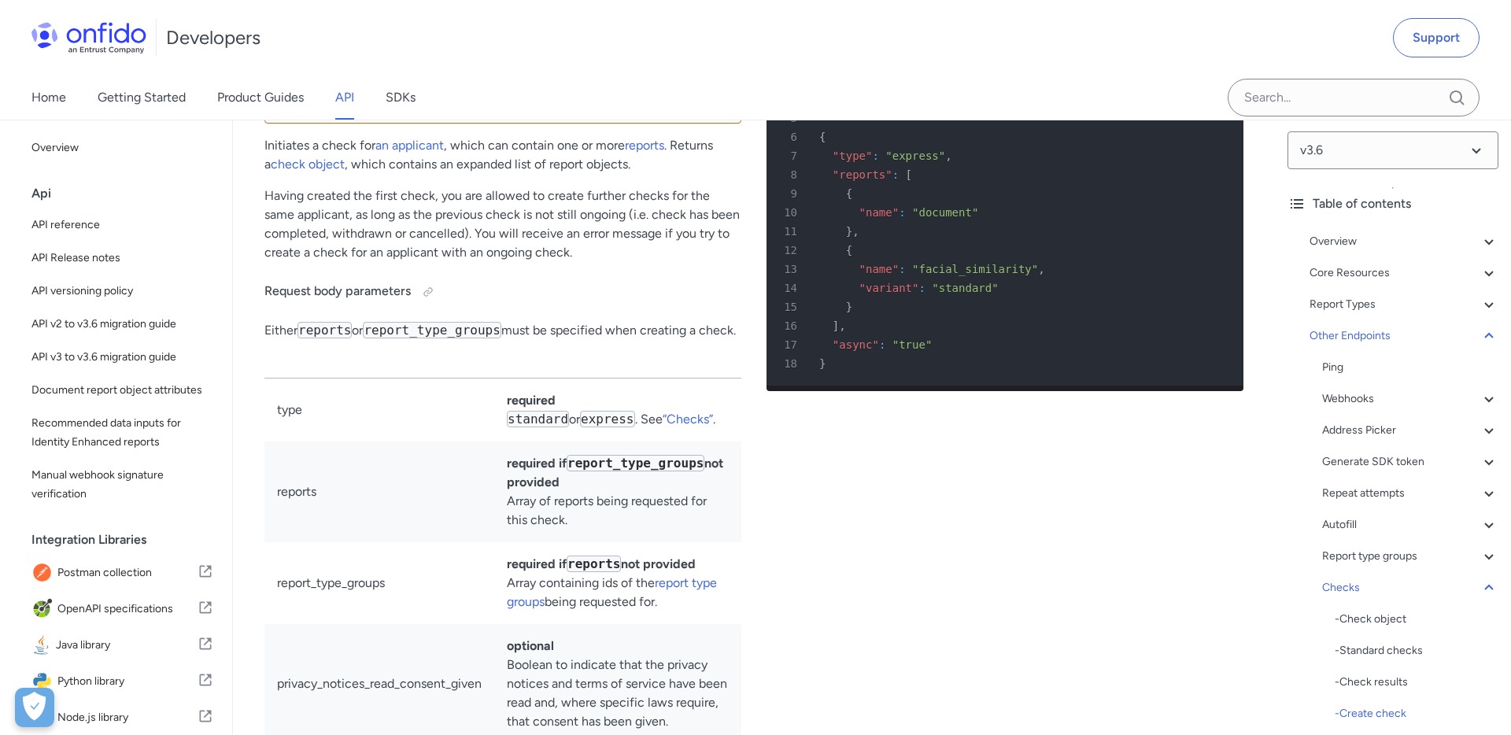
select select "http"
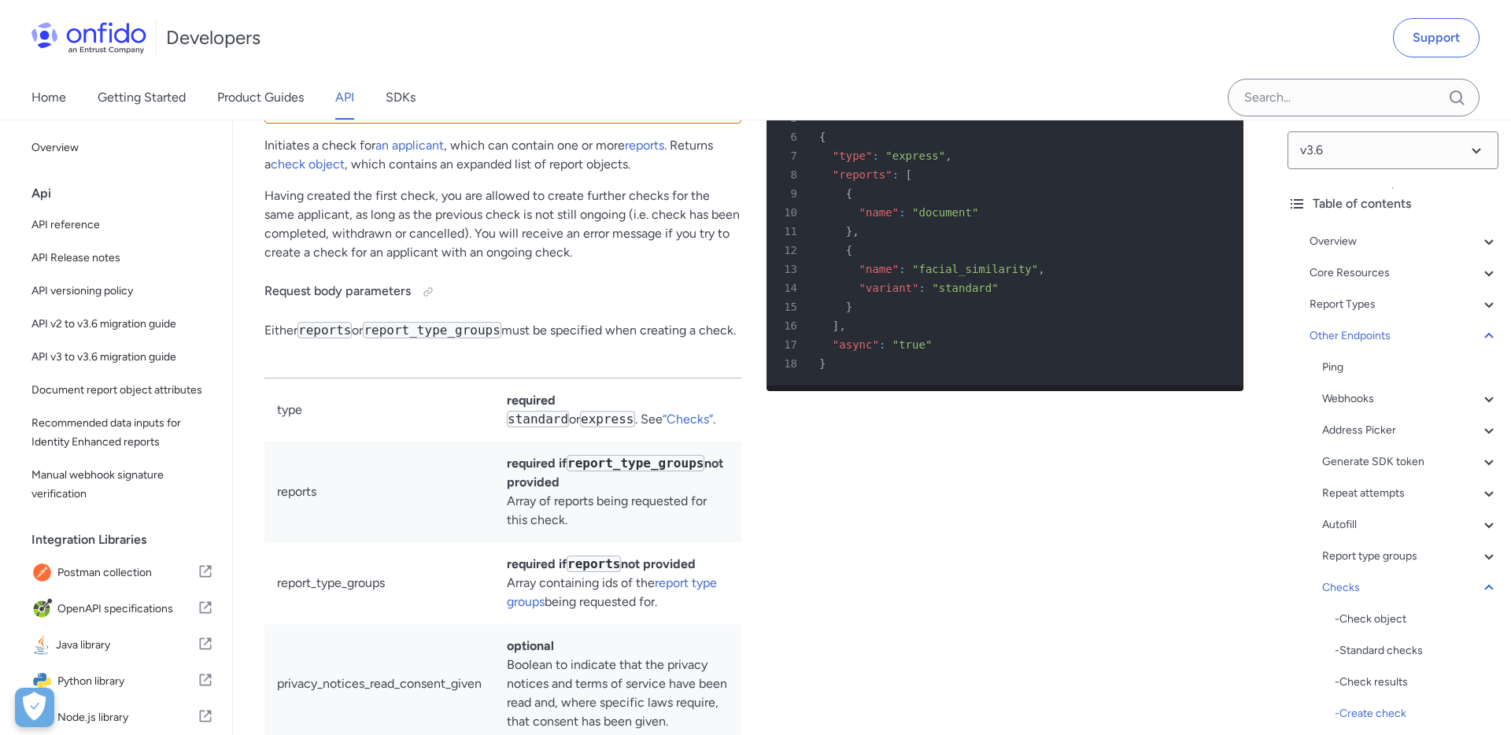
select select "http"
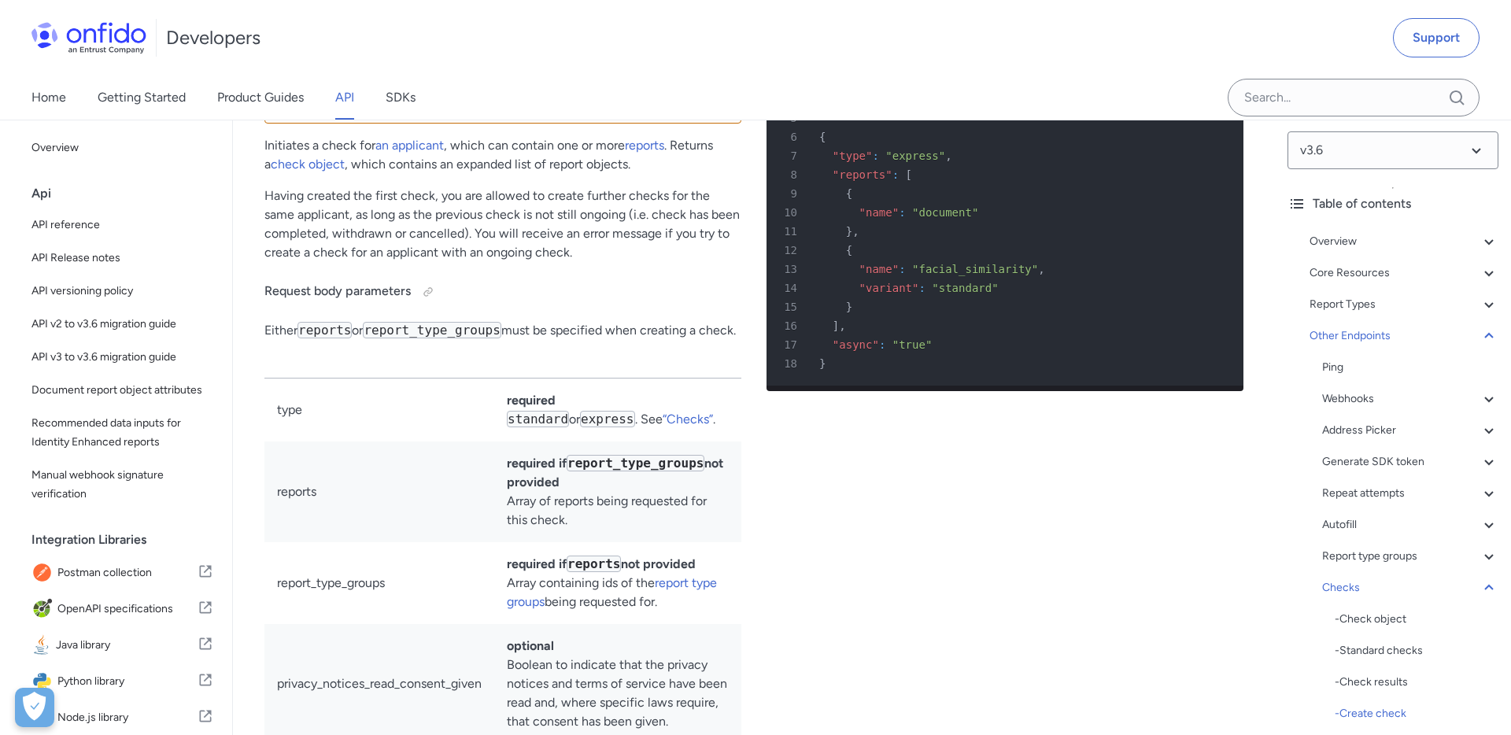
select select "http"
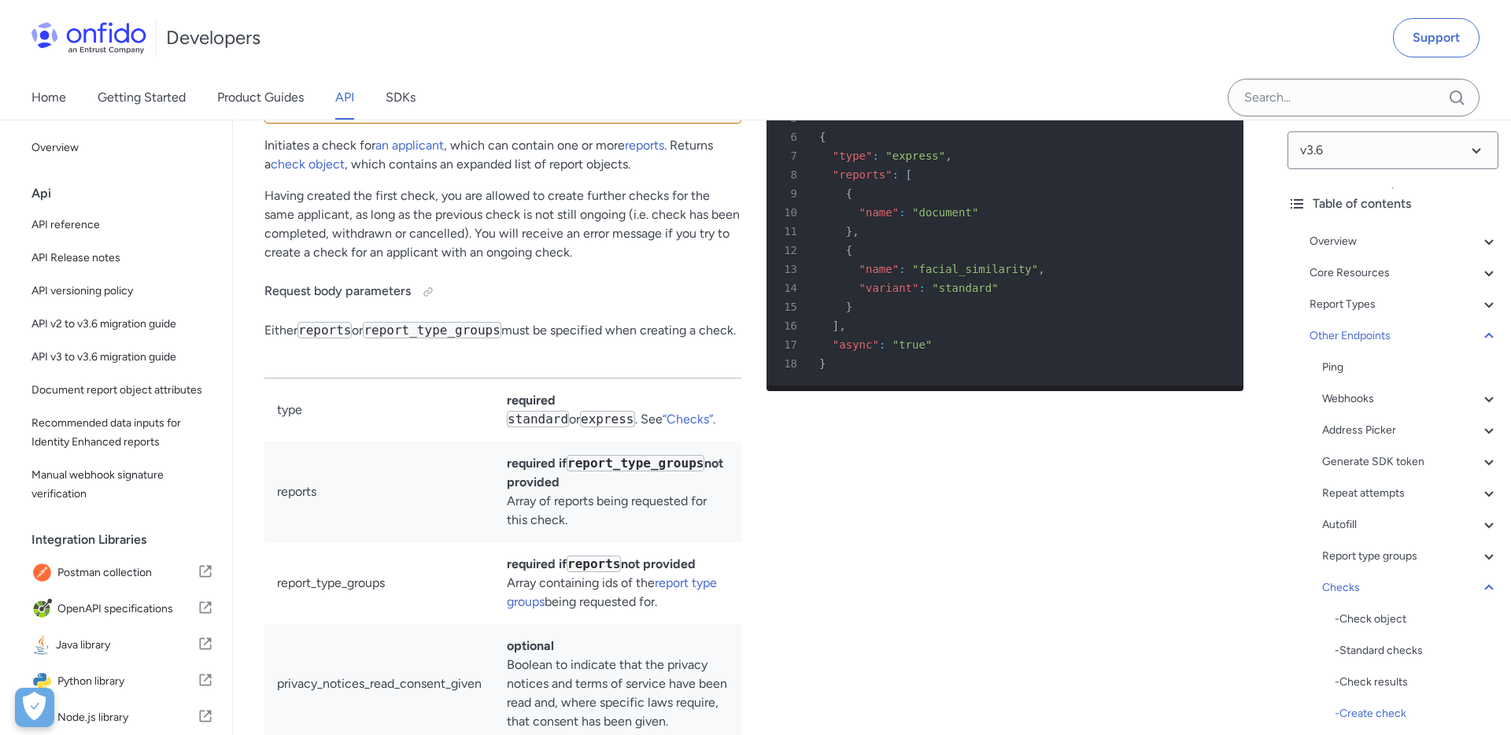
select select "http"
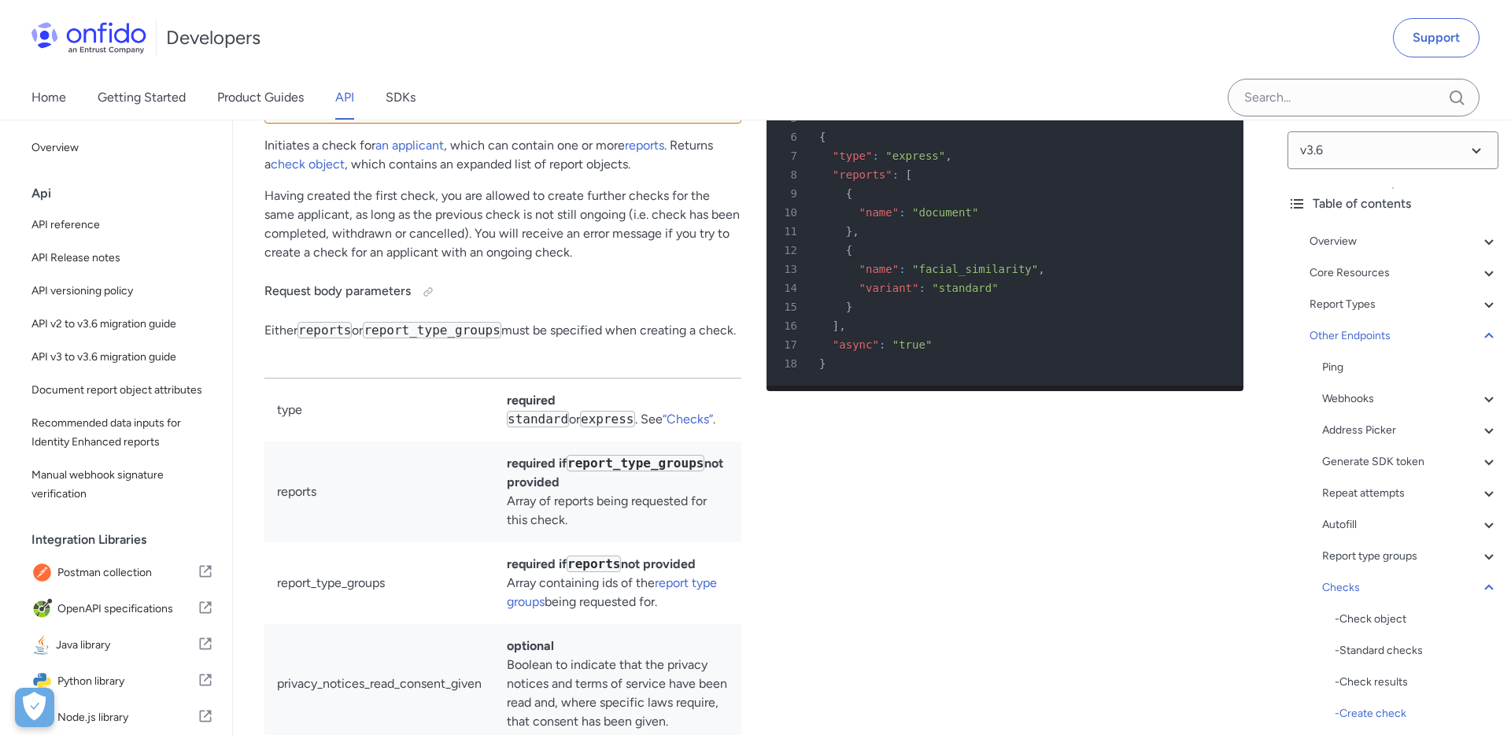
select select "http"
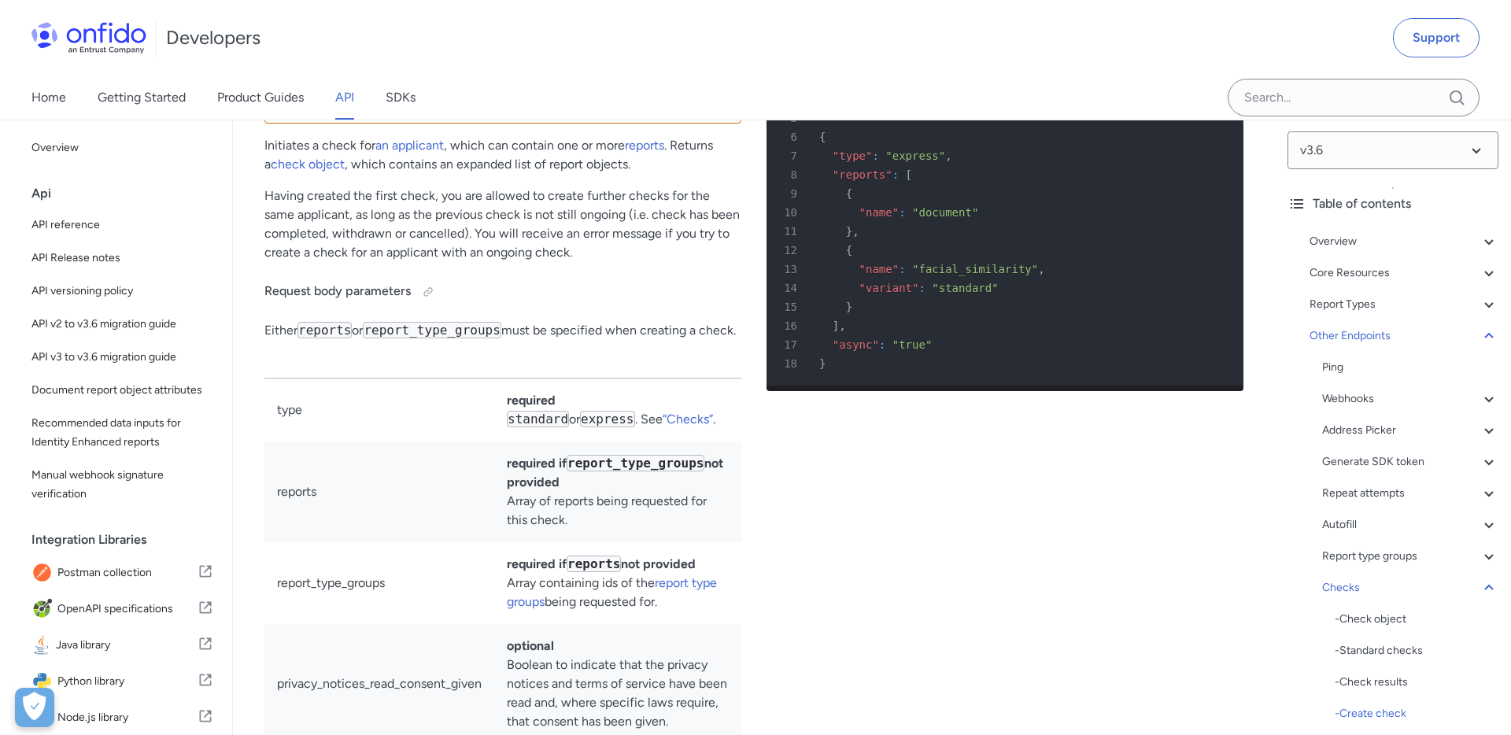
select select "http"
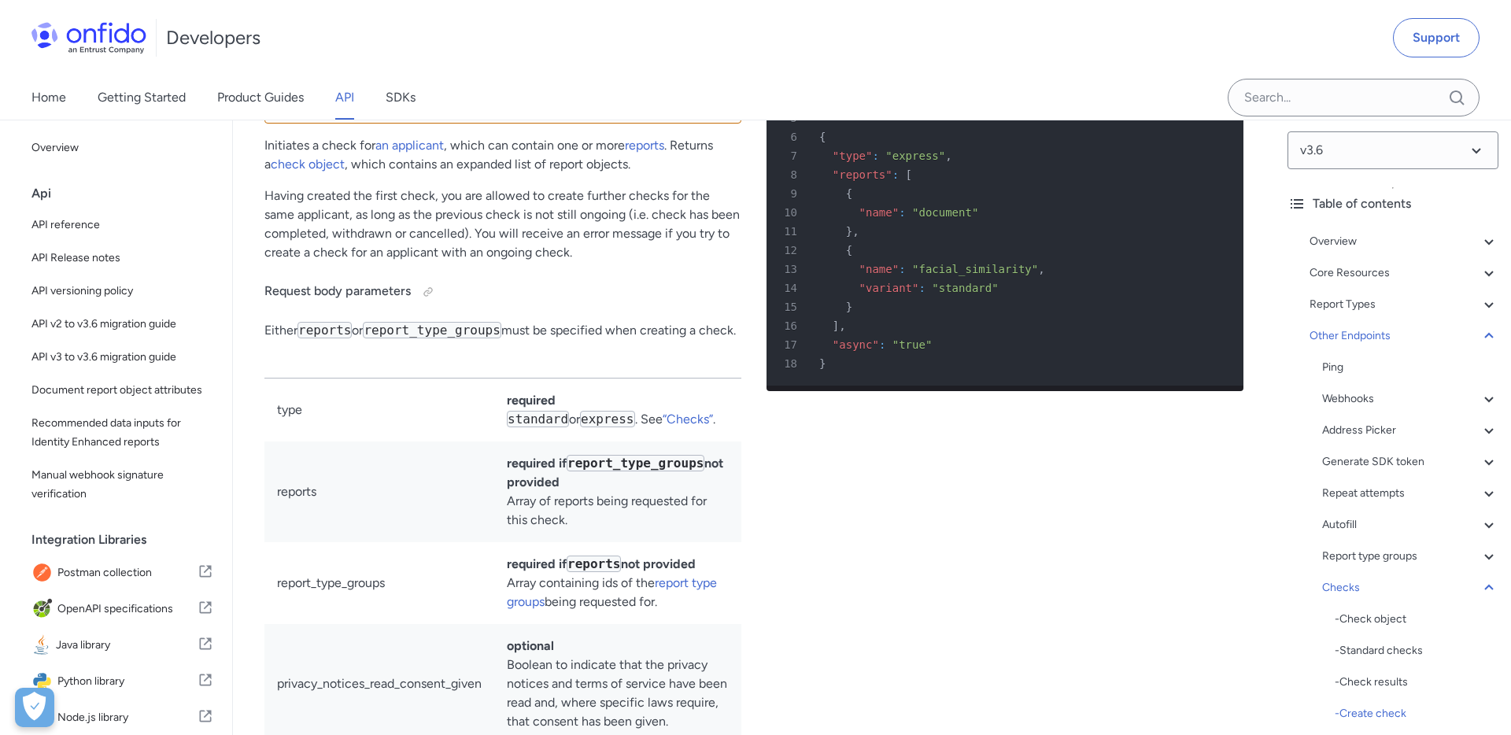
select select "http"
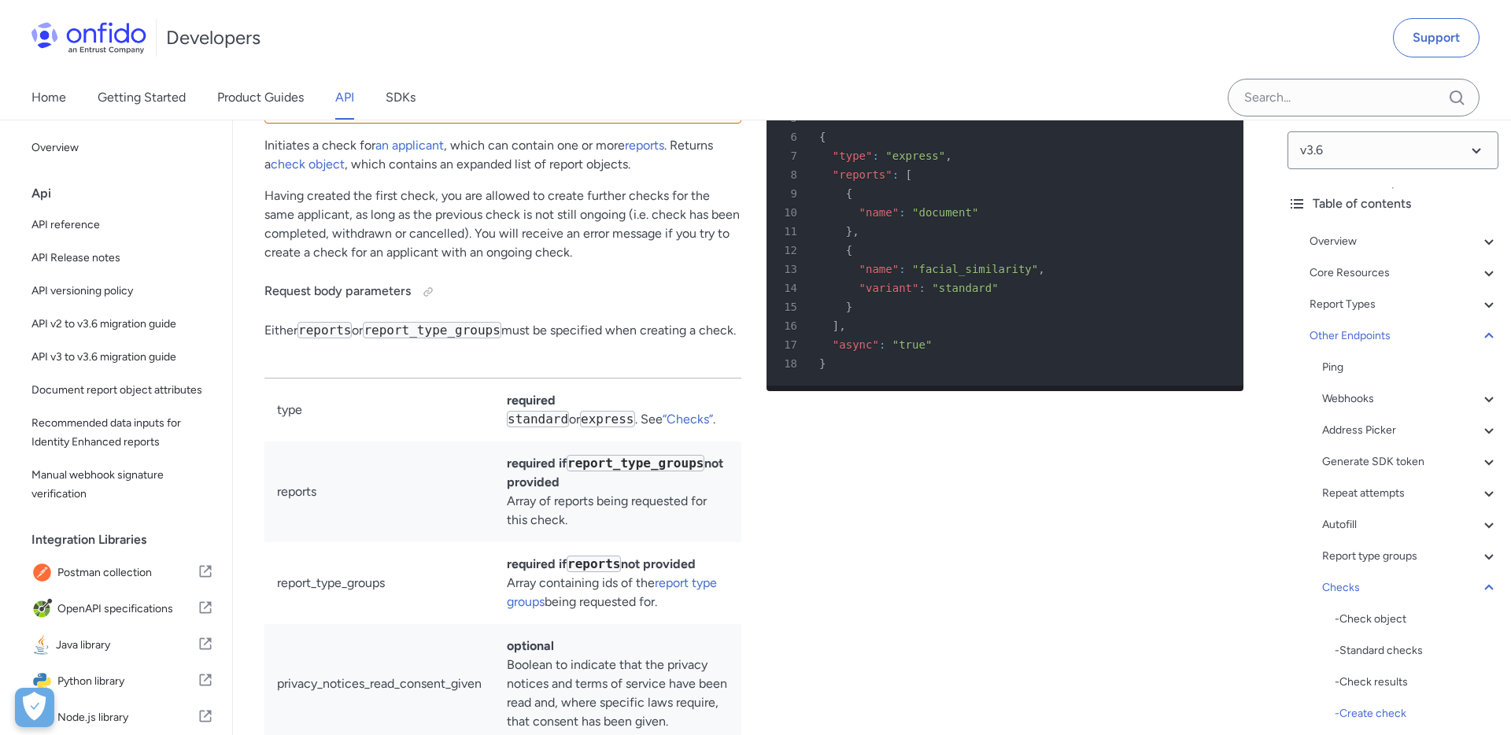
select select "http"
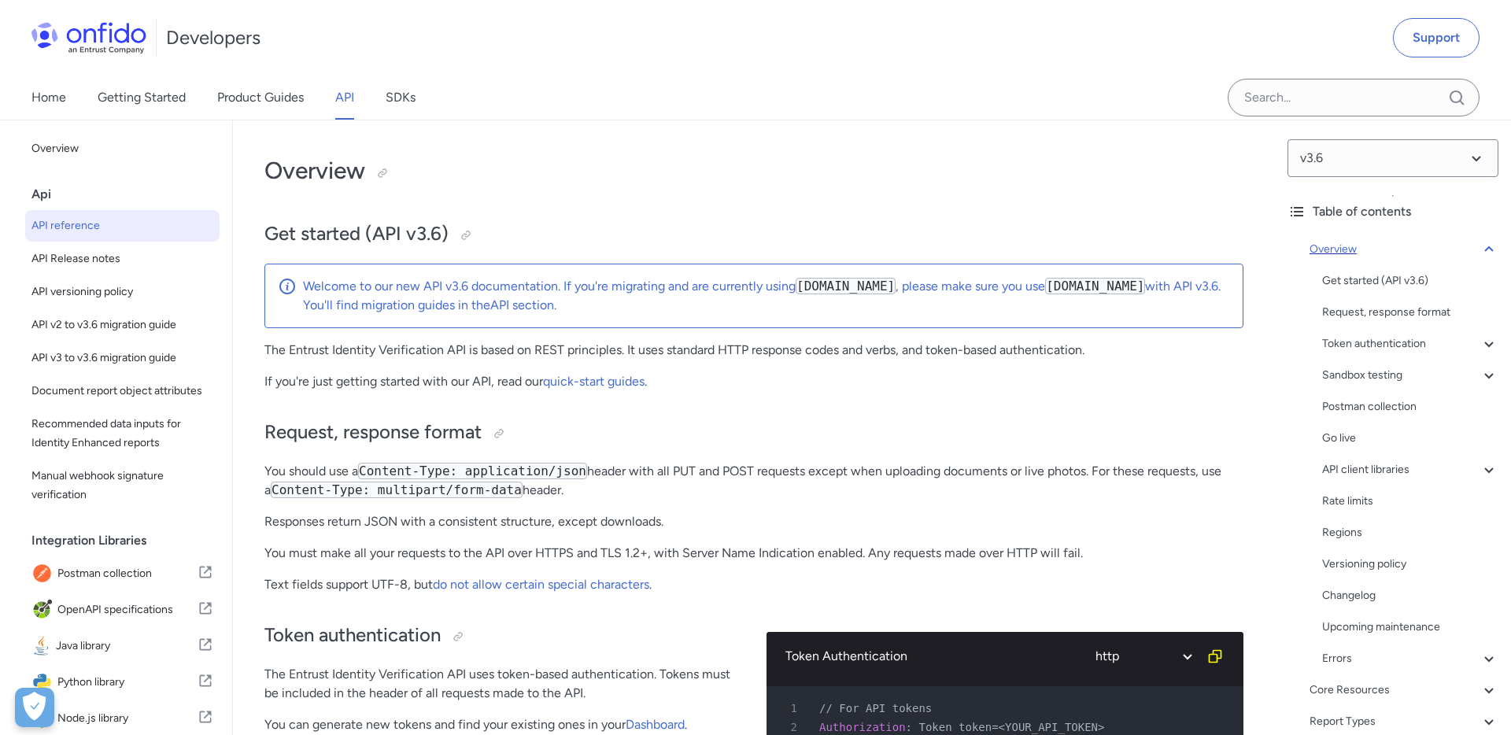
click at [1481, 246] on icon at bounding box center [1488, 249] width 19 height 19
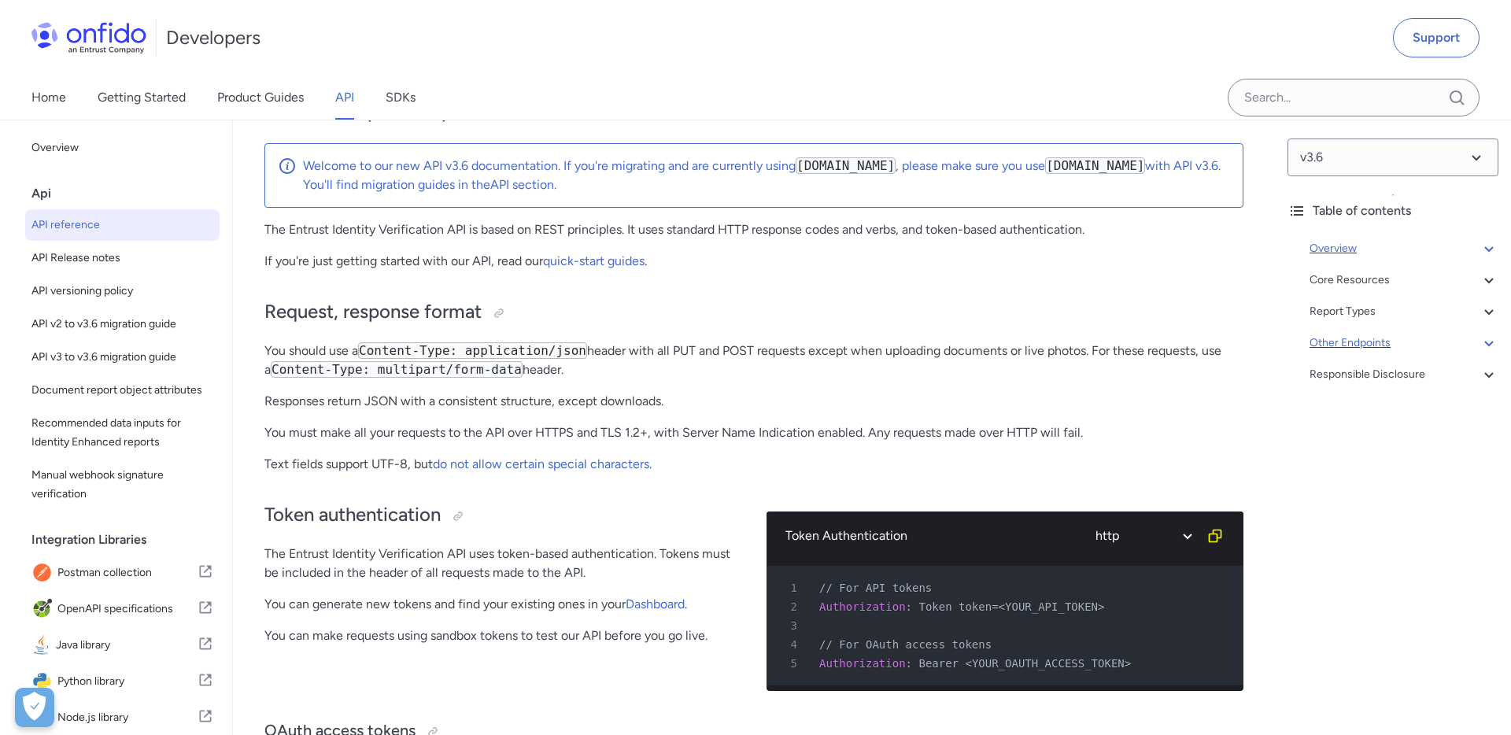
click at [1489, 349] on icon at bounding box center [1488, 343] width 19 height 19
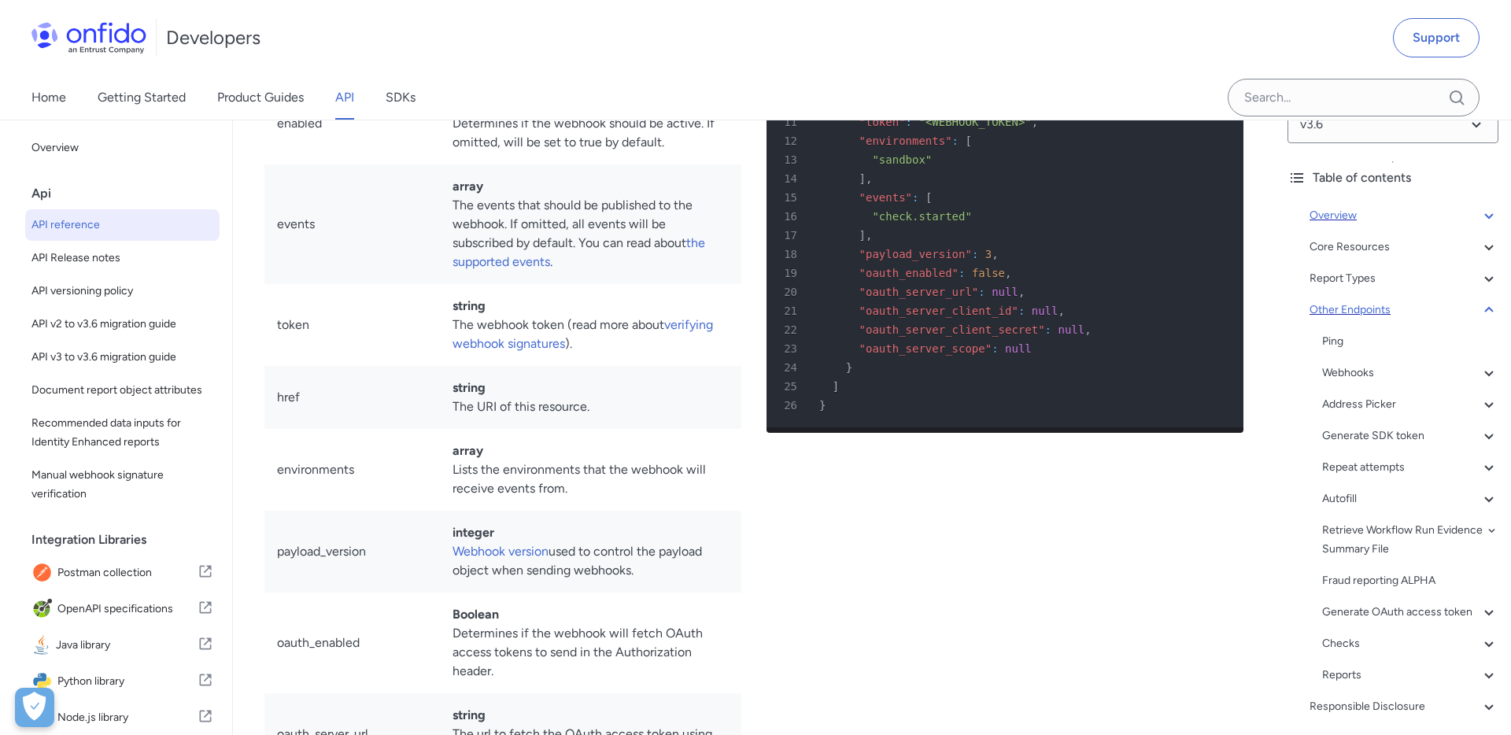
scroll to position [38, 0]
click at [1341, 634] on div "Checks" at bounding box center [1410, 638] width 176 height 19
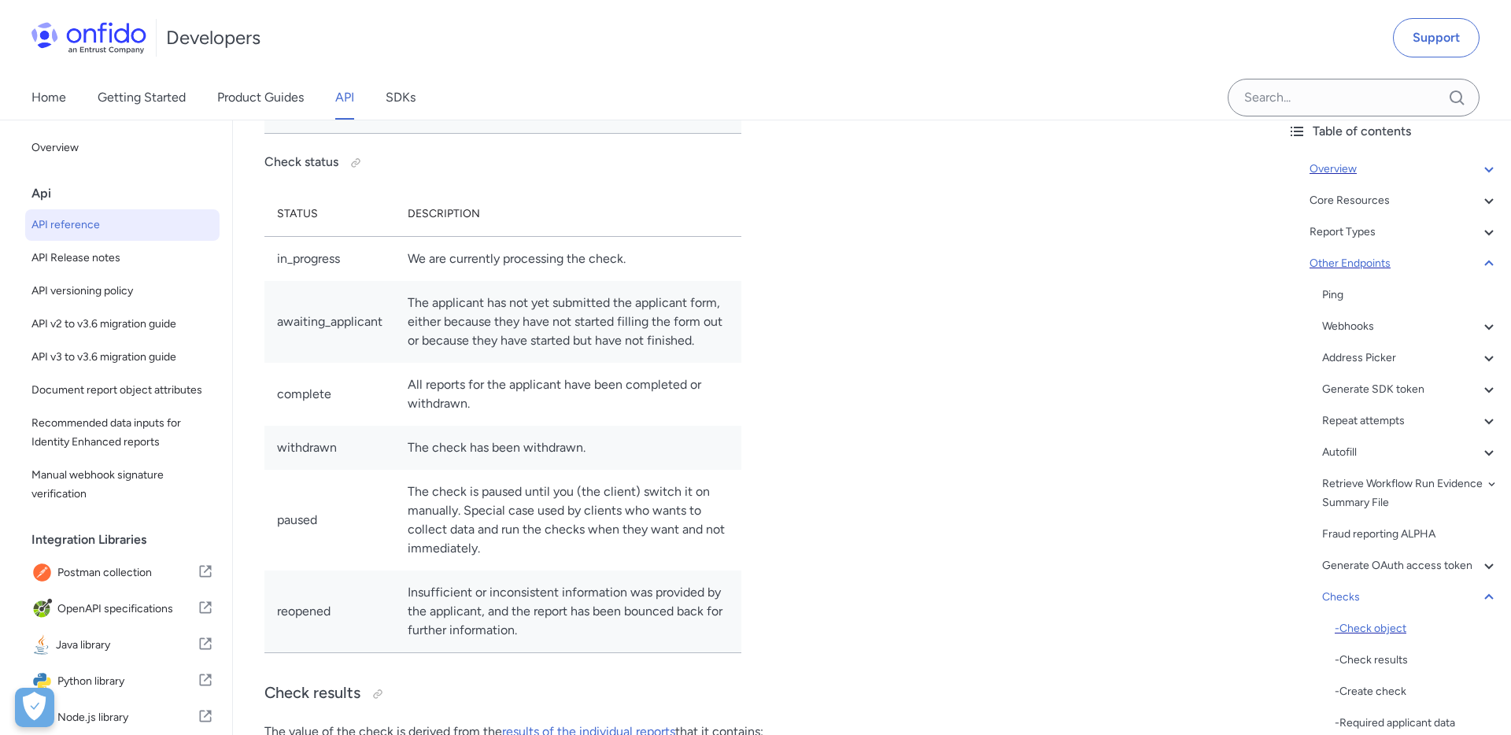
scroll to position [97, 0]
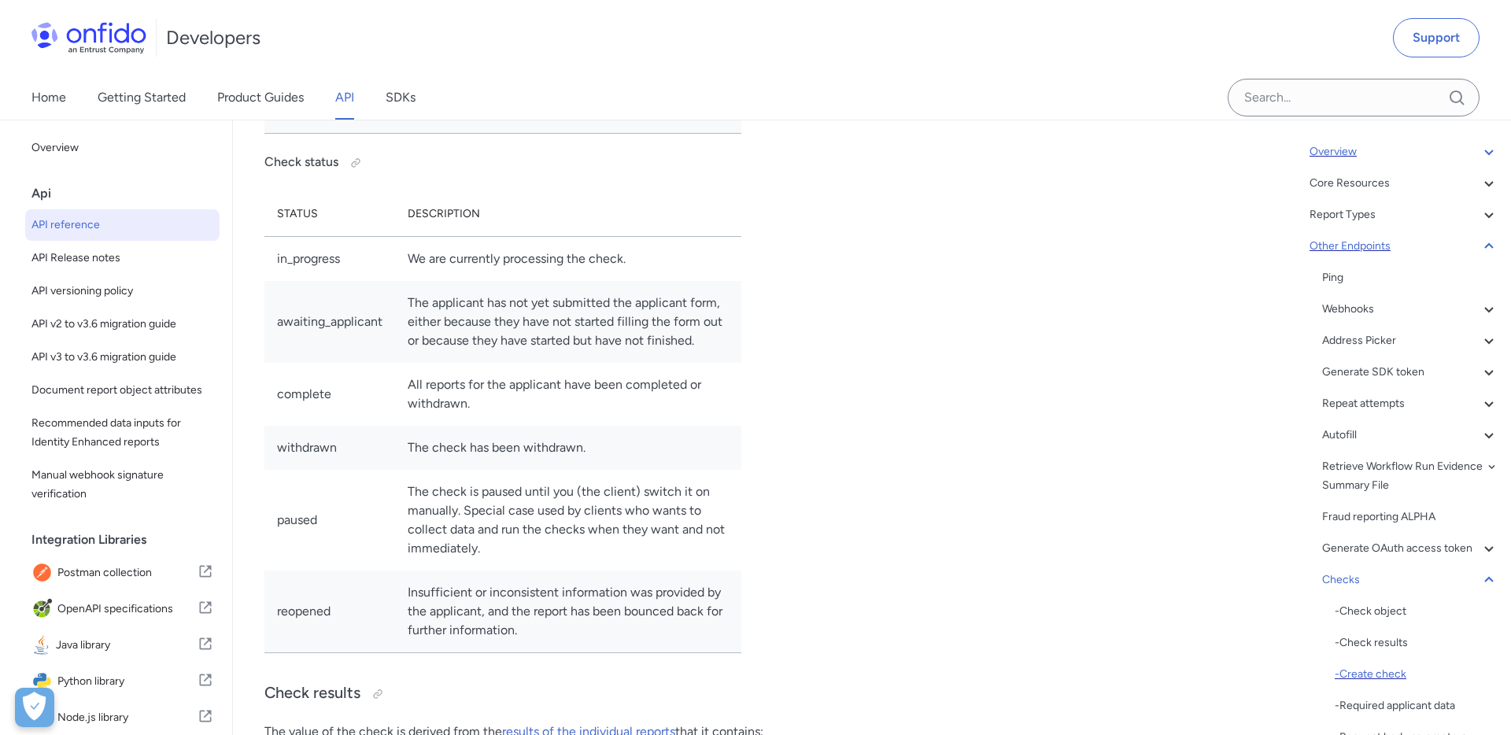
click at [1376, 671] on div "- Create check" at bounding box center [1416, 674] width 164 height 19
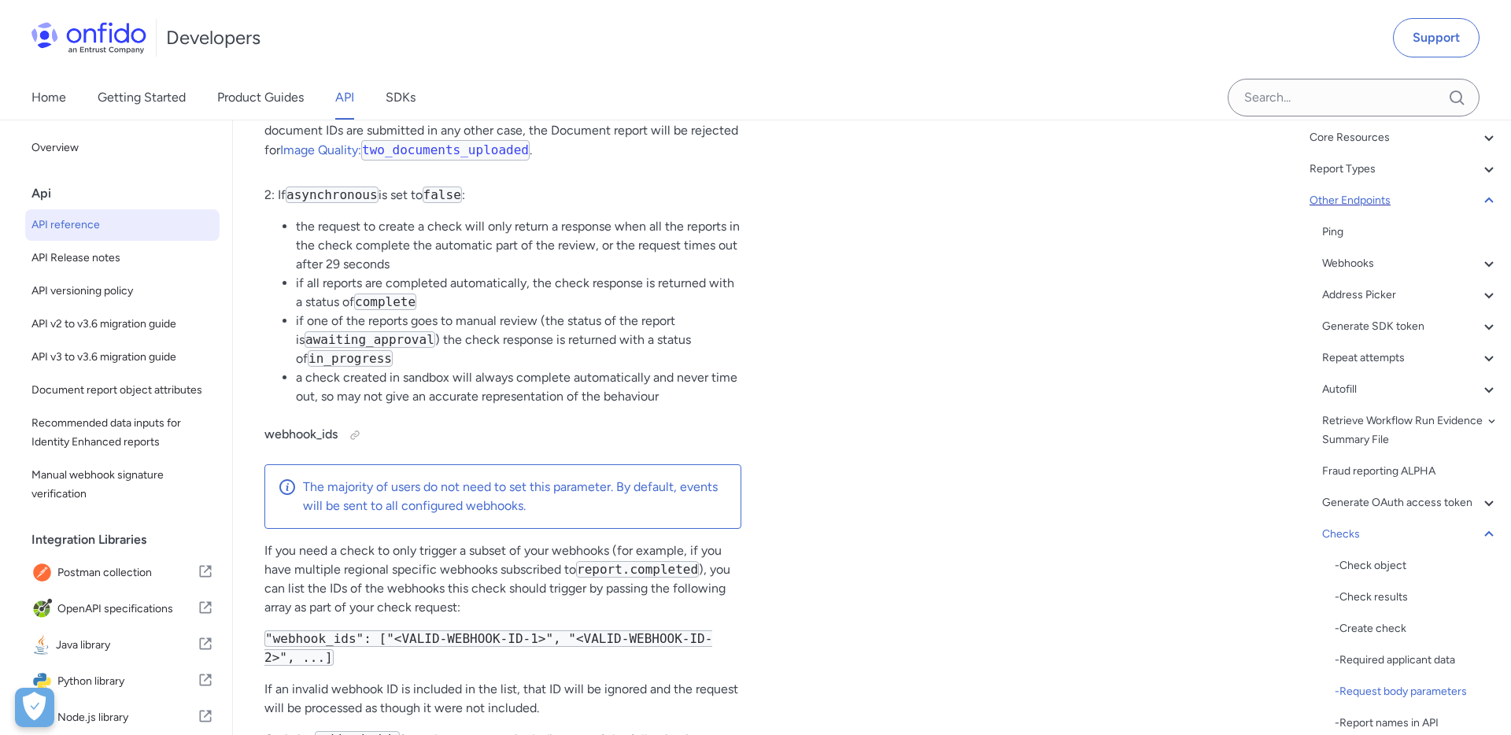
scroll to position [144, 0]
click at [1493, 533] on icon at bounding box center [1488, 532] width 19 height 19
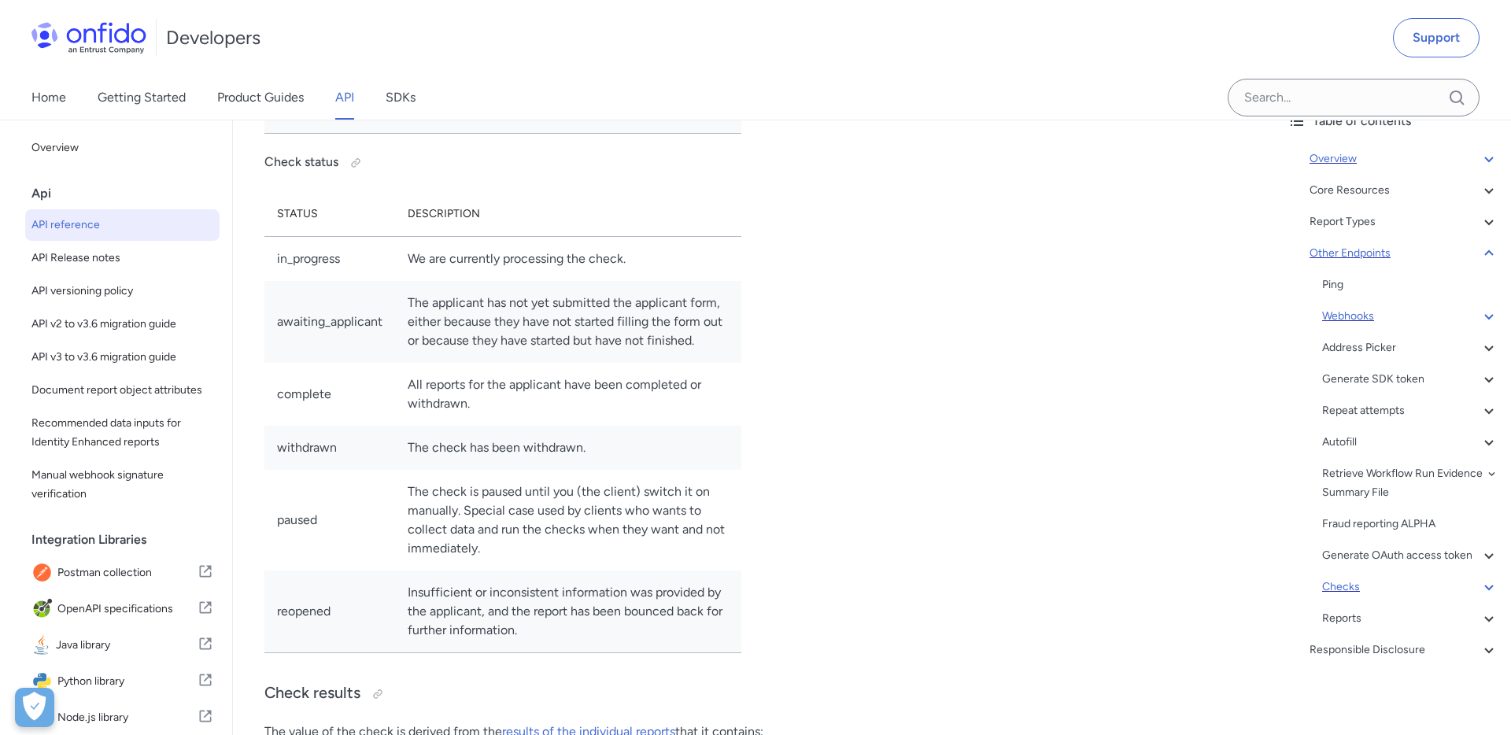
click at [1356, 323] on div "Webhooks" at bounding box center [1410, 316] width 176 height 19
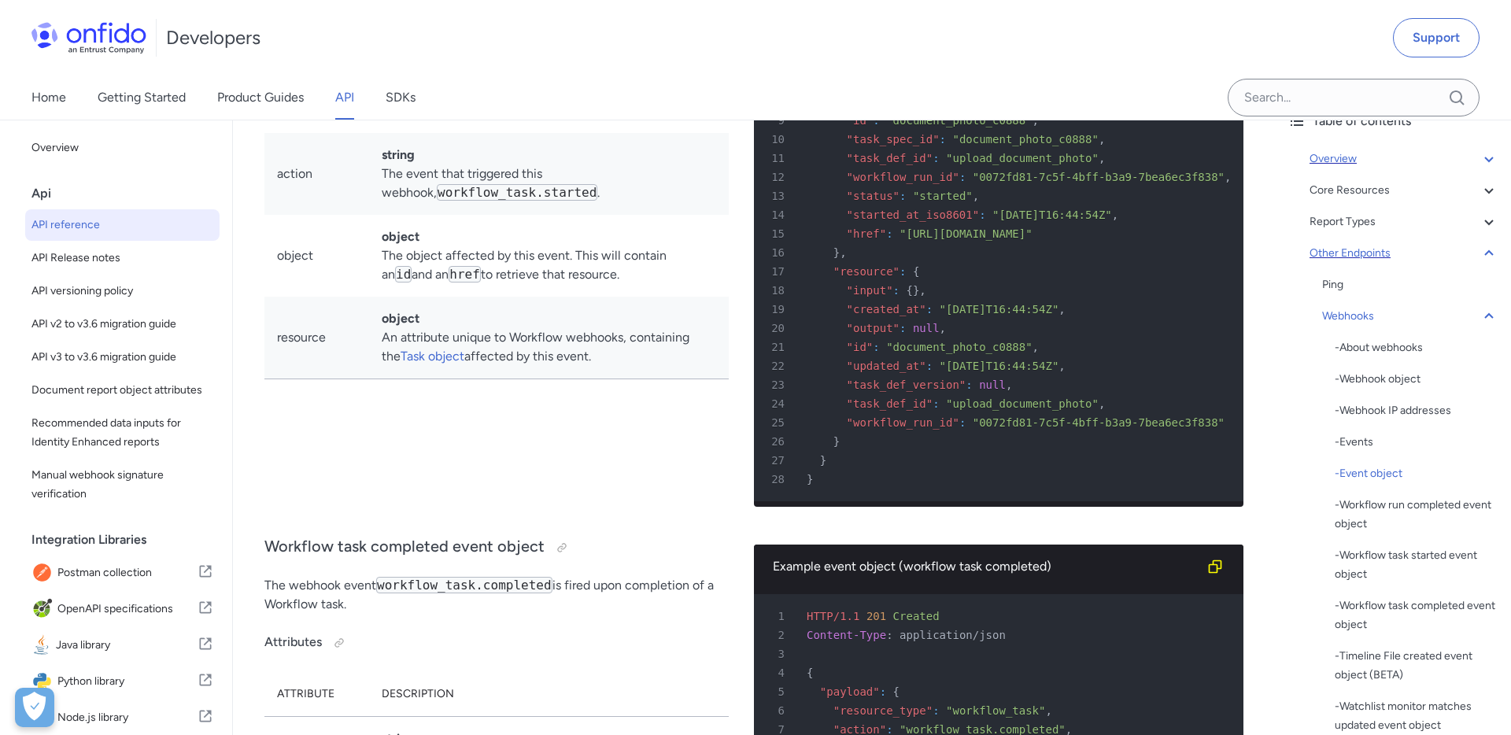
scroll to position [121516, 0]
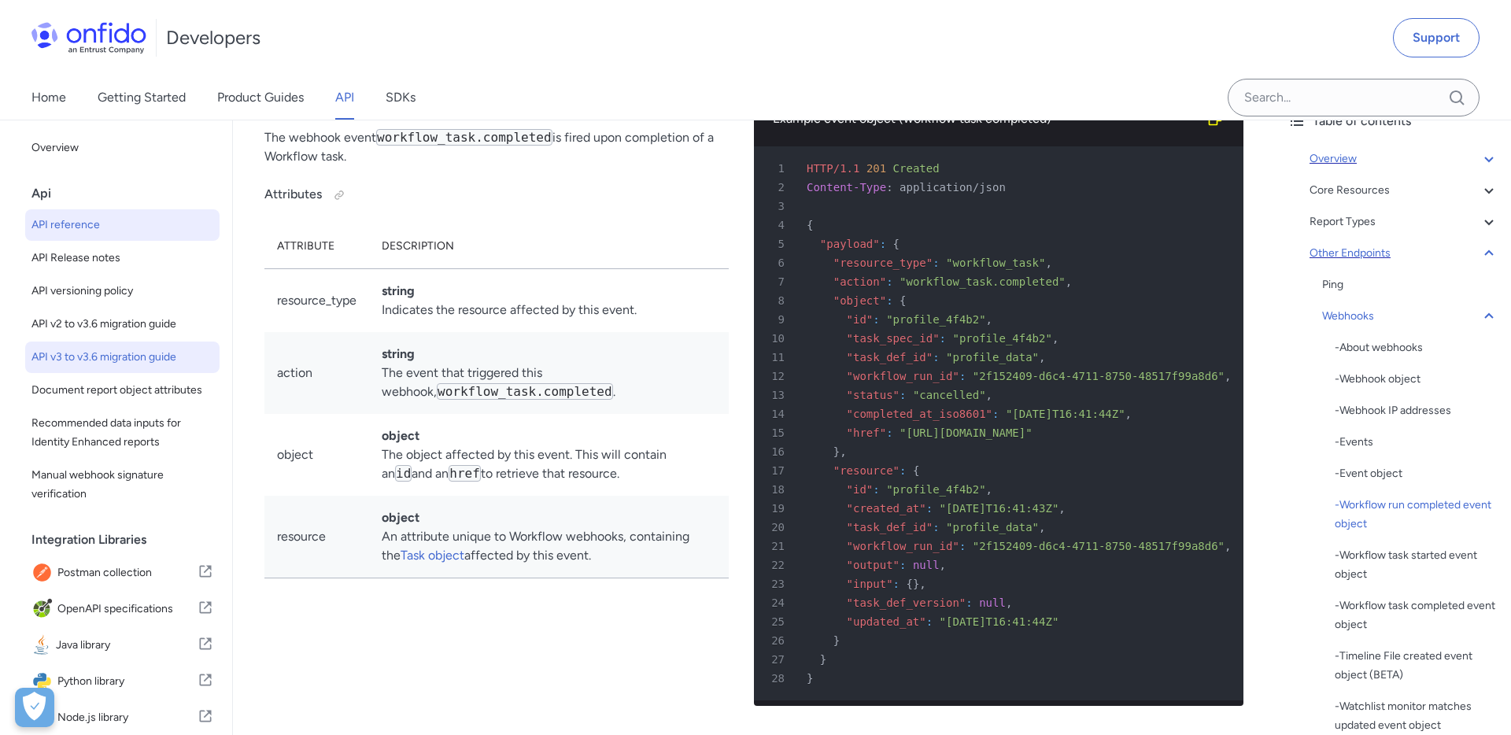
click at [125, 352] on span "API v3 to v3.6 migration guide" at bounding box center [122, 357] width 182 height 19
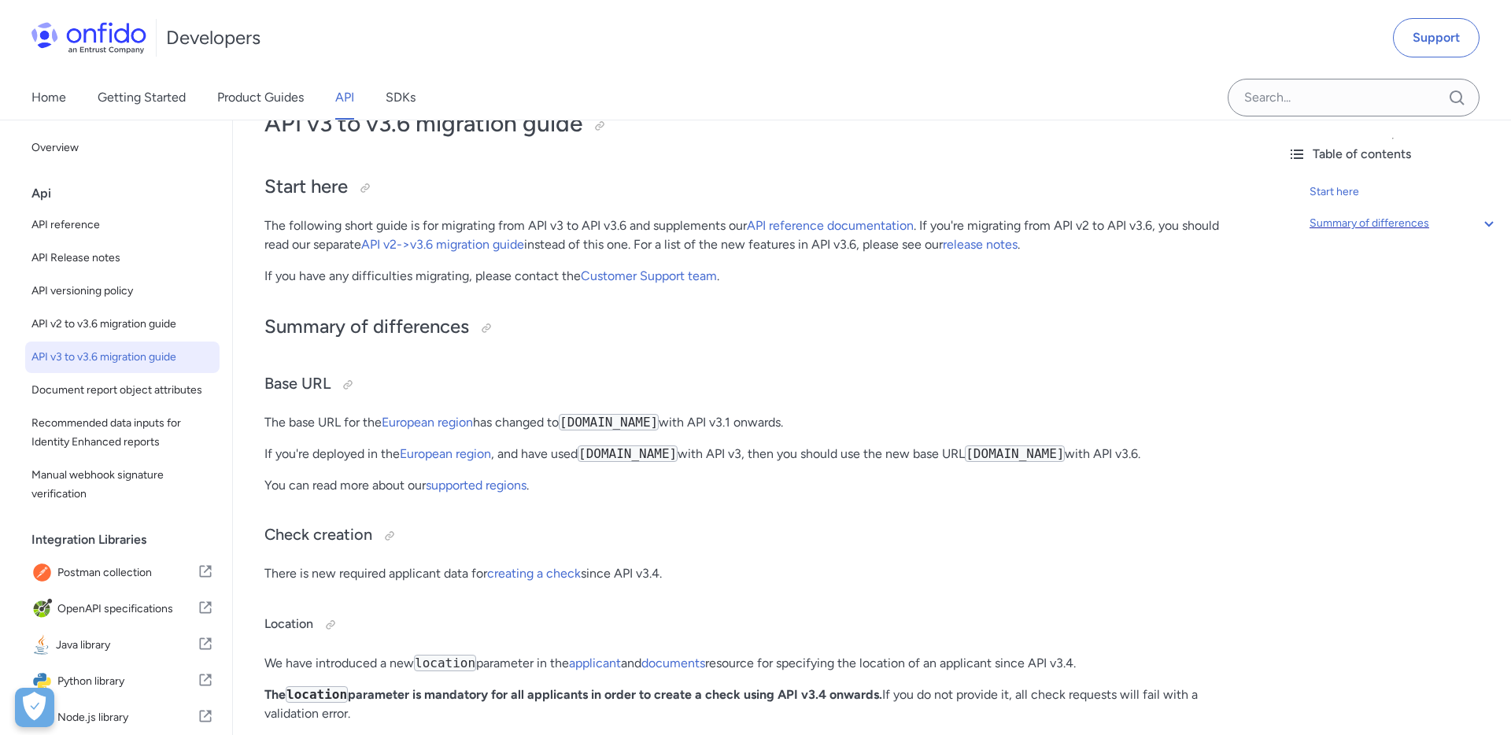
click at [1487, 223] on icon at bounding box center [1488, 224] width 9 height 6
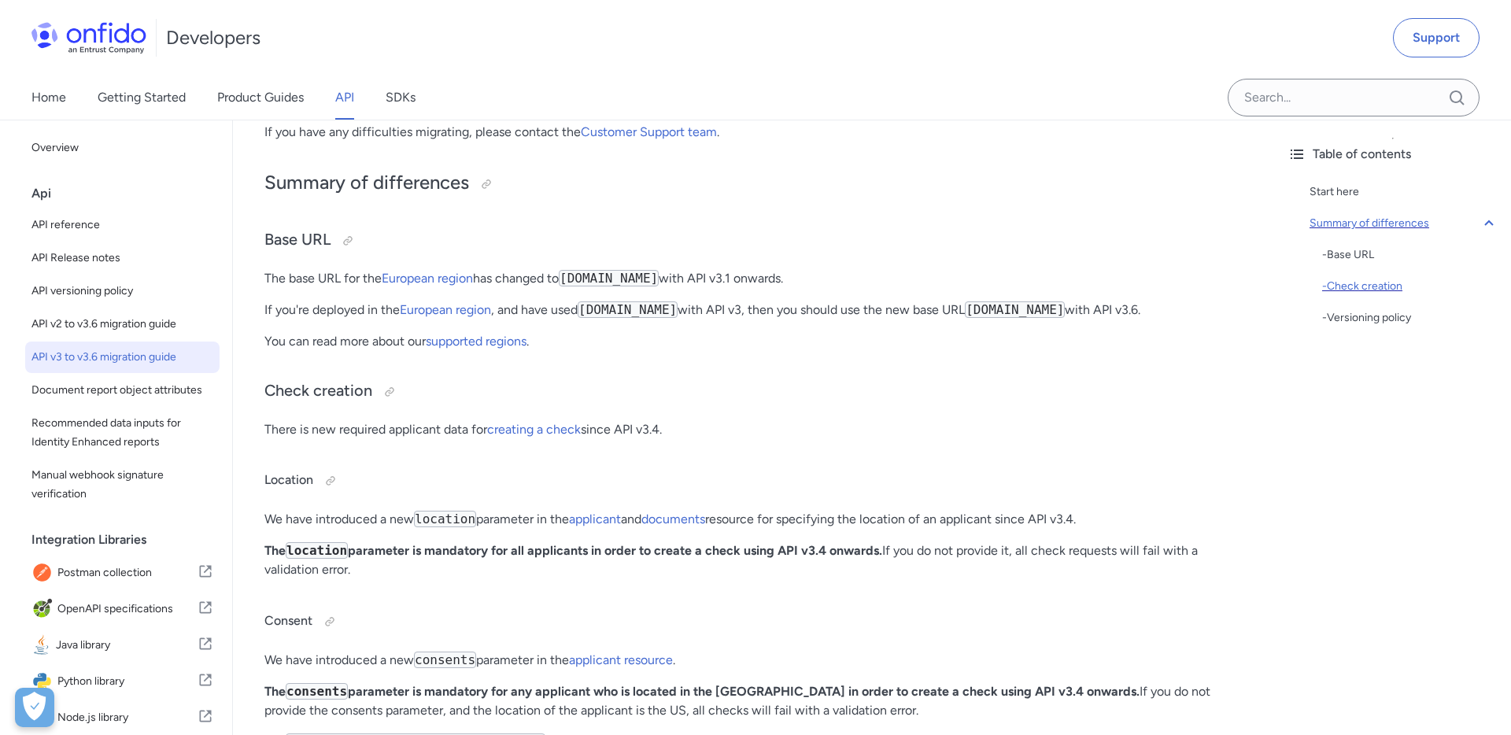
click at [1360, 286] on div "- Check creation" at bounding box center [1410, 286] width 176 height 19
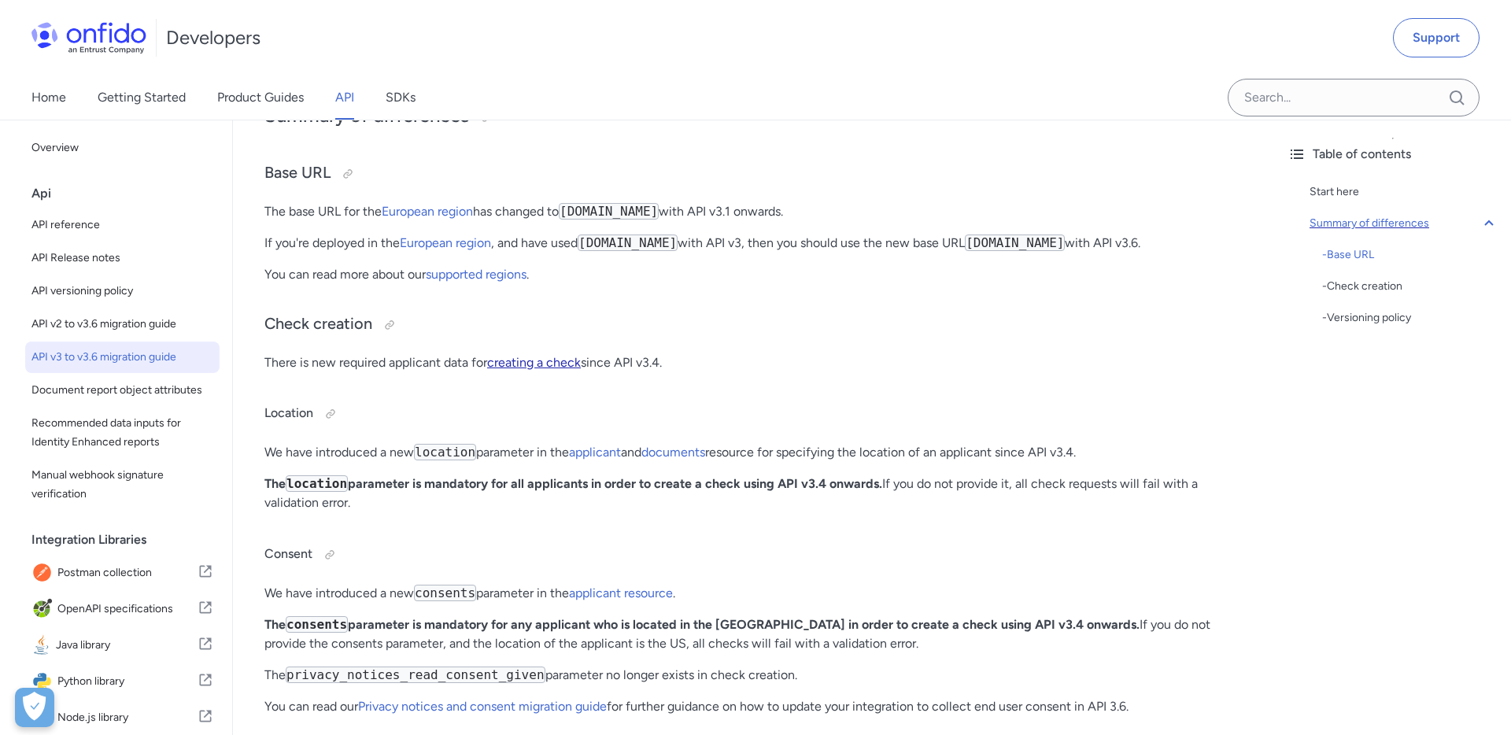
scroll to position [255, 0]
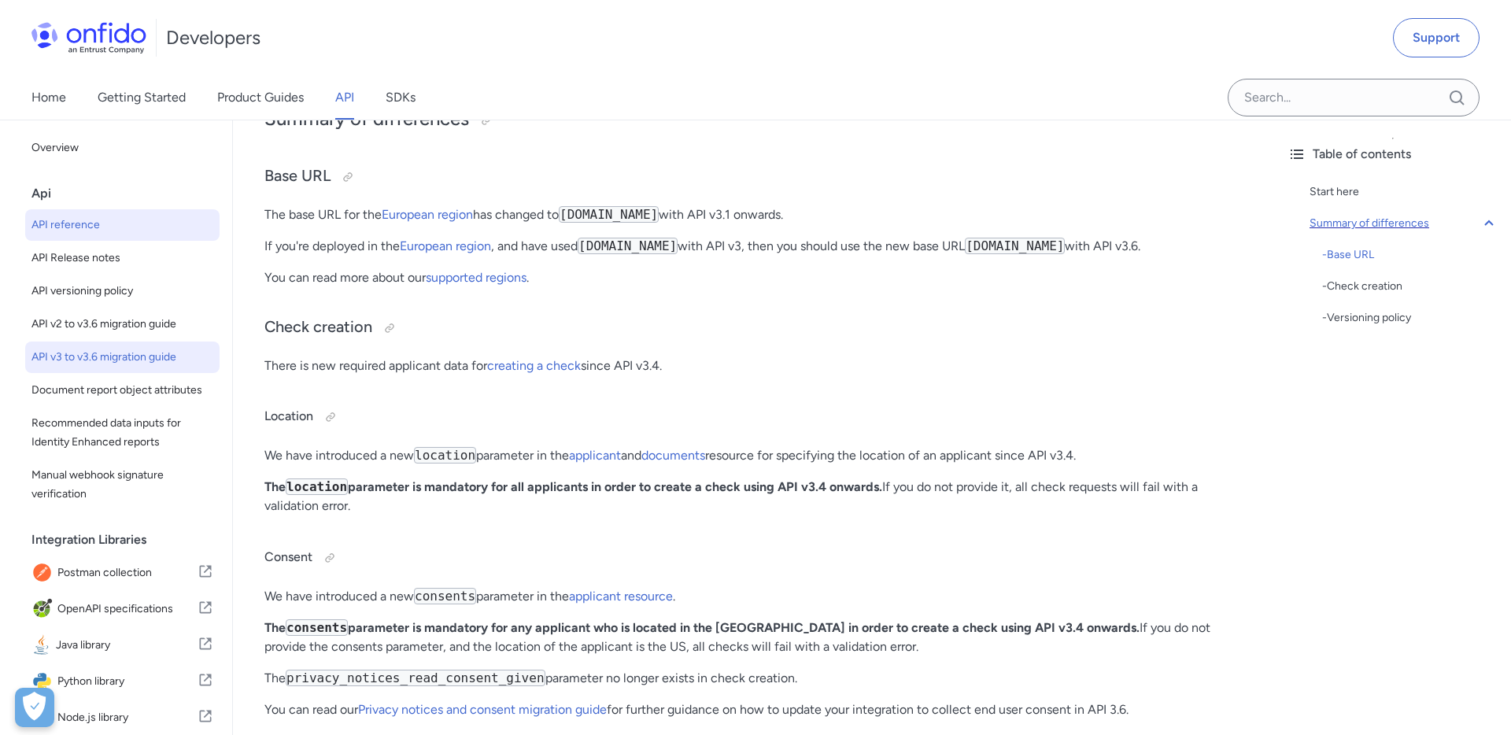
click at [96, 231] on span "API reference" at bounding box center [122, 225] width 182 height 19
select select "http"
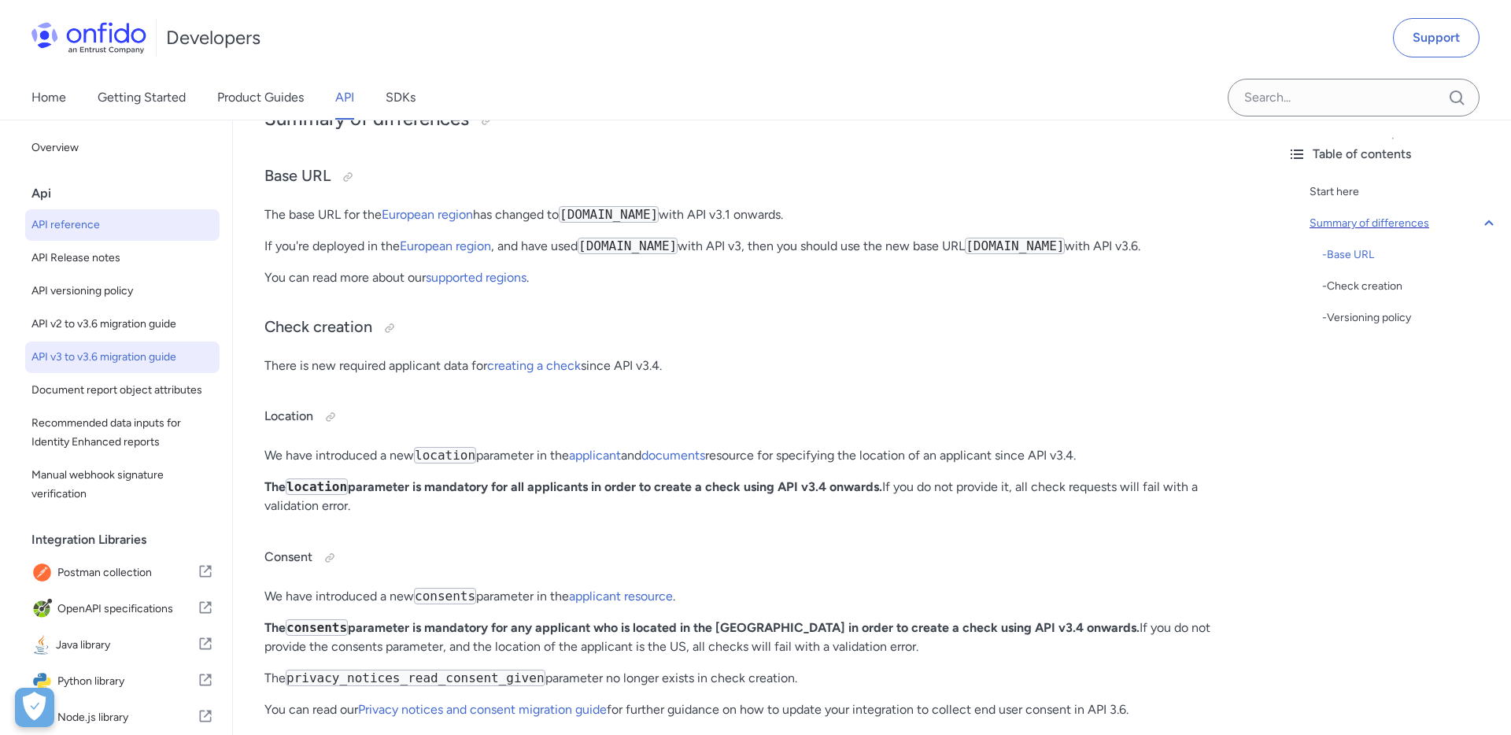
select select "http"
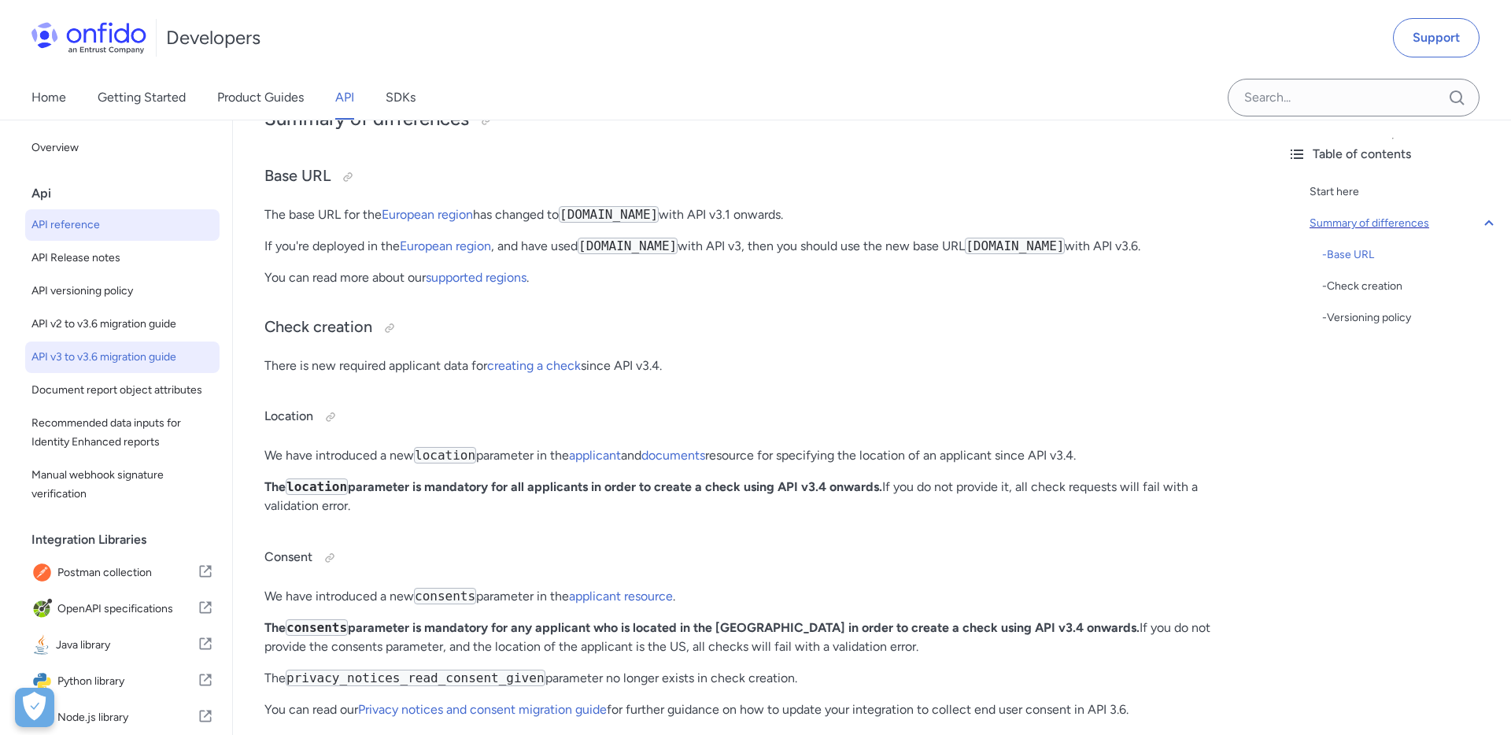
select select "http"
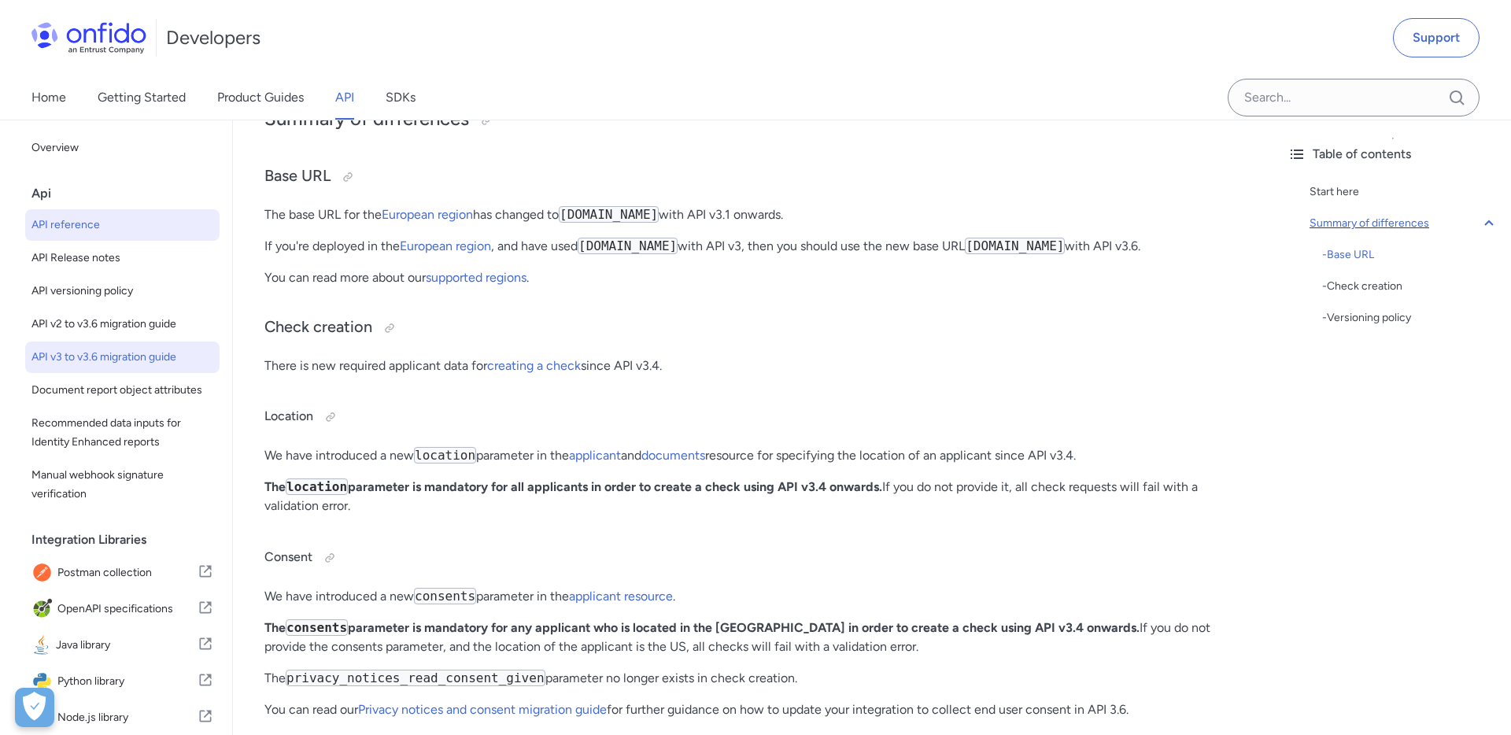
select select "http"
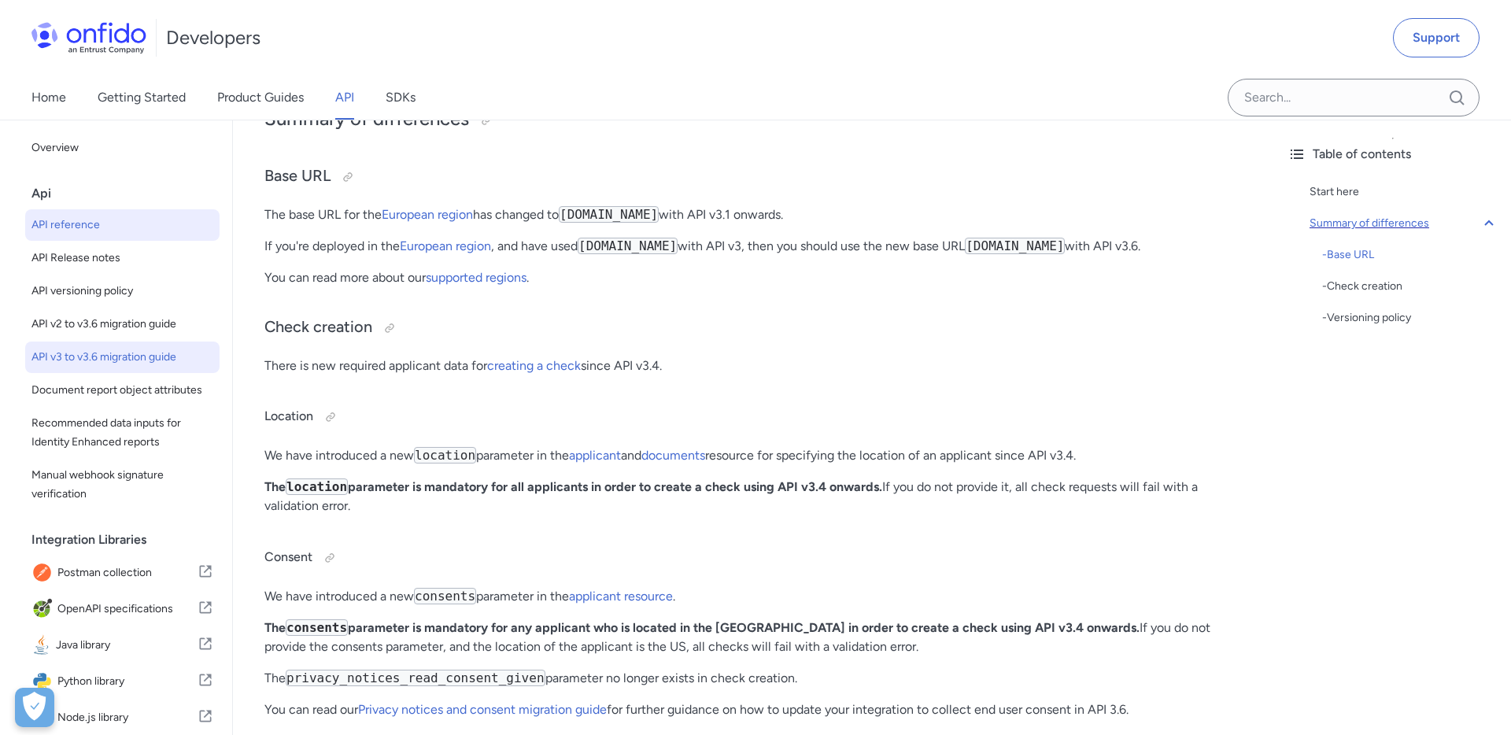
select select "http"
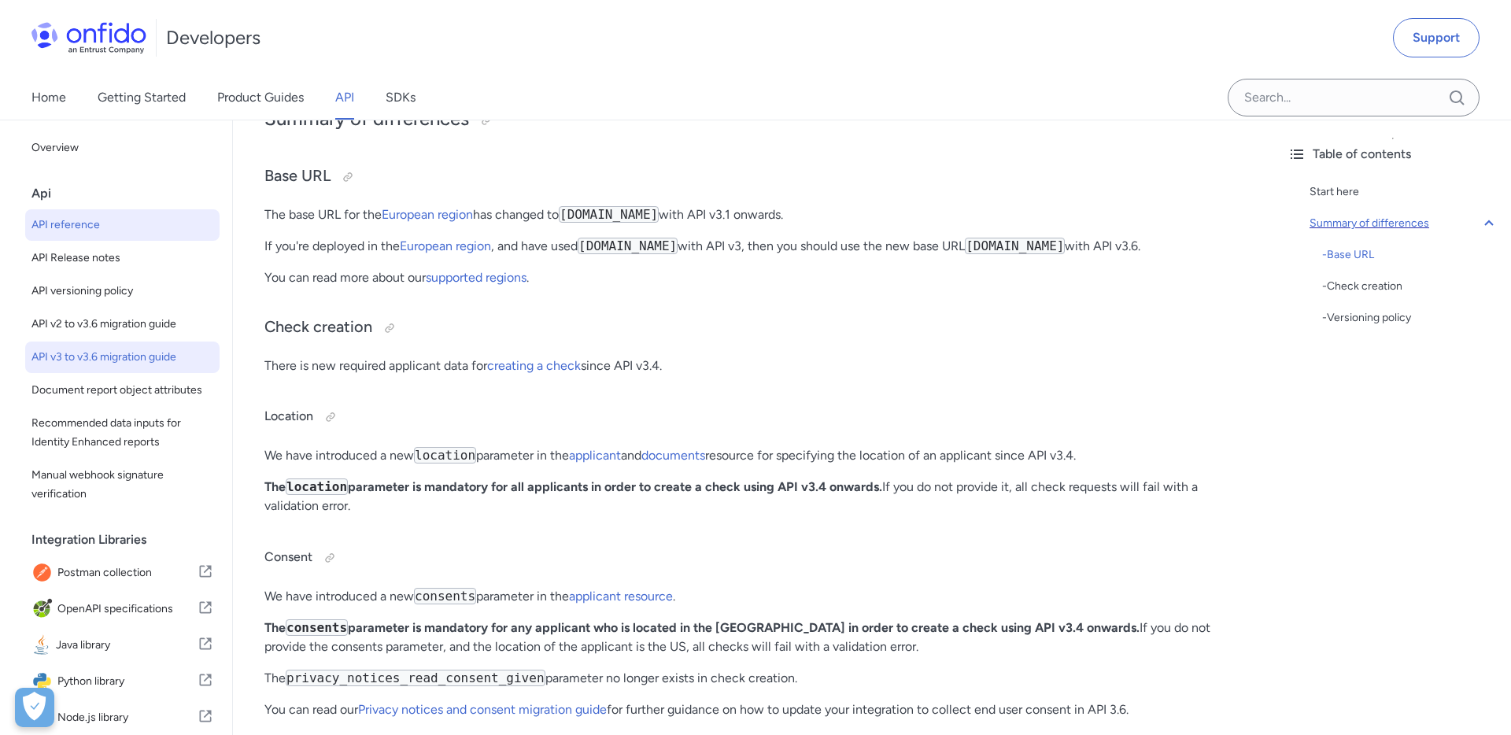
select select "http"
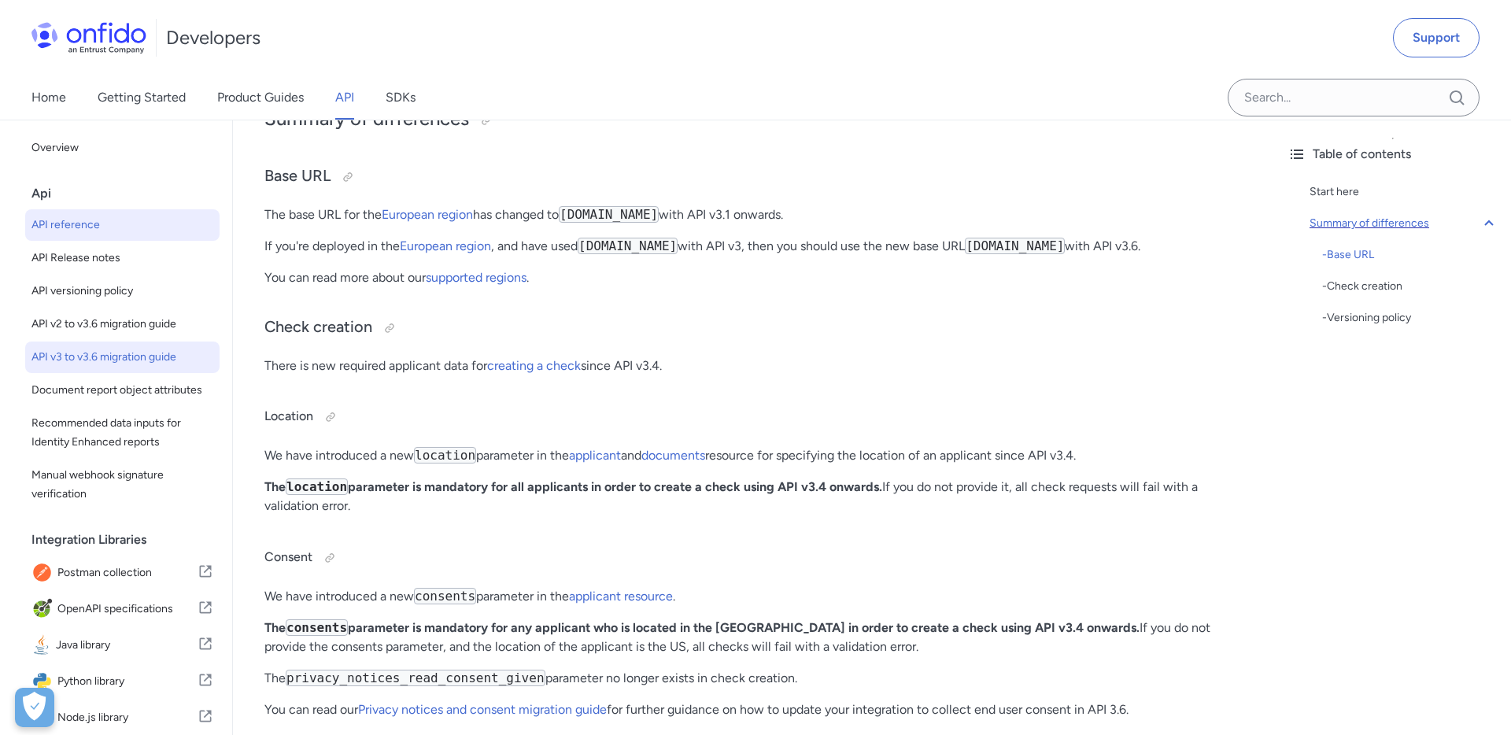
select select "http"
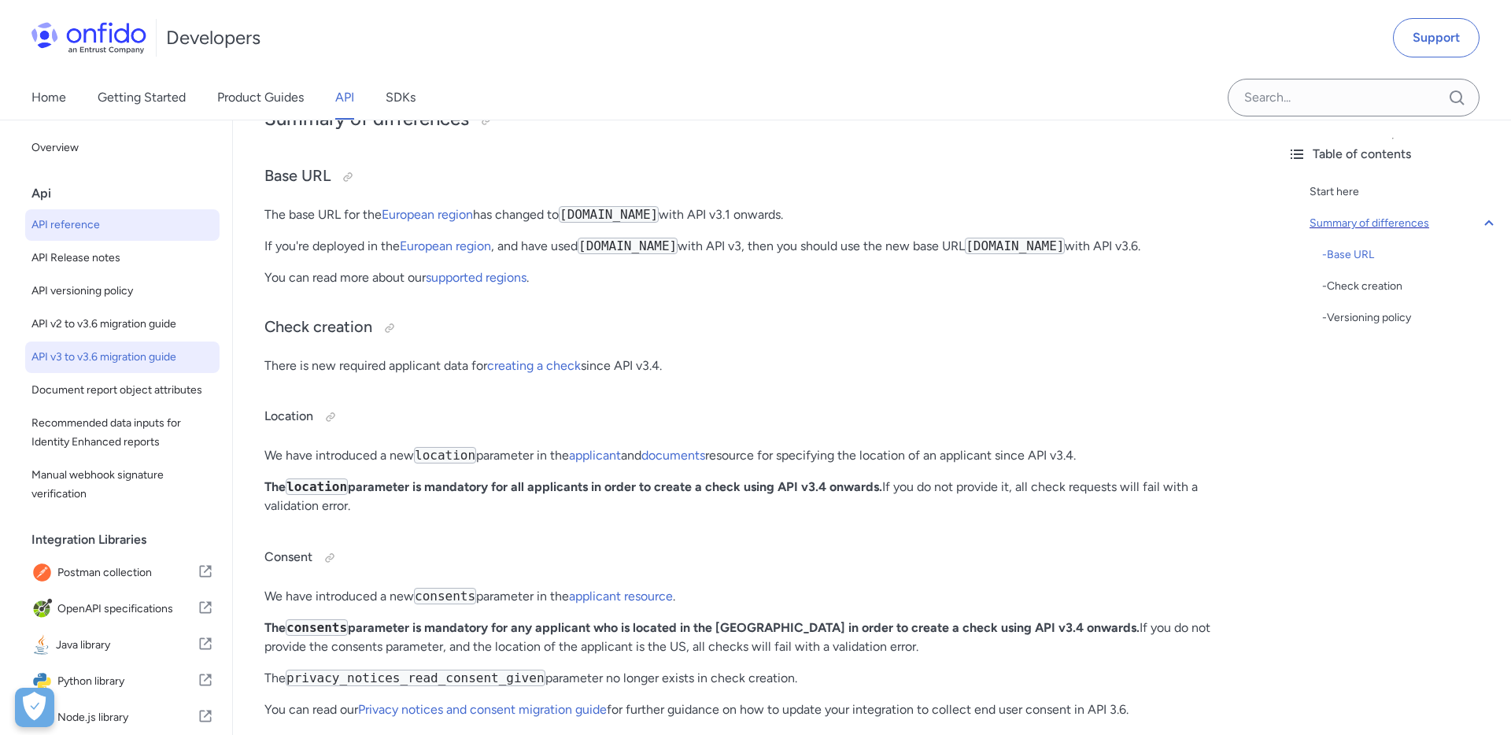
select select "http"
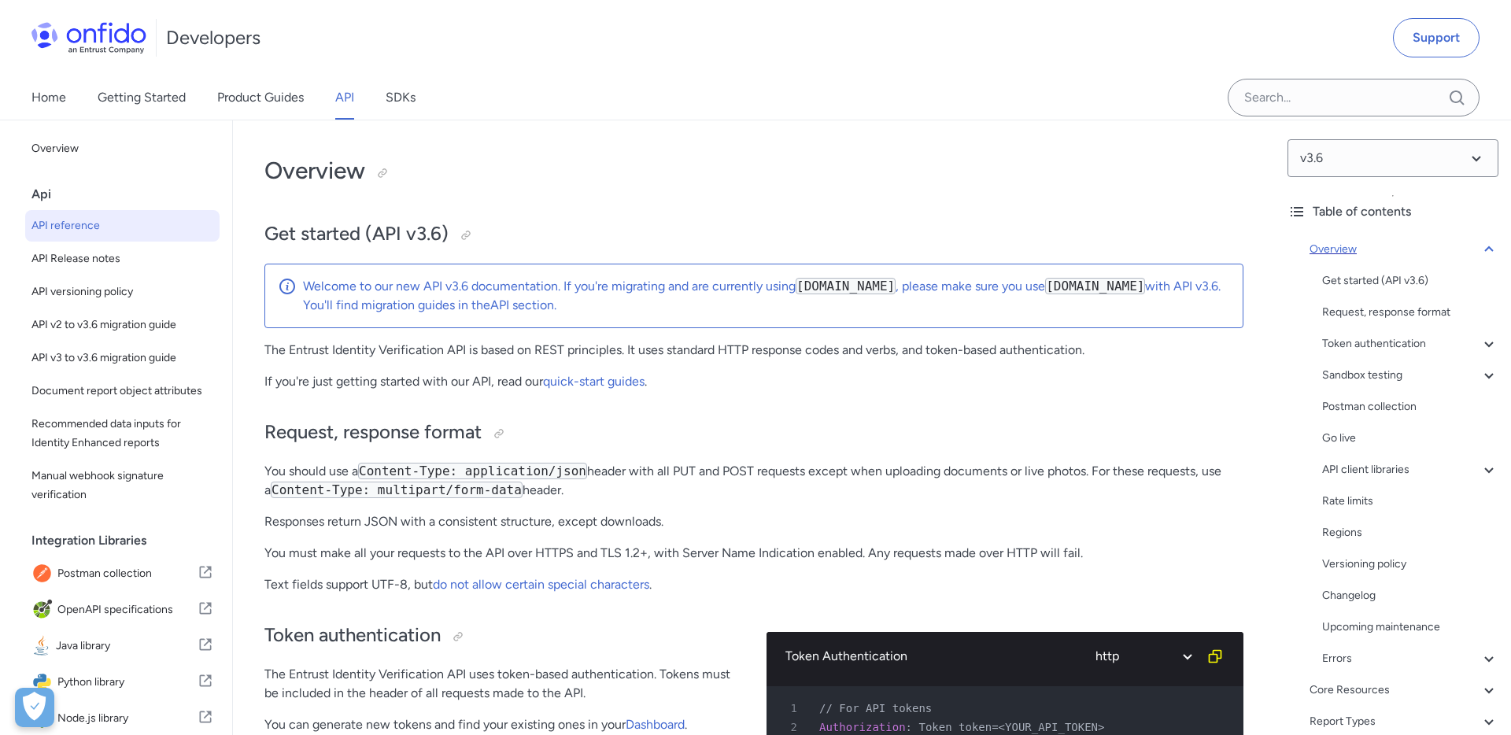
click at [1488, 255] on icon at bounding box center [1488, 249] width 19 height 19
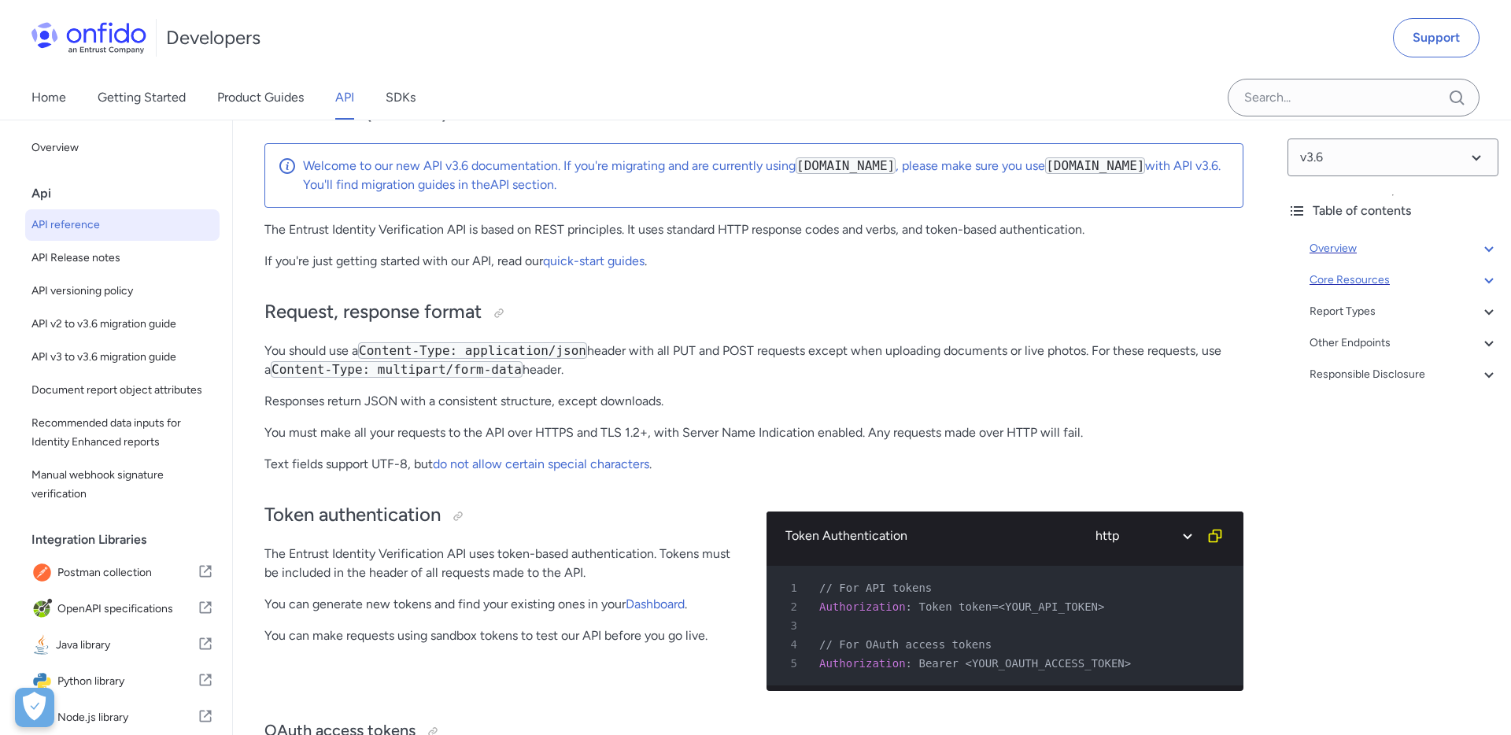
click at [1485, 275] on icon at bounding box center [1488, 280] width 19 height 19
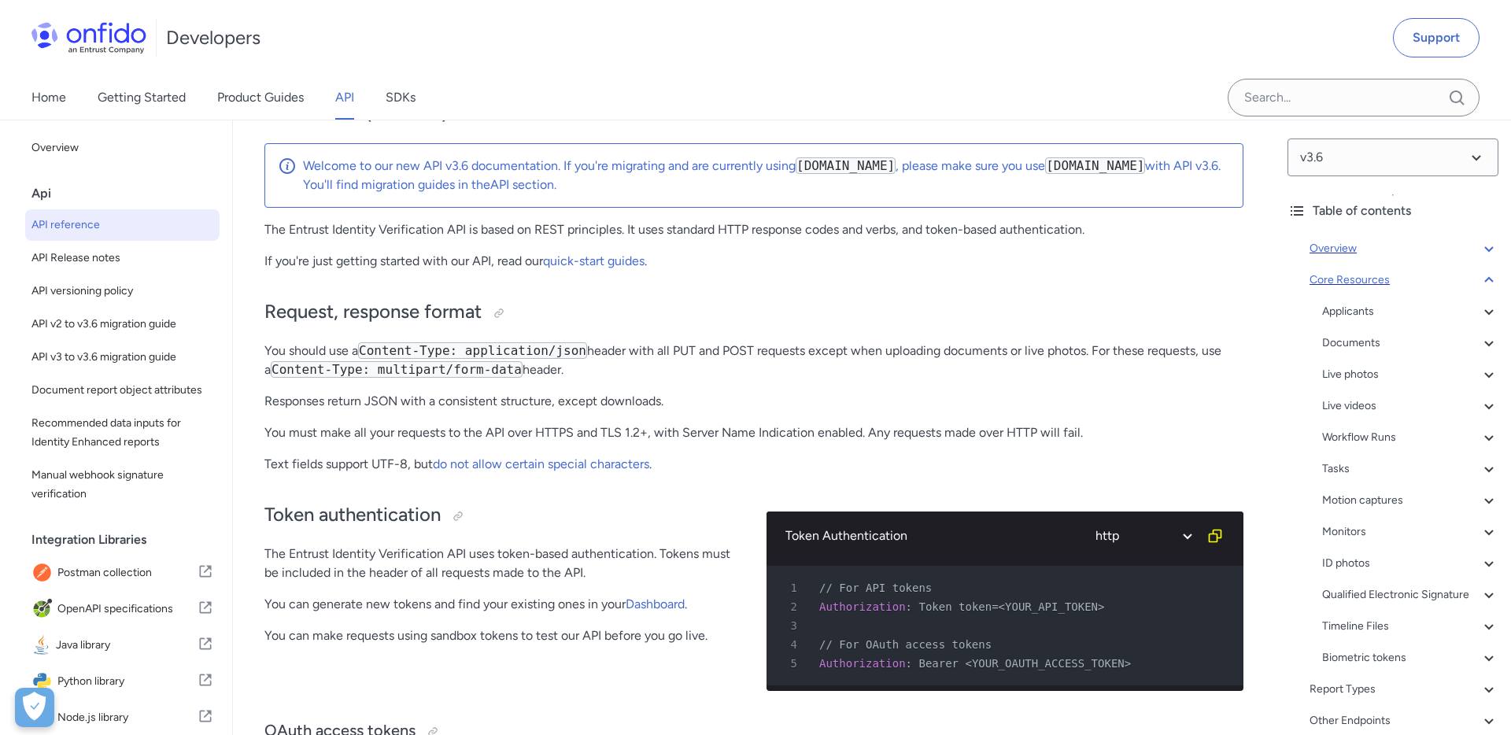
scroll to position [15375, 0]
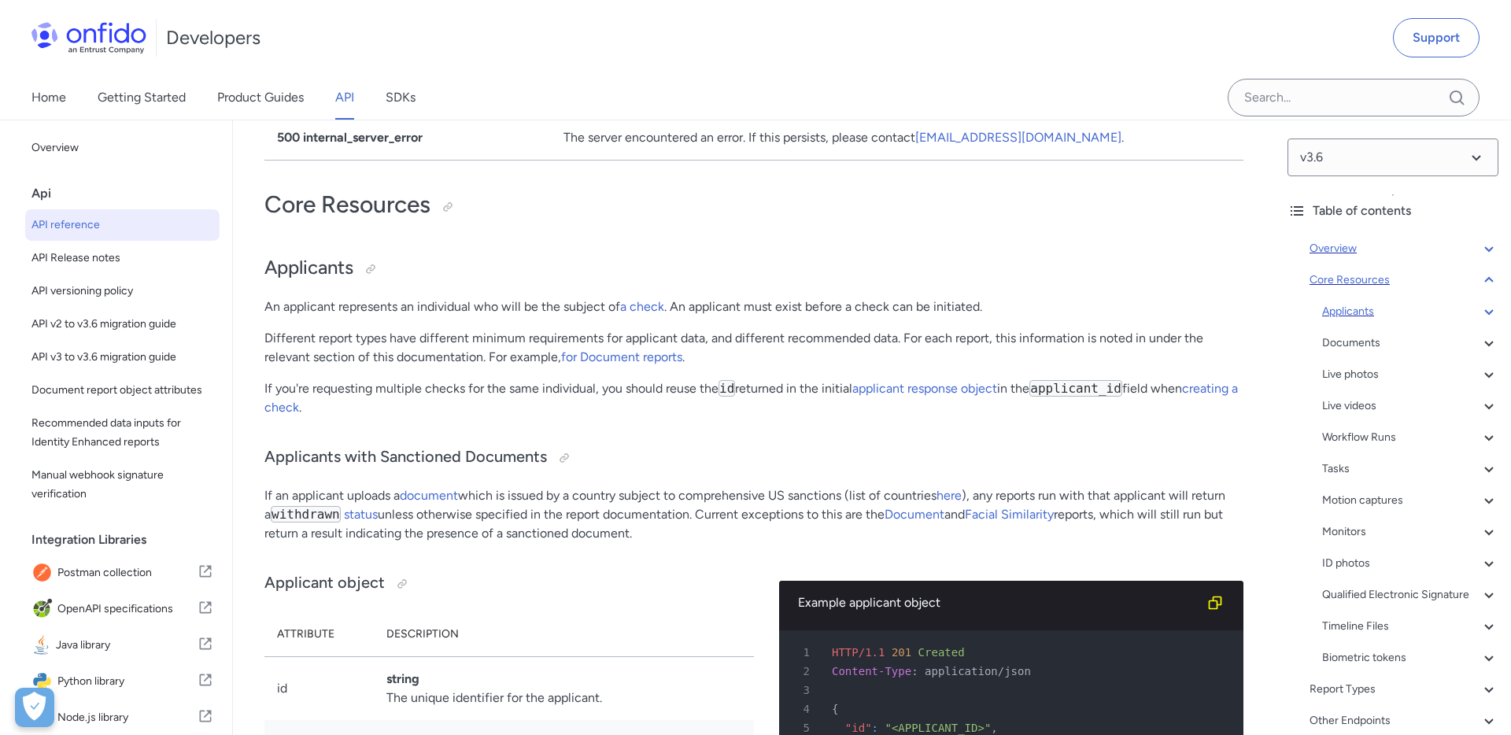
click at [1351, 315] on div "Applicants" at bounding box center [1410, 311] width 176 height 19
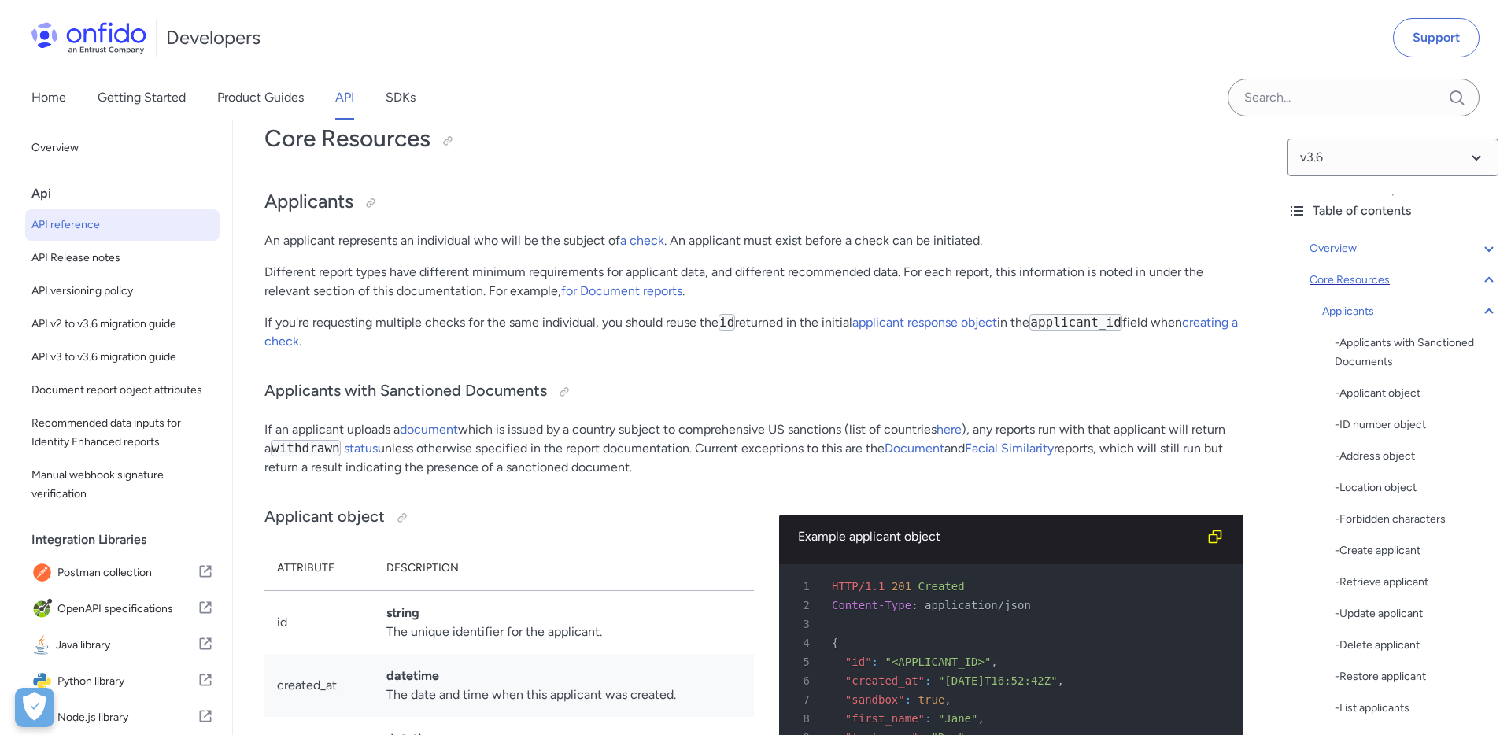
click at [1488, 313] on icon at bounding box center [1488, 311] width 19 height 19
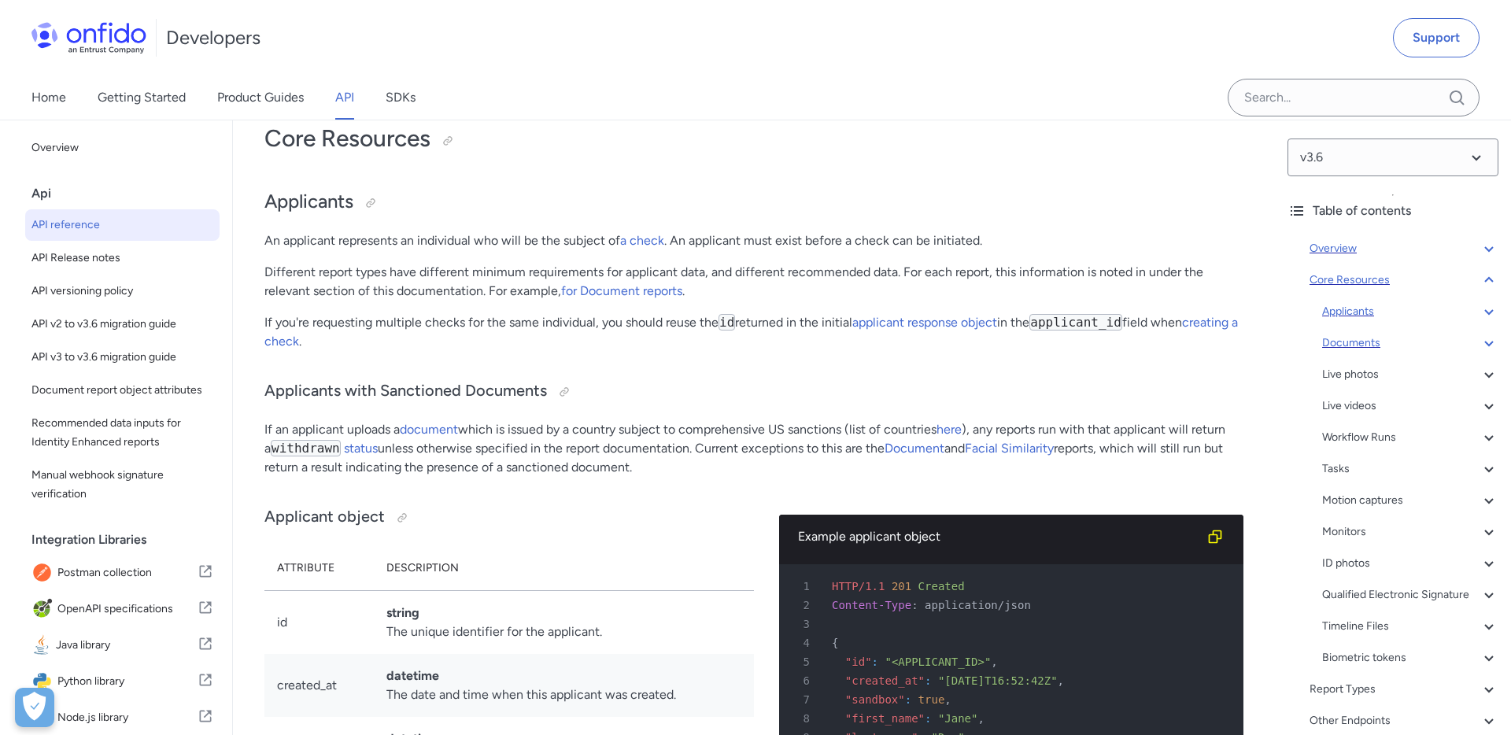
click at [1347, 348] on div "Documents" at bounding box center [1410, 343] width 176 height 19
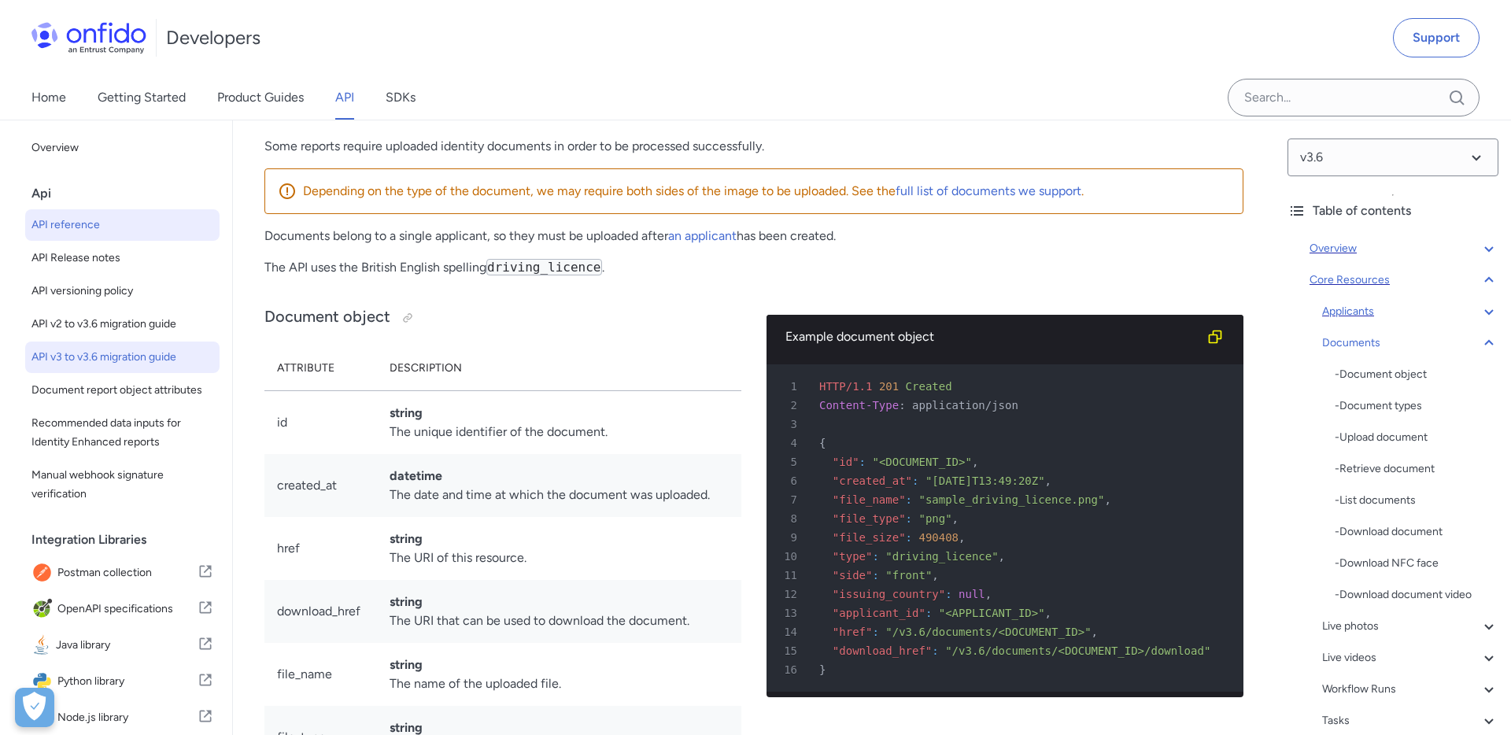
click at [120, 349] on span "API v3 to v3.6 migration guide" at bounding box center [122, 357] width 182 height 19
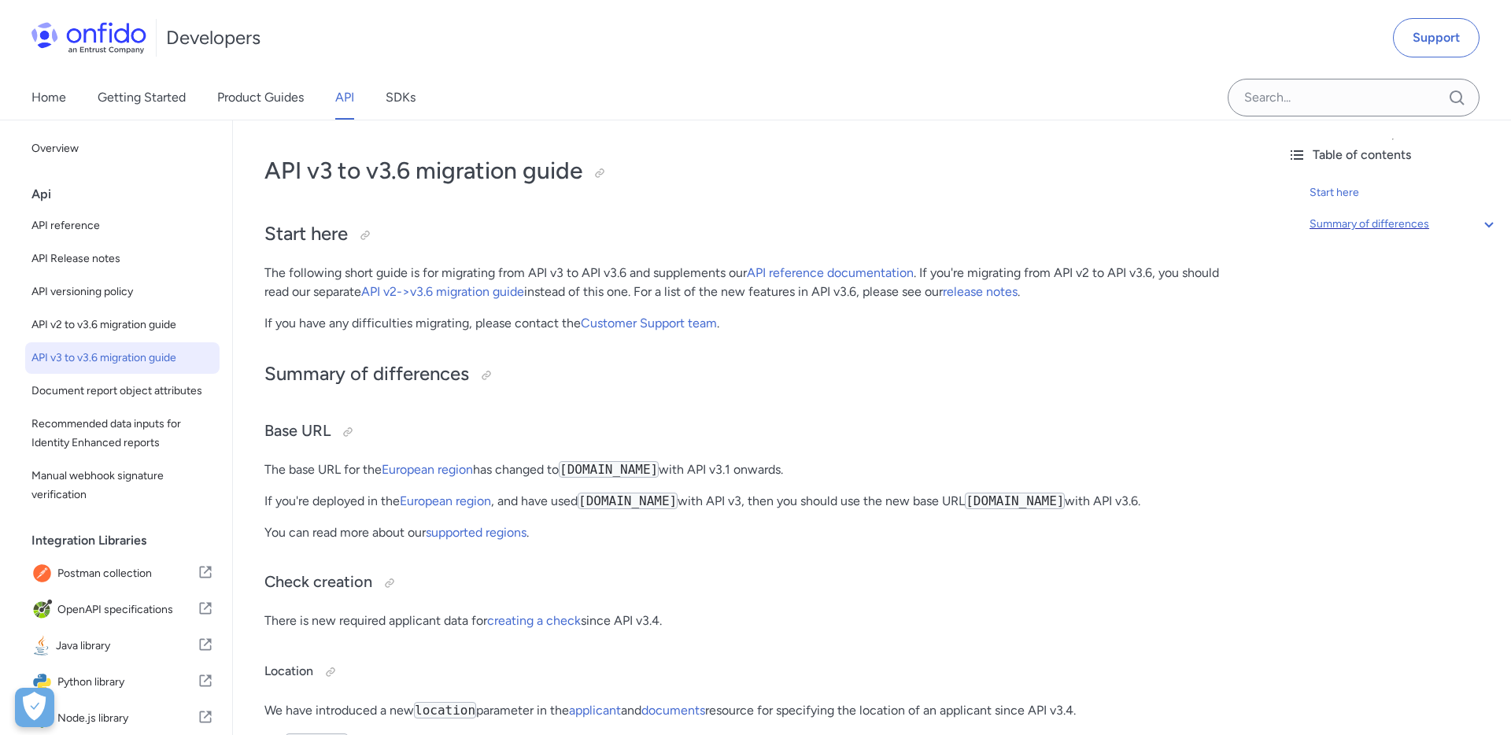
click at [1489, 221] on icon at bounding box center [1488, 224] width 19 height 19
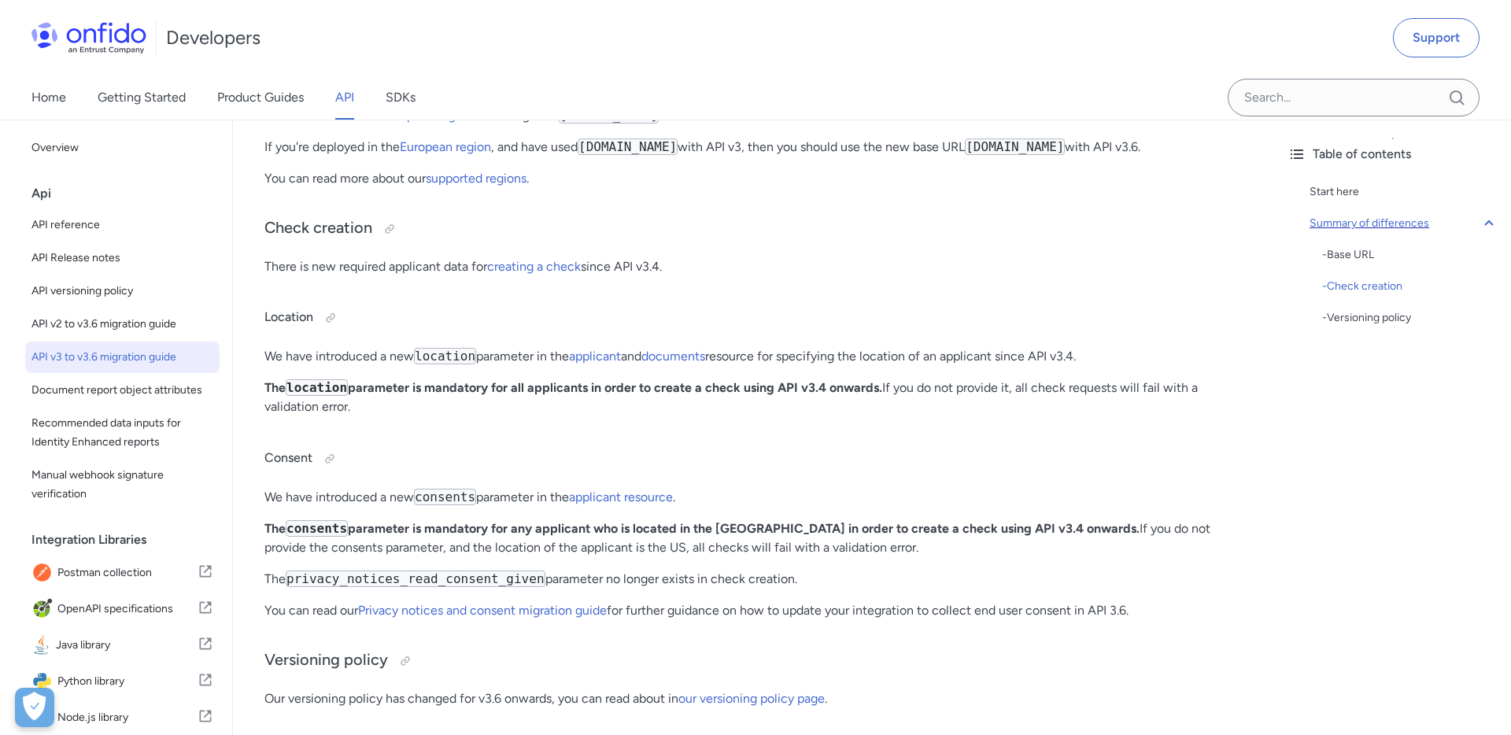
scroll to position [75, 0]
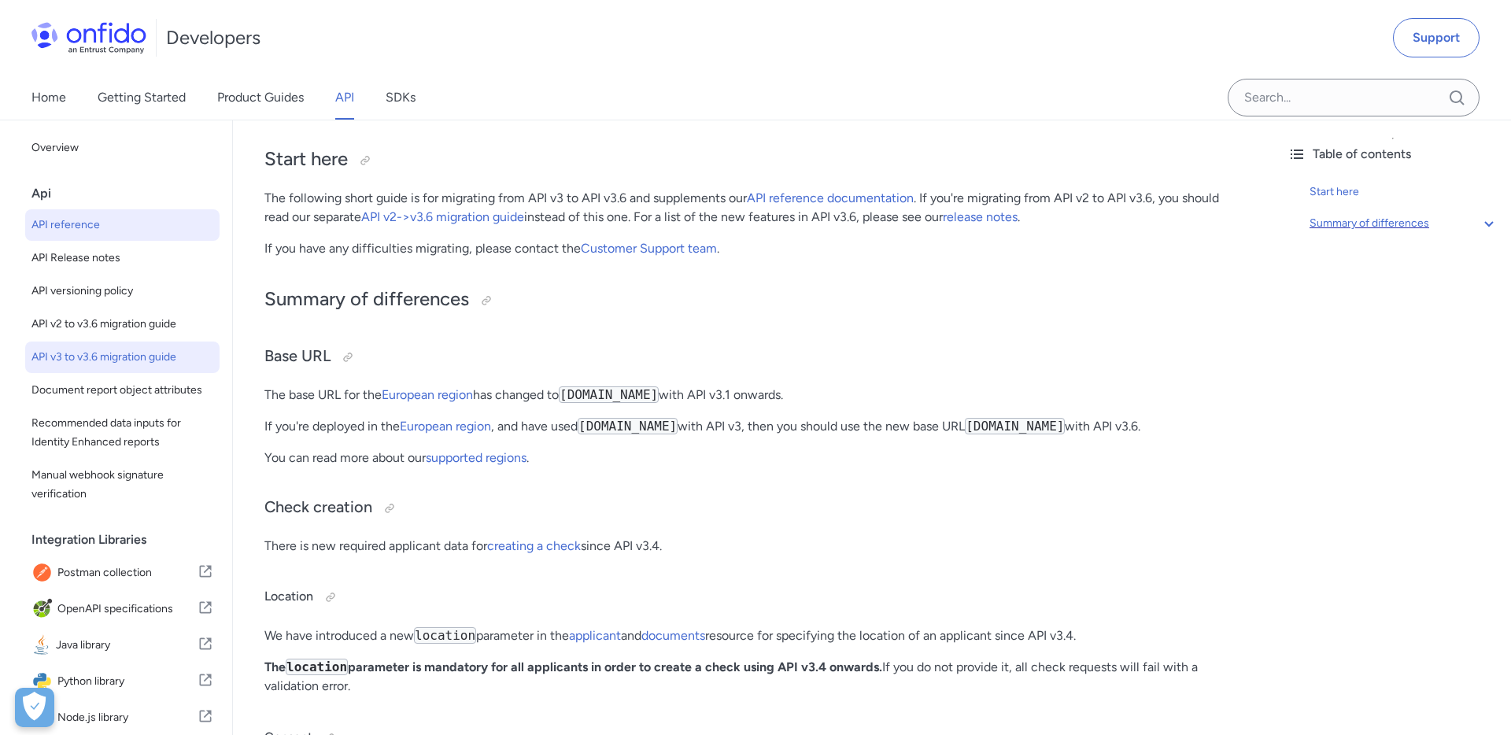
click at [91, 231] on span "API reference" at bounding box center [122, 225] width 182 height 19
select select "http"
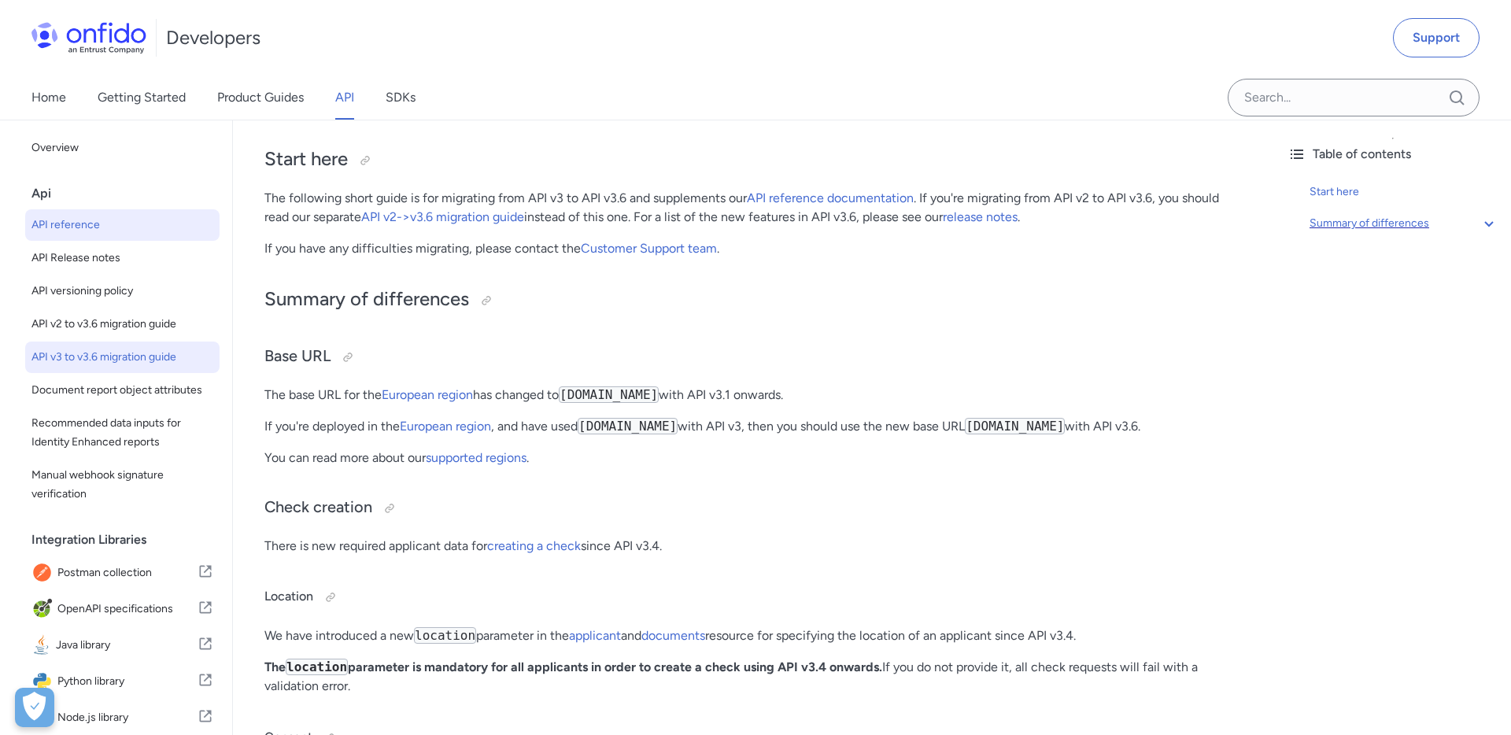
select select "http"
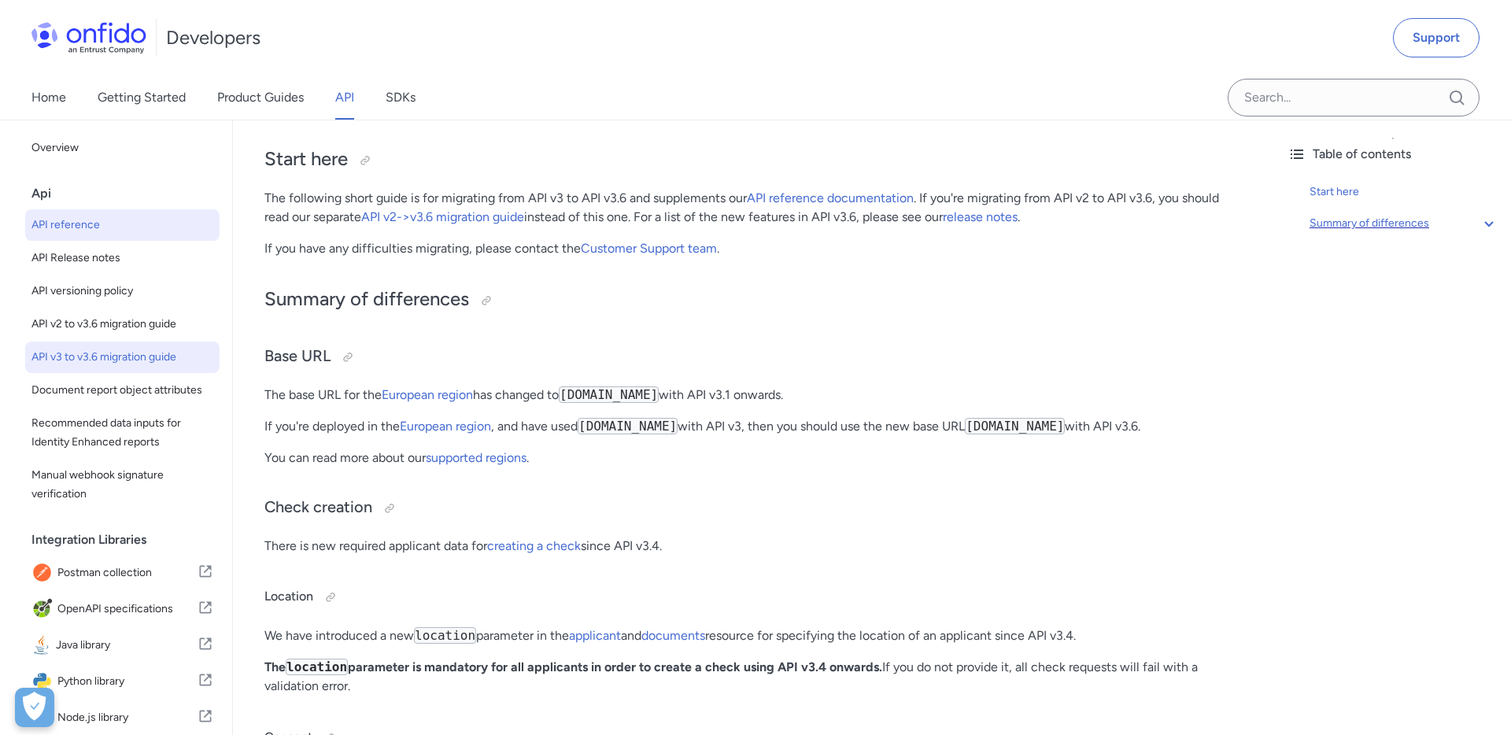
select select "http"
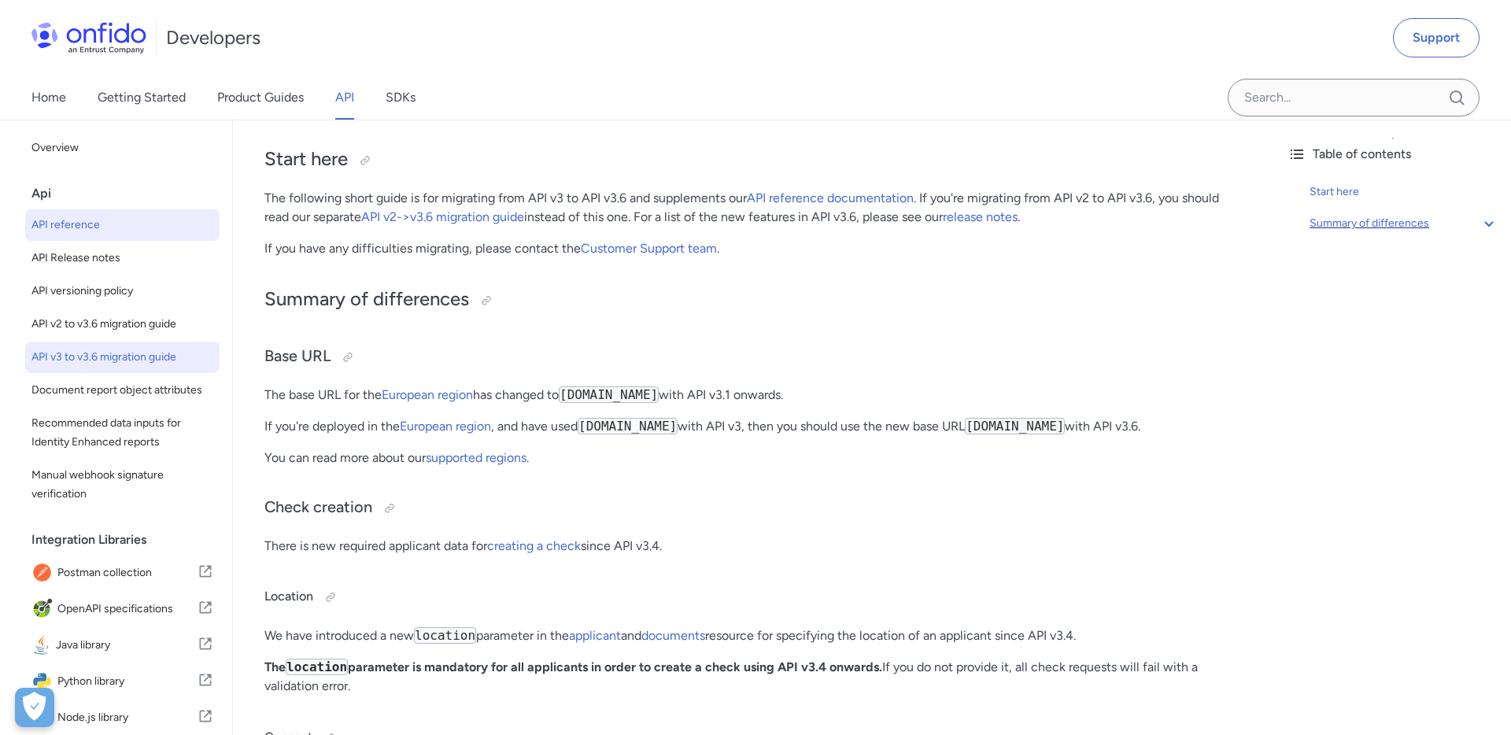
select select "http"
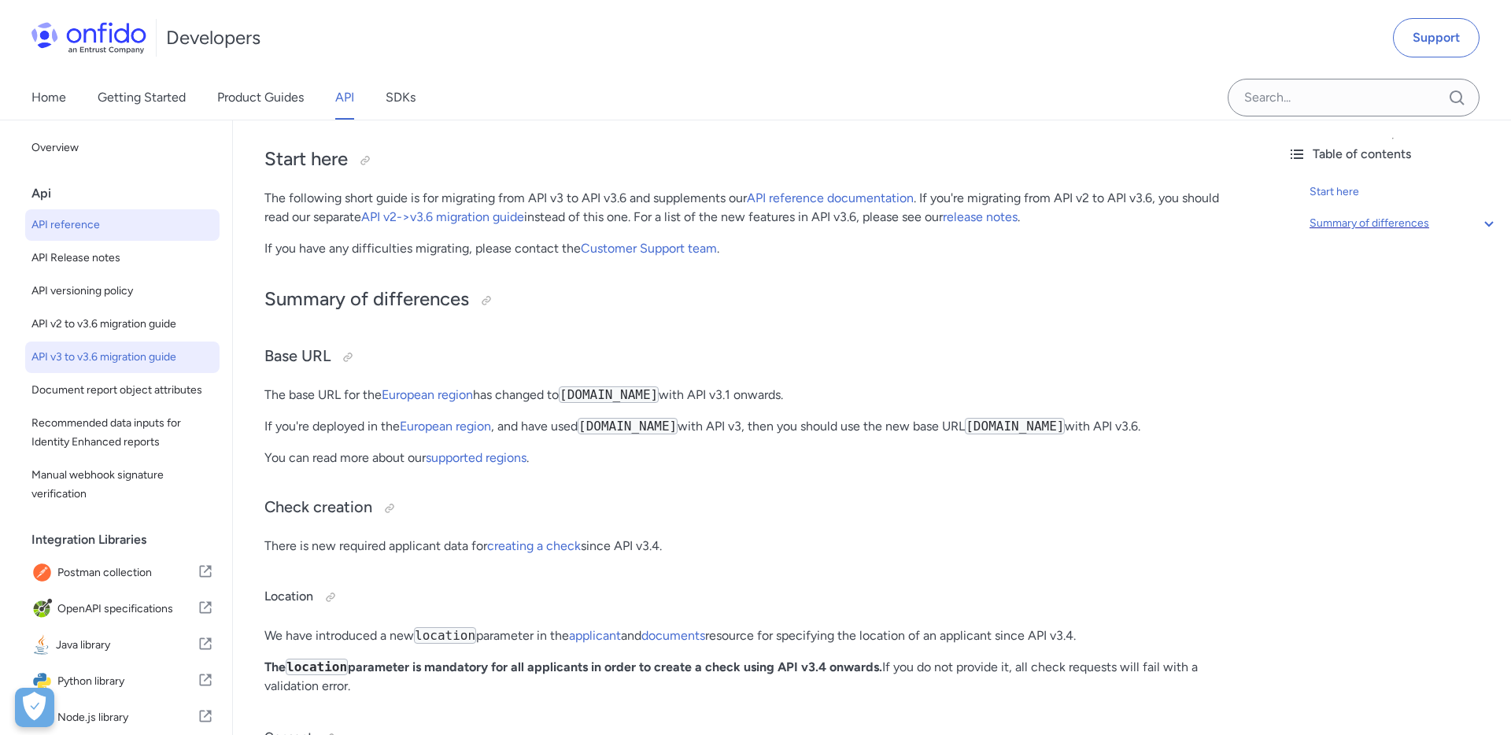
select select "http"
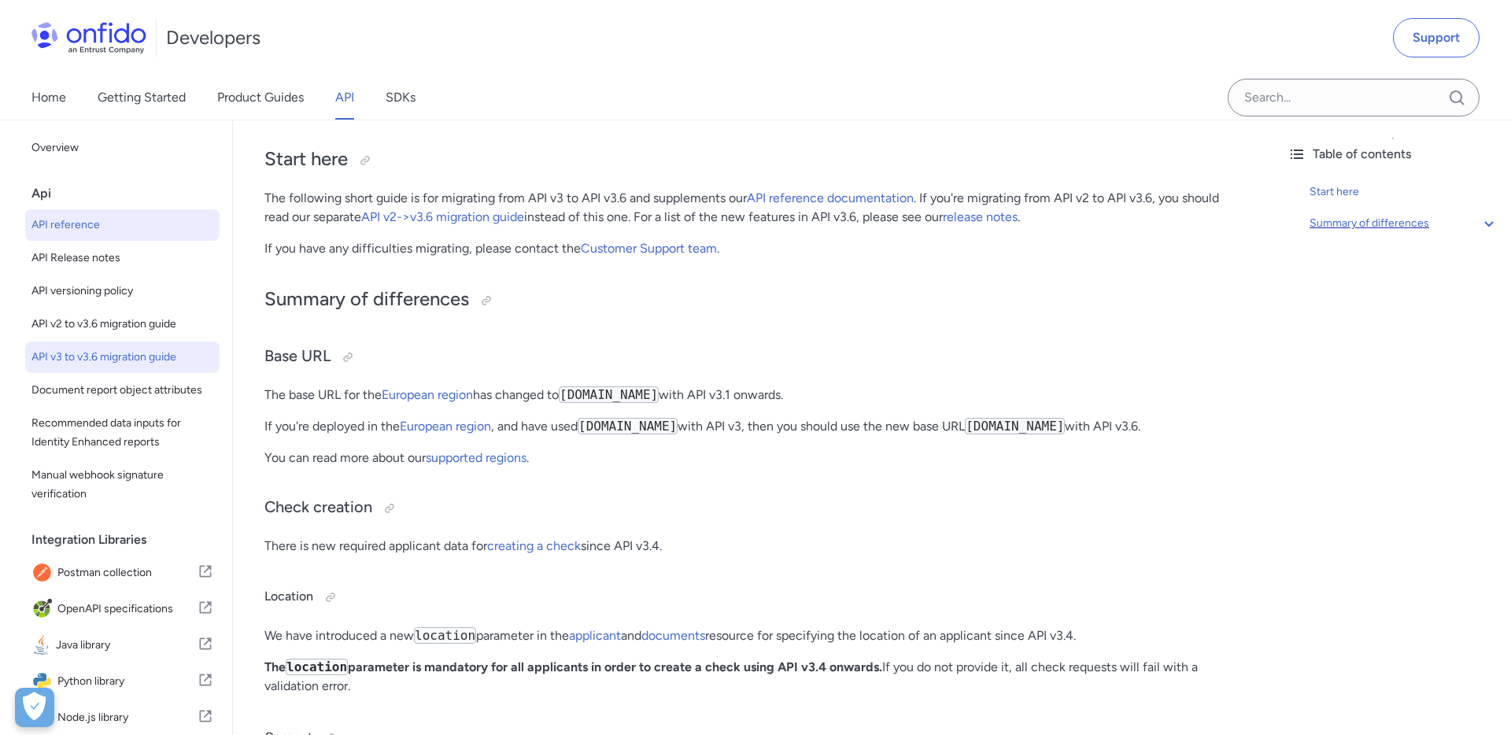
select select "http"
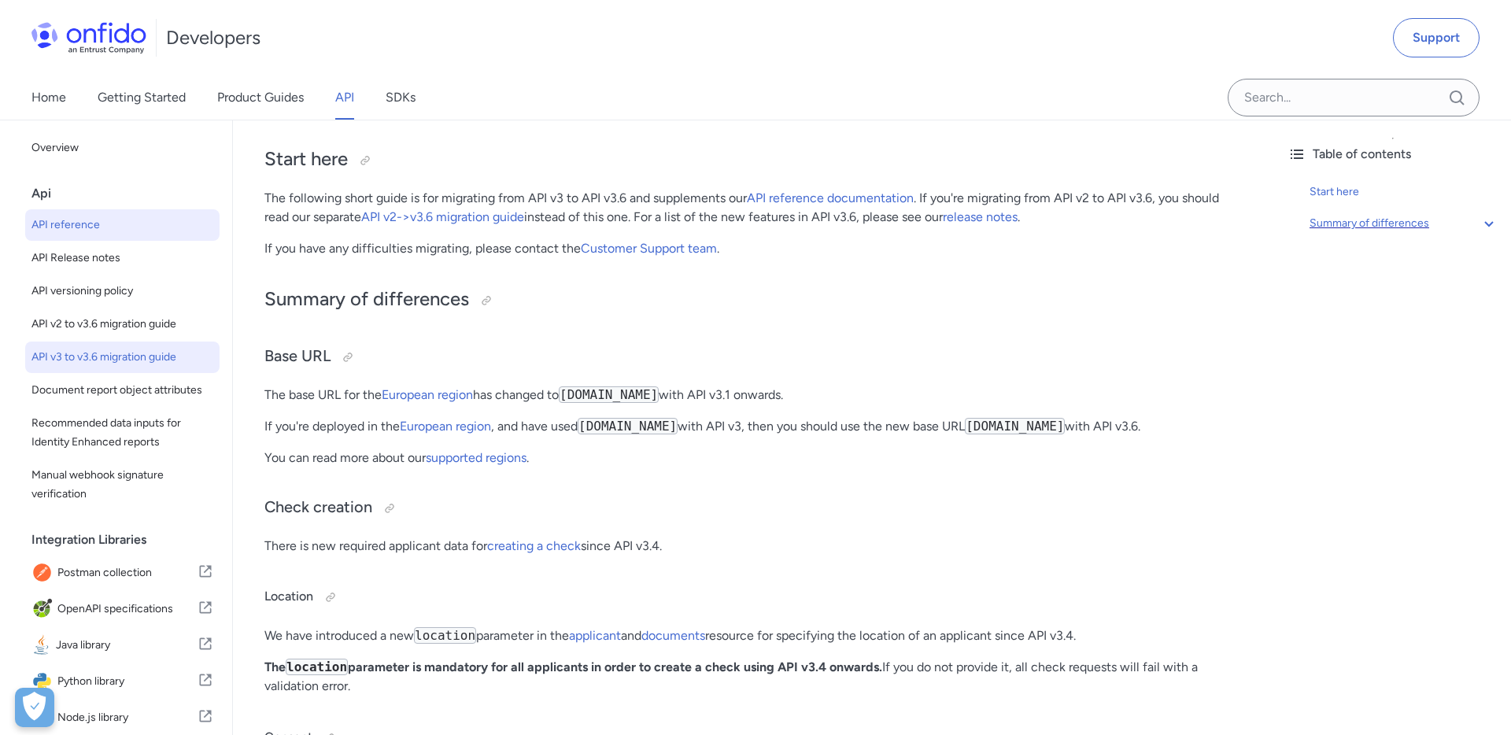
select select "http"
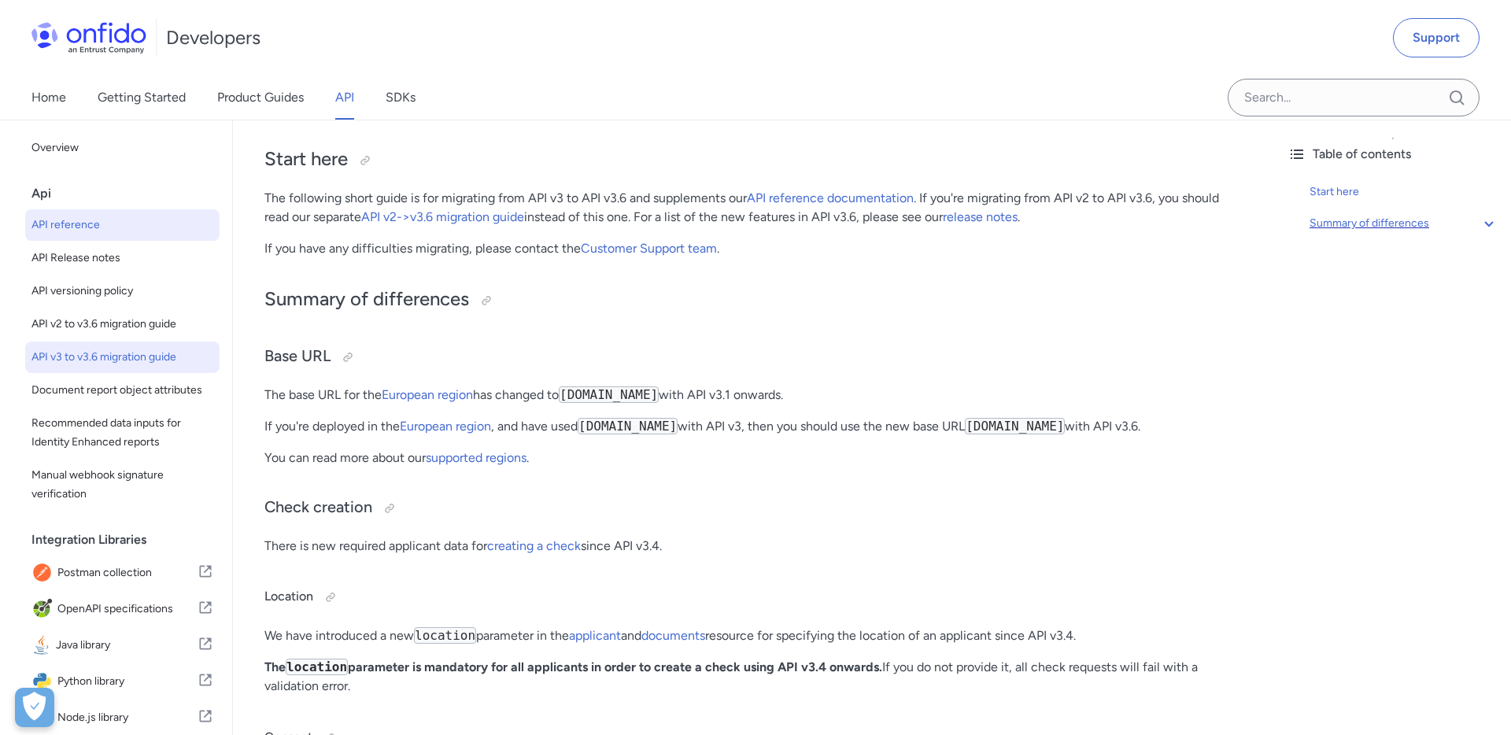
select select "http"
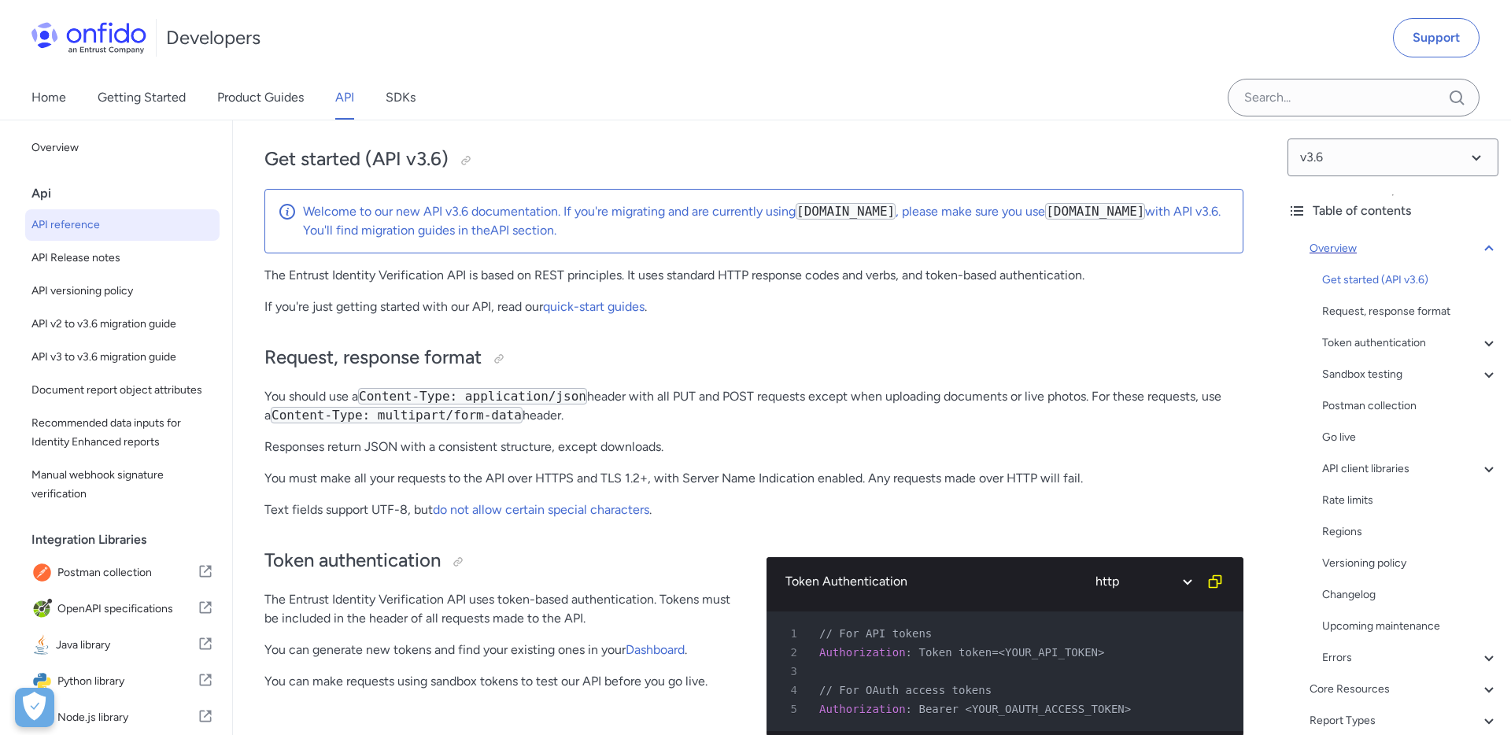
click at [1487, 250] on icon at bounding box center [1488, 248] width 19 height 19
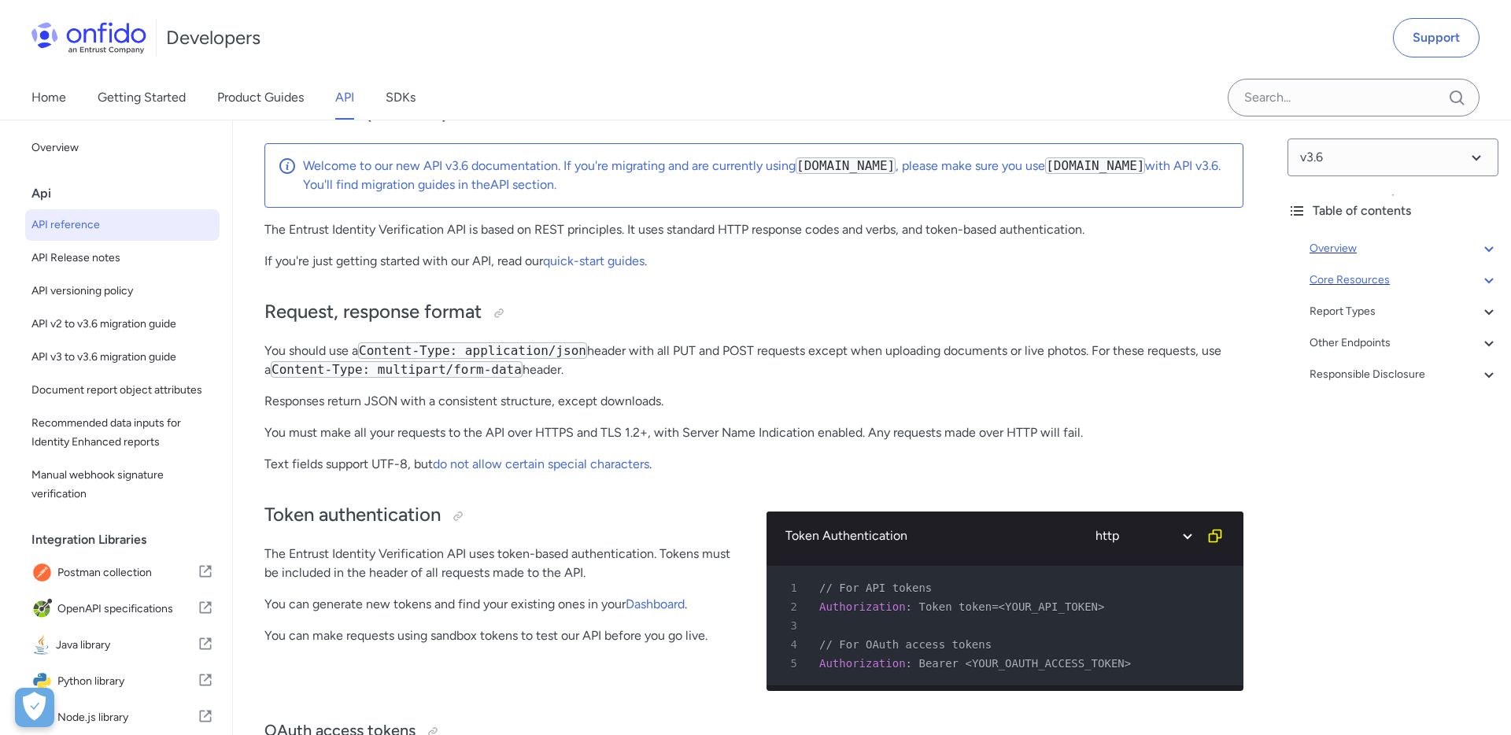
click at [1358, 280] on div "Core Resources" at bounding box center [1403, 280] width 189 height 19
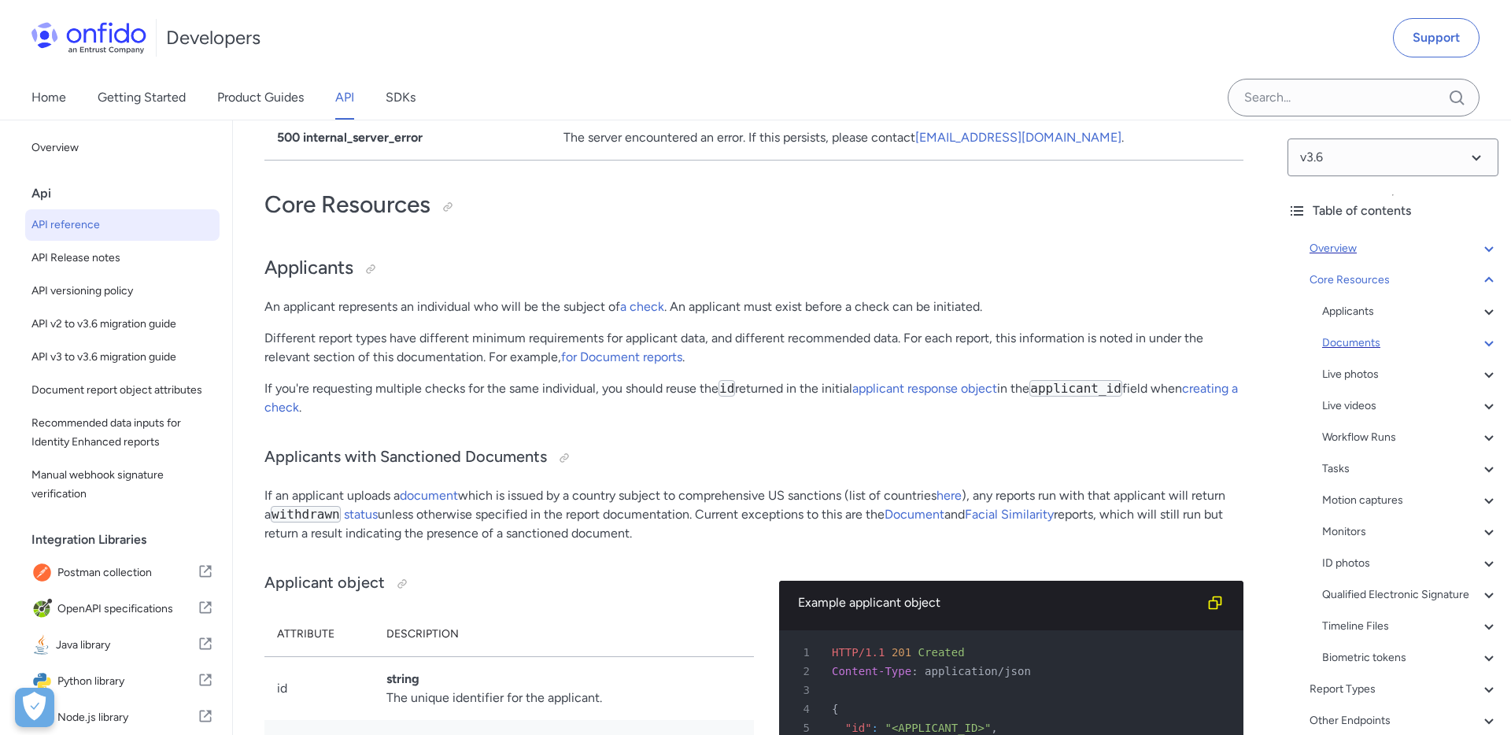
click at [1347, 343] on div "Documents" at bounding box center [1410, 343] width 176 height 19
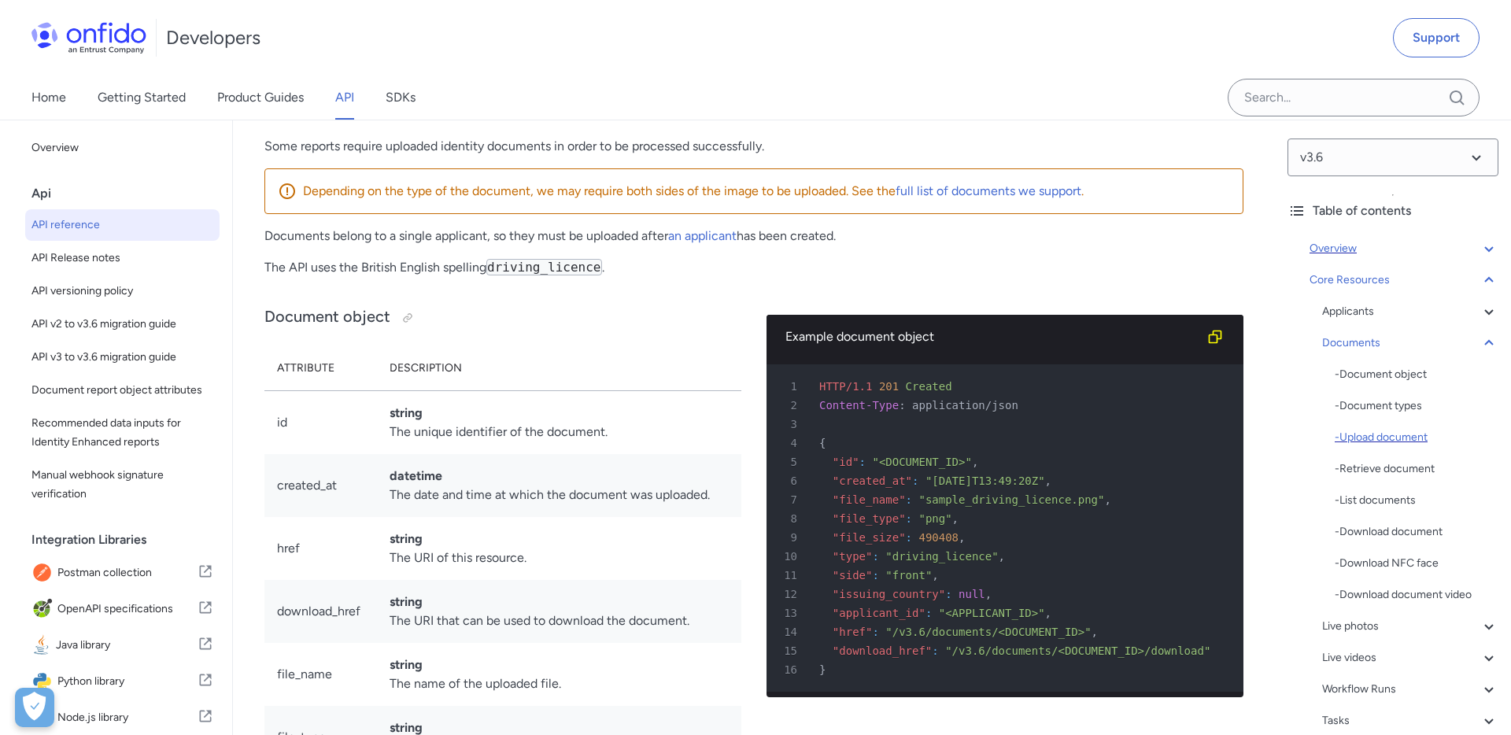
click at [1378, 434] on div "- Upload document" at bounding box center [1416, 437] width 164 height 19
